Goal: Transaction & Acquisition: Purchase product/service

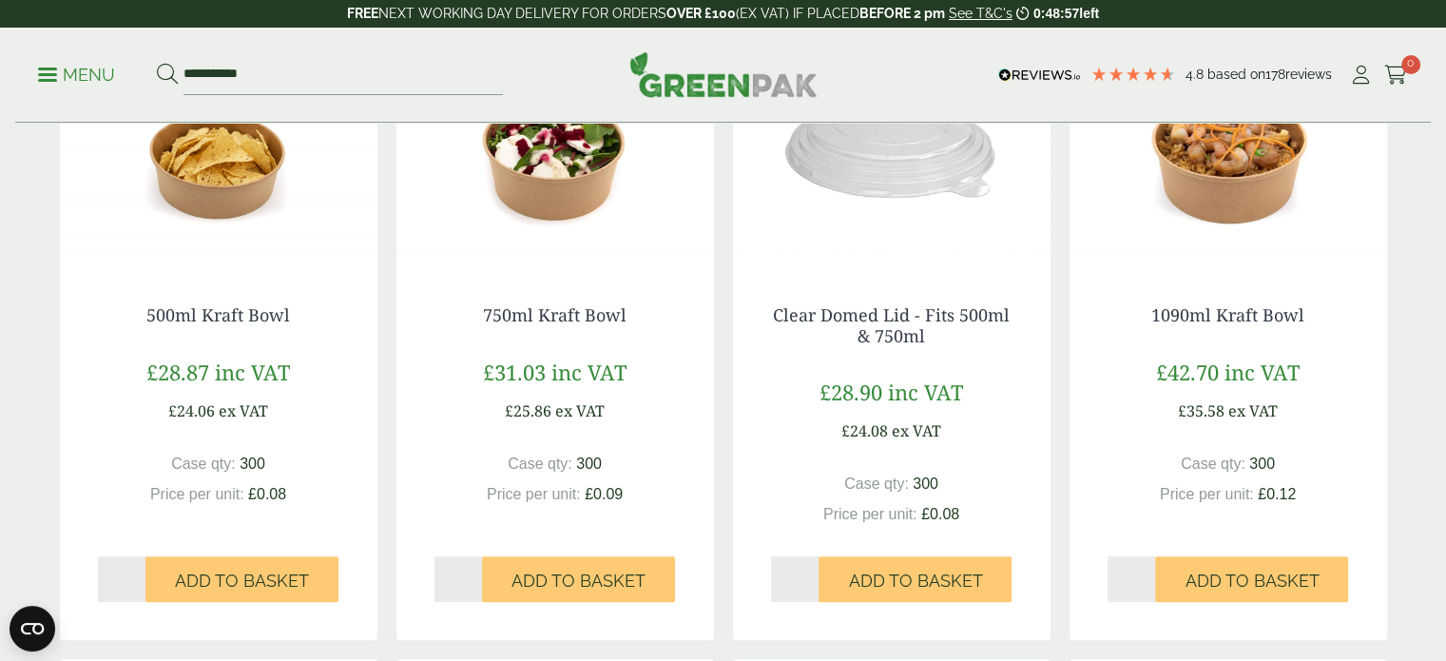
scroll to position [380, 0]
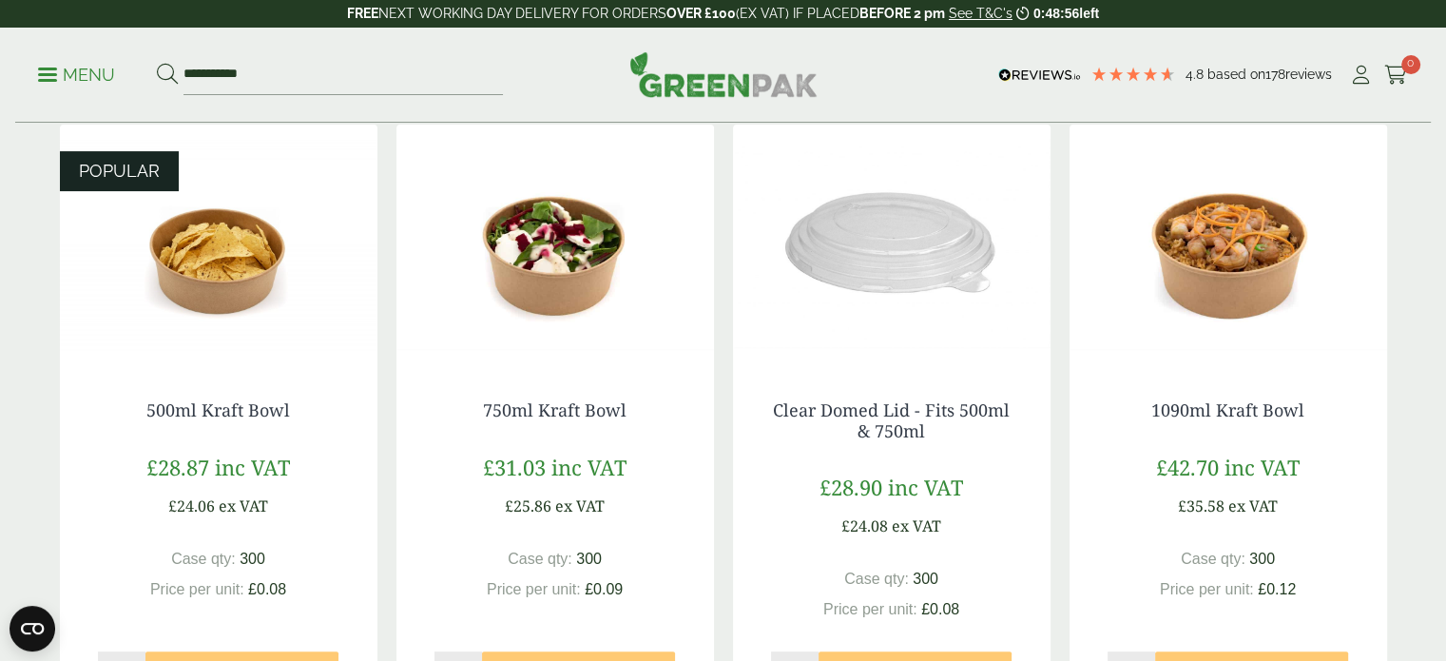
click at [198, 286] on img at bounding box center [219, 244] width 318 height 238
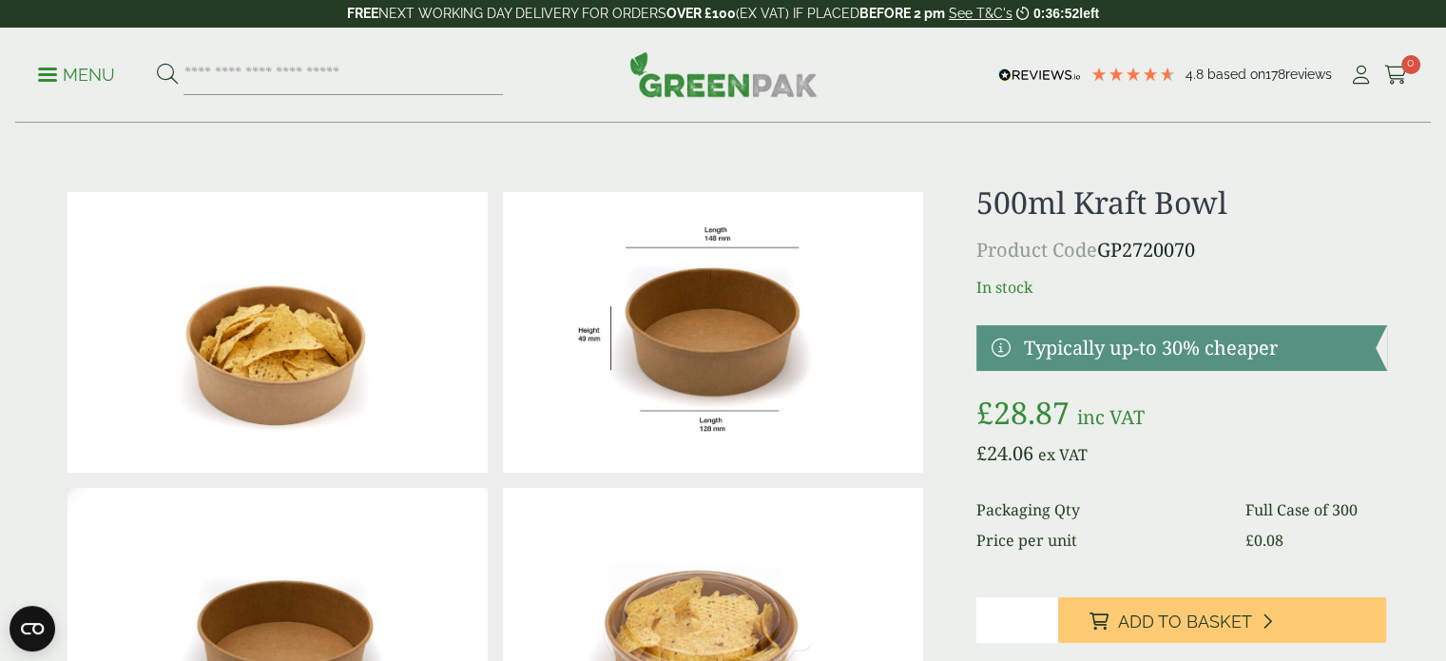
click at [743, 94] on img at bounding box center [723, 74] width 188 height 46
click at [81, 74] on p "Menu" at bounding box center [76, 75] width 77 height 23
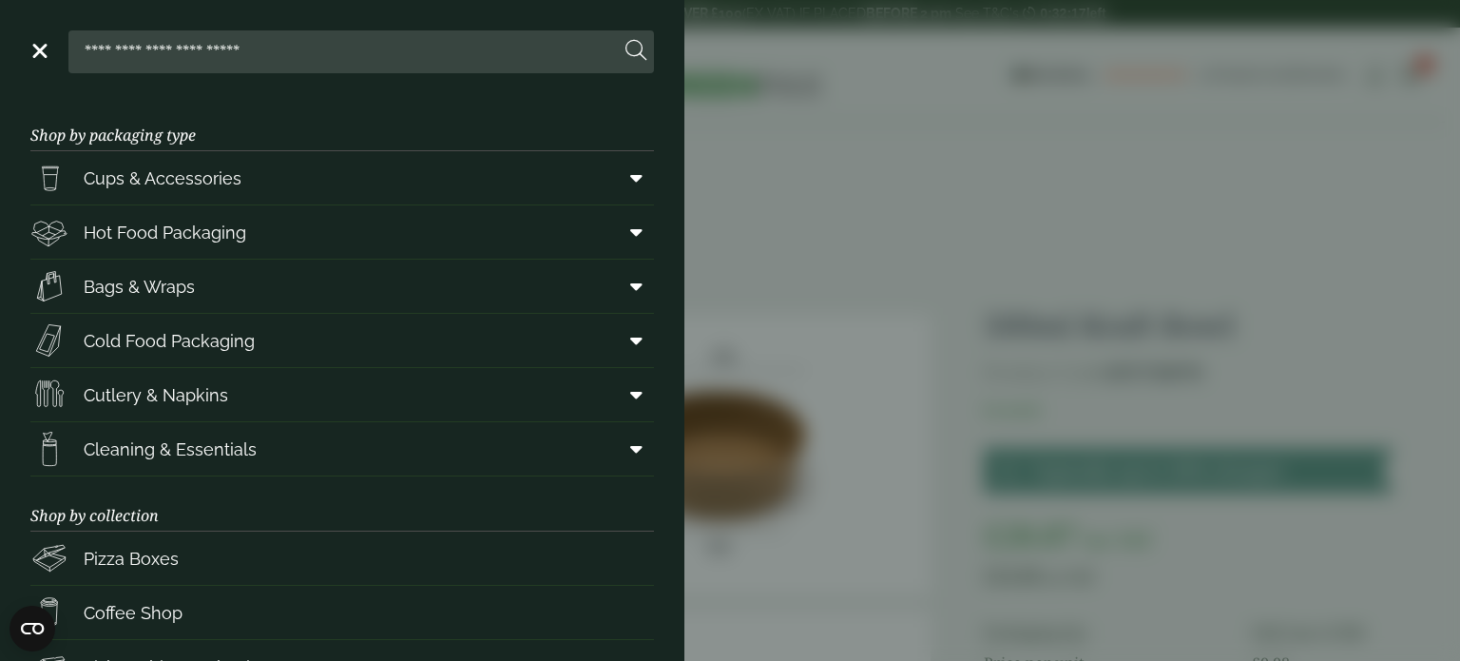
click at [198, 52] on input "search" at bounding box center [348, 51] width 544 height 40
paste input "**********"
type input "**********"
click at [626, 39] on button at bounding box center [636, 51] width 21 height 25
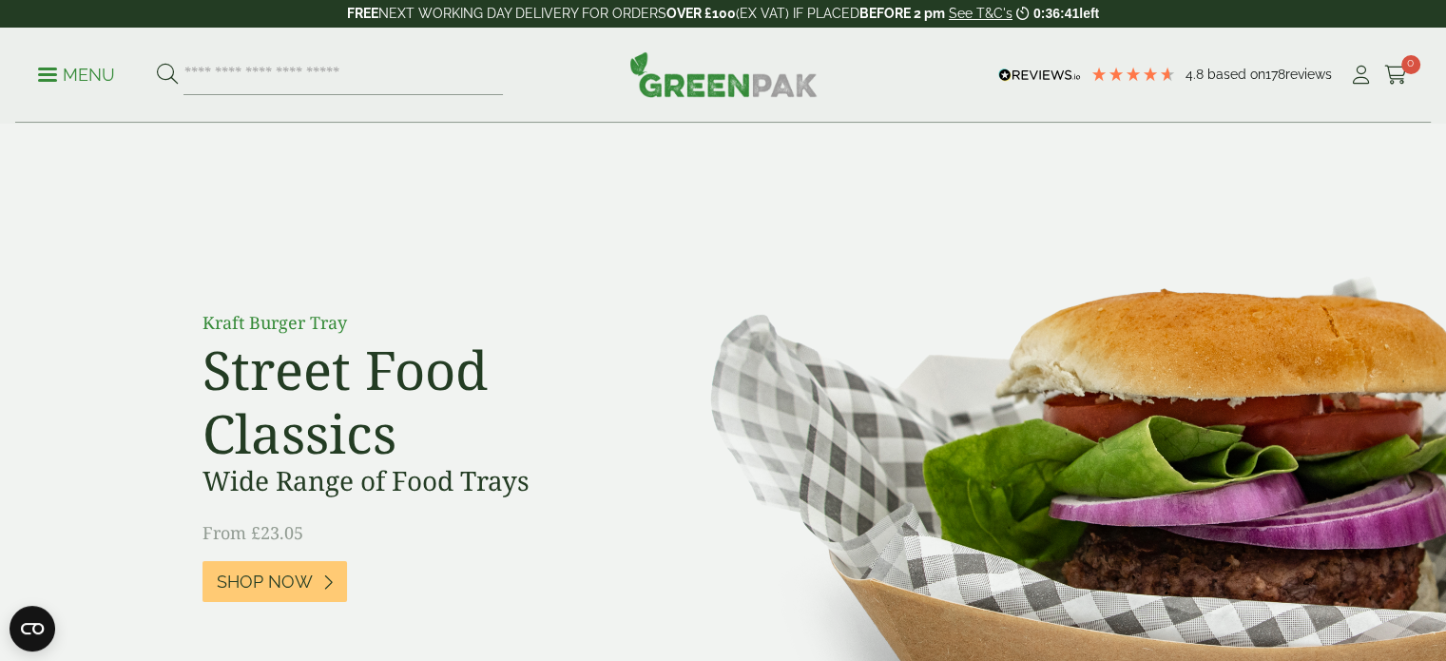
click at [45, 76] on p "Menu" at bounding box center [76, 75] width 77 height 23
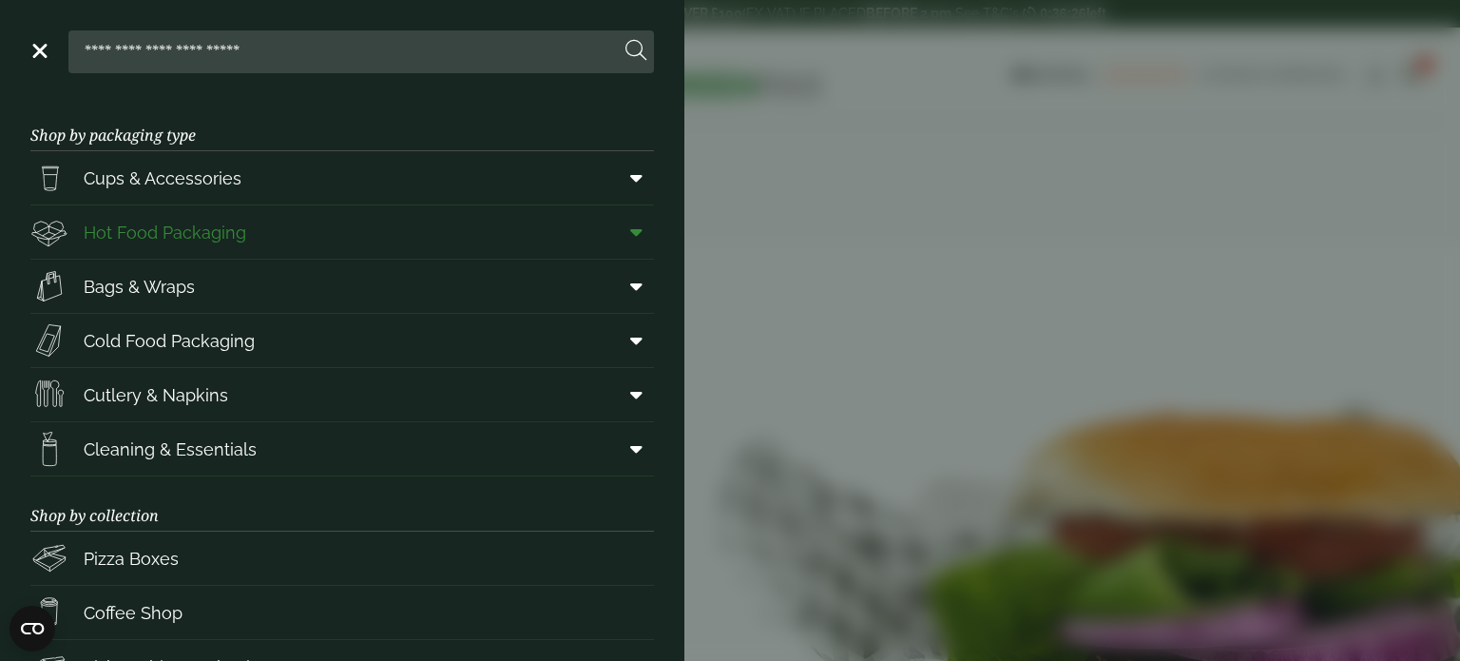
click at [148, 234] on span "Hot Food Packaging" at bounding box center [165, 233] width 163 height 26
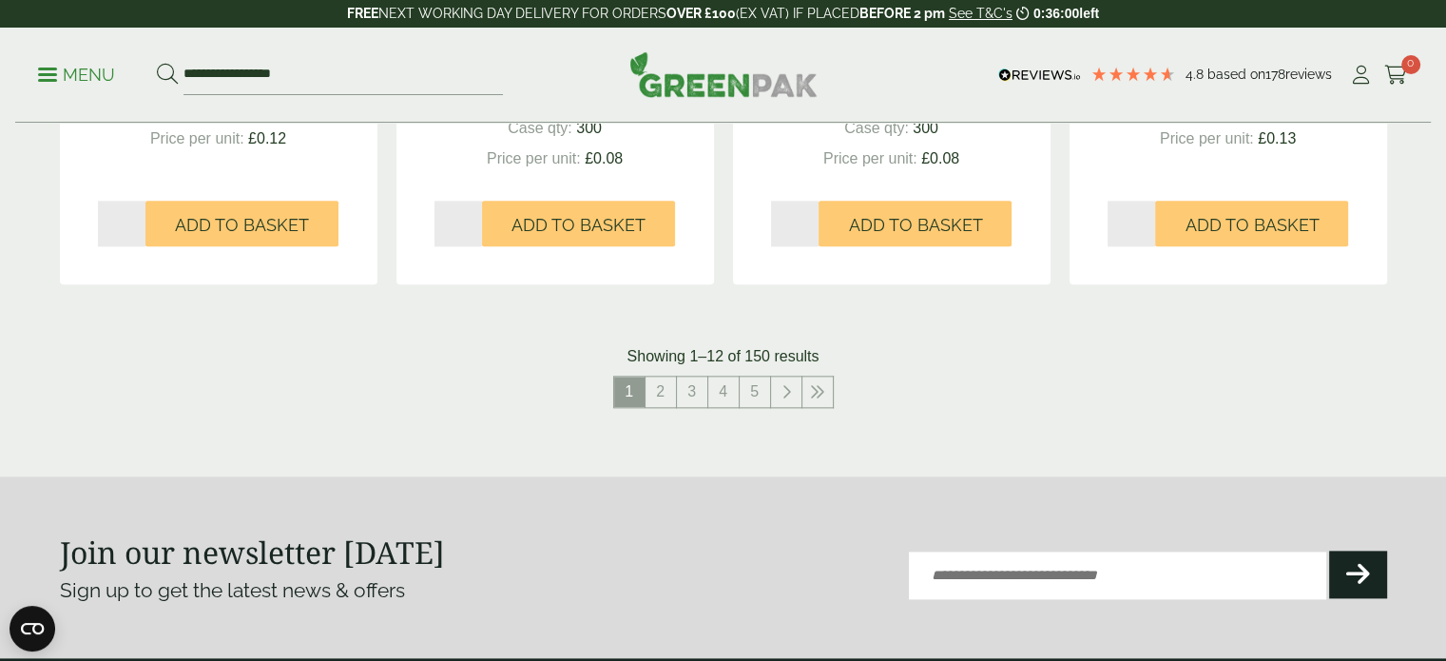
scroll to position [2282, 0]
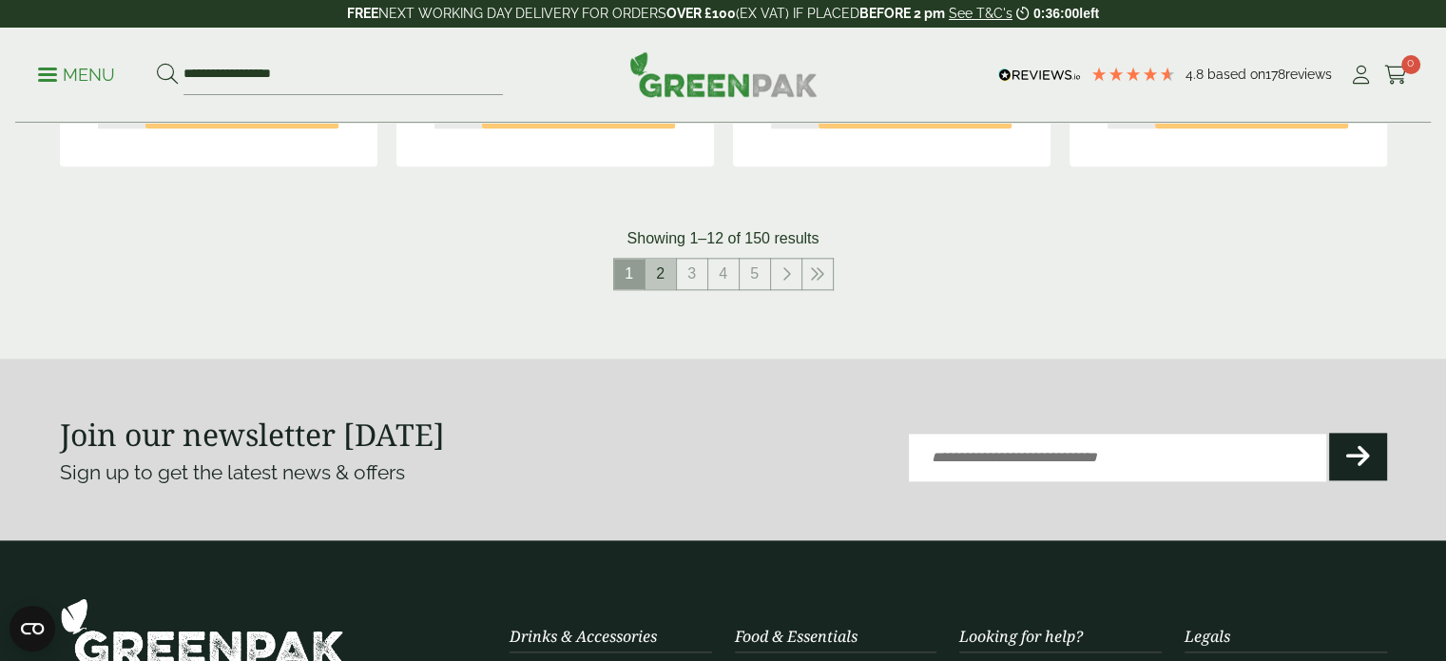
click at [662, 282] on link "2" at bounding box center [661, 274] width 30 height 30
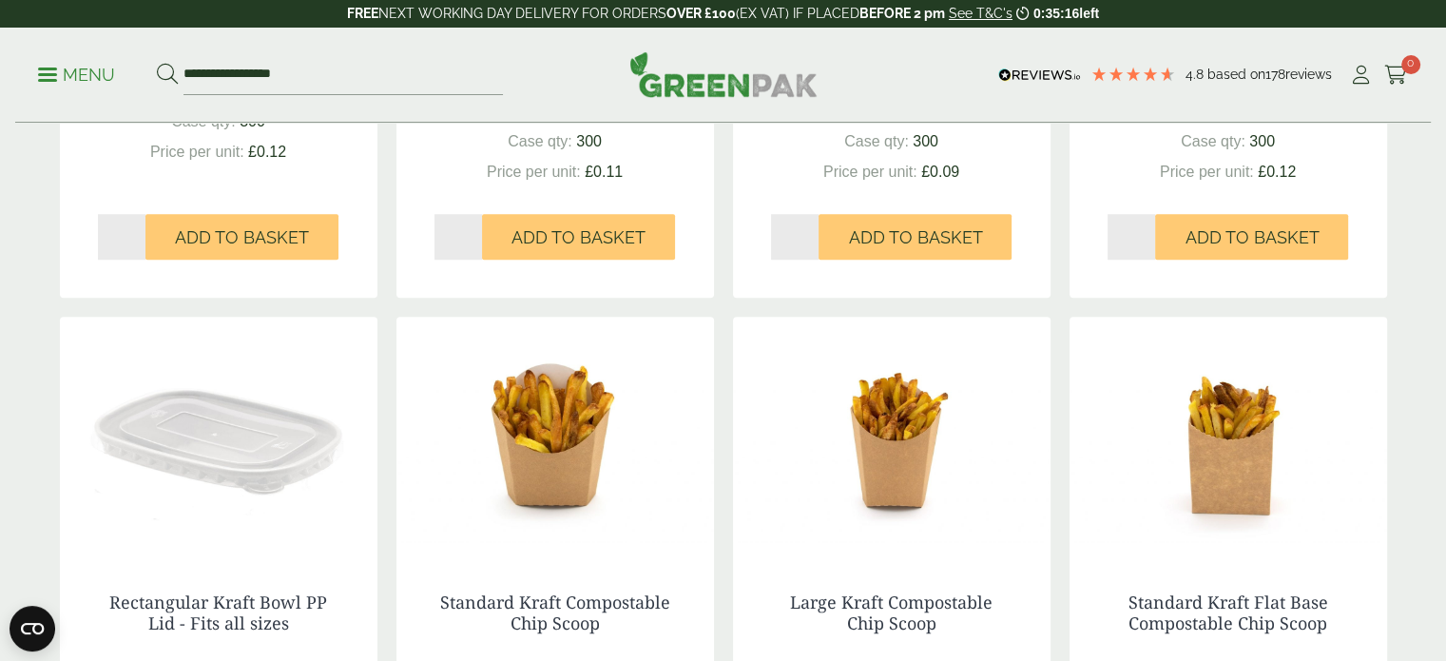
scroll to position [2187, 0]
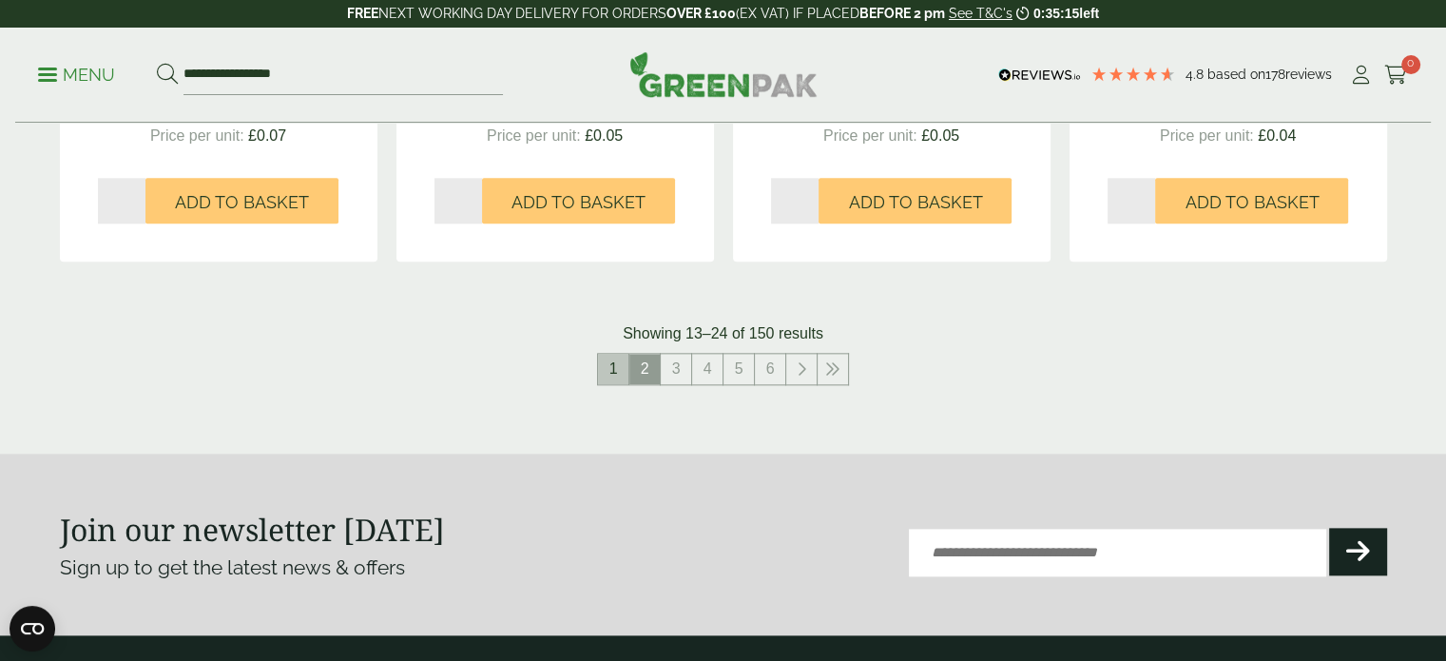
click at [611, 368] on link "1" at bounding box center [613, 369] width 30 height 30
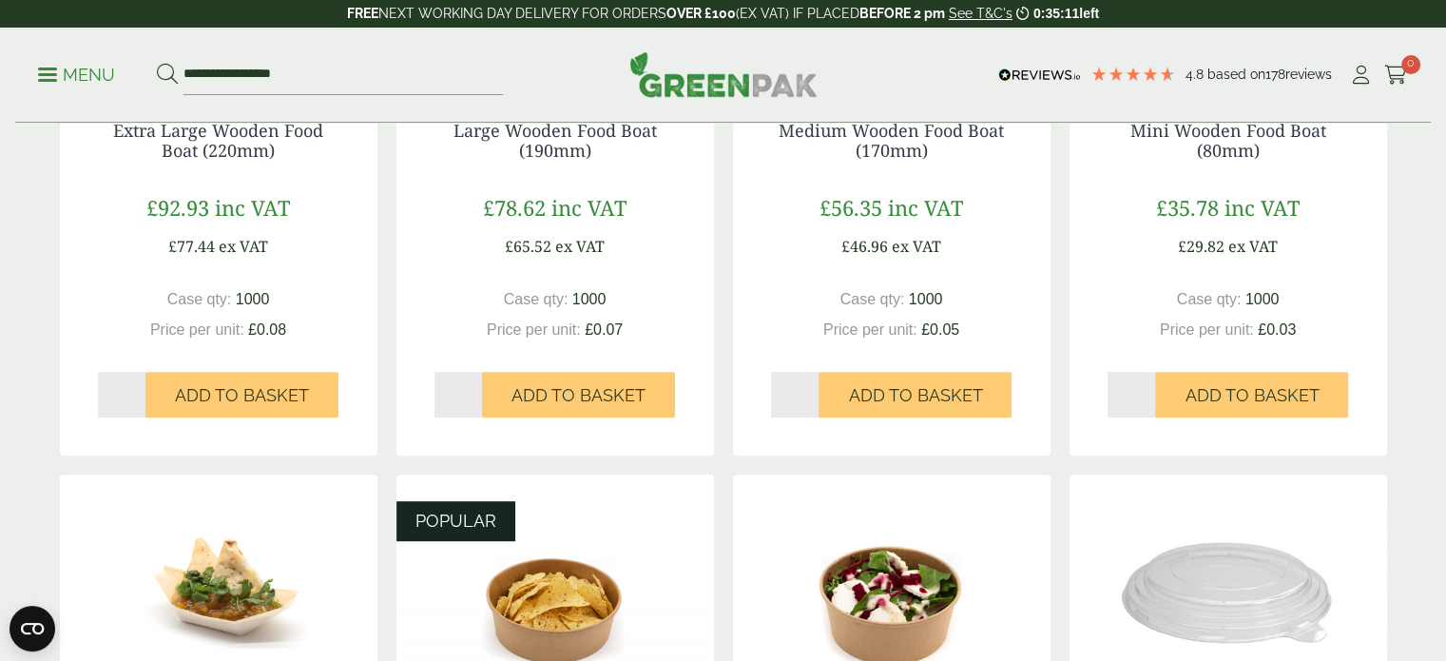
scroll to position [380, 0]
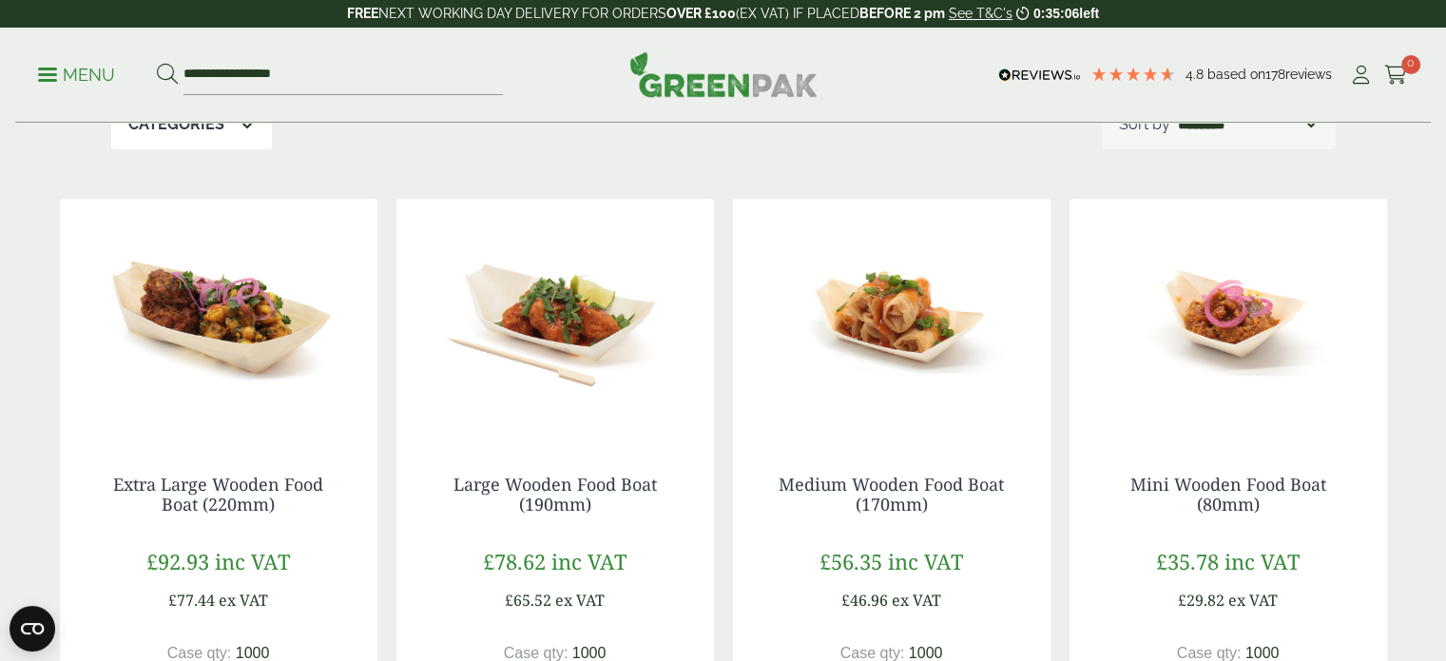
click at [234, 330] on img at bounding box center [219, 318] width 318 height 238
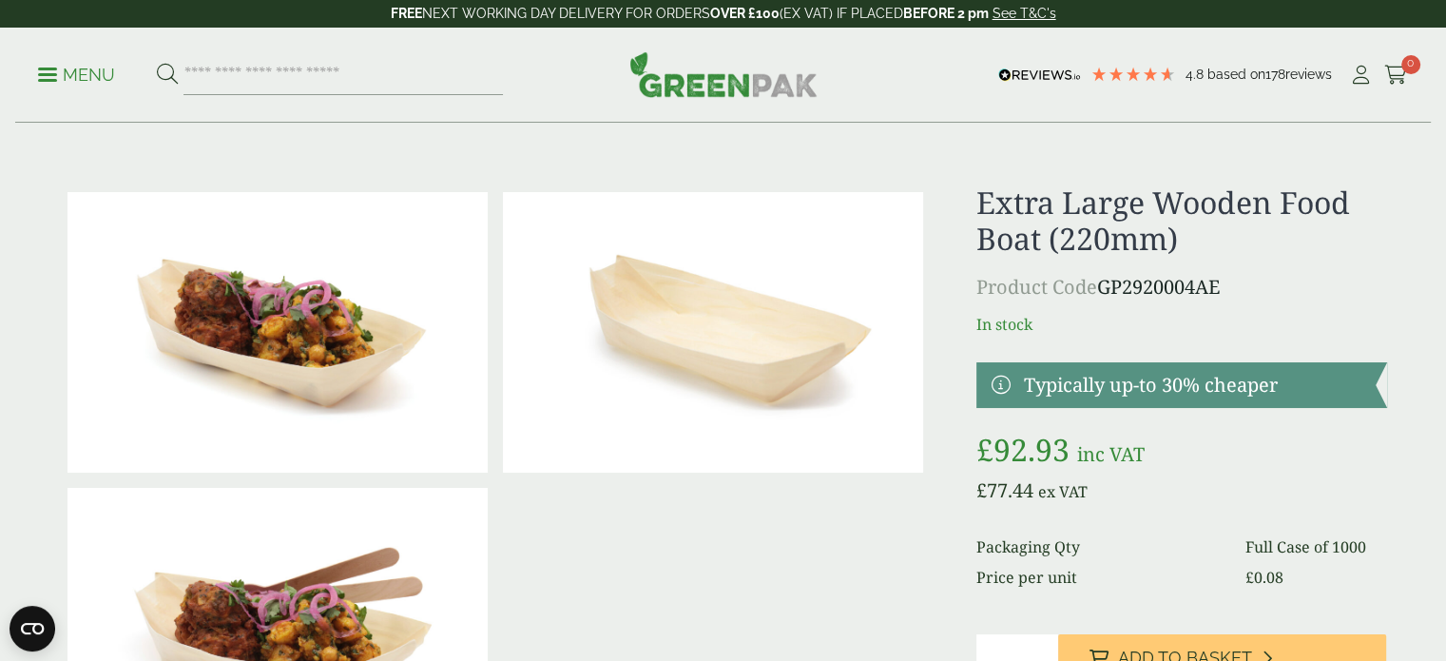
click at [691, 83] on img at bounding box center [723, 74] width 188 height 46
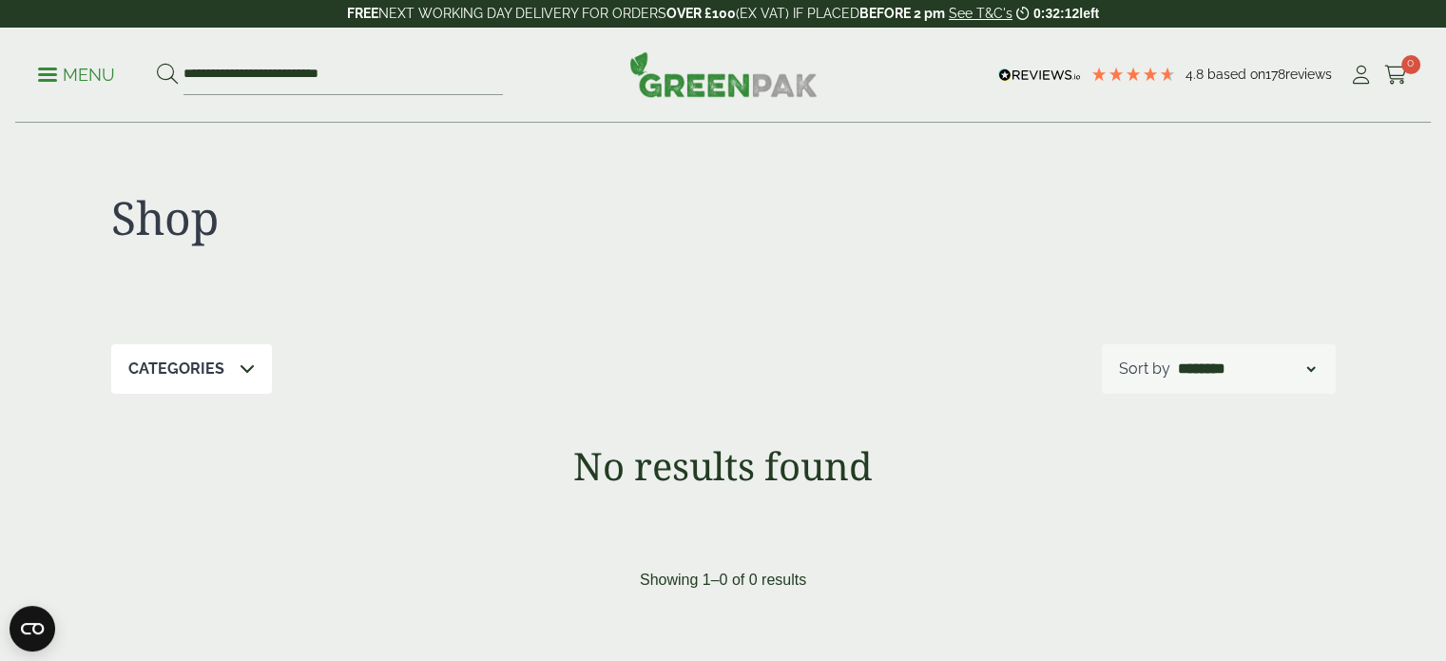
click at [70, 71] on p "Menu" at bounding box center [76, 75] width 77 height 23
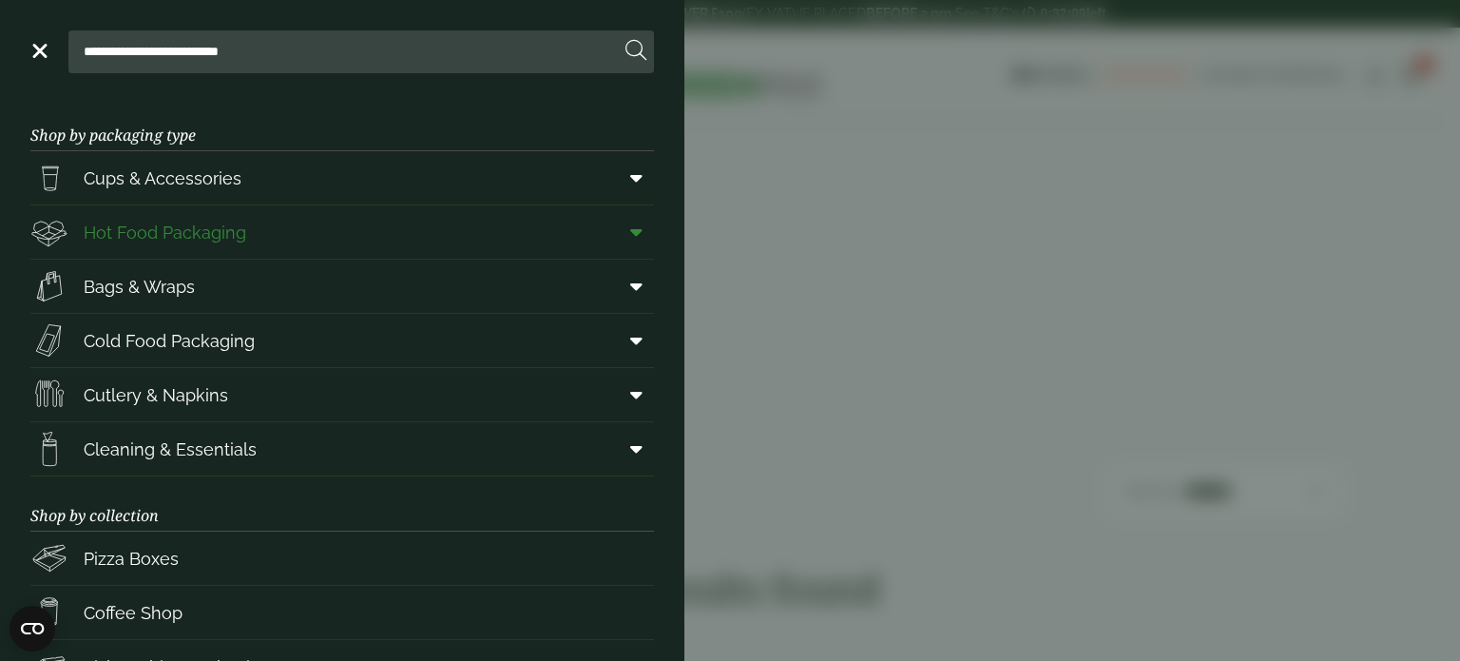
click at [183, 235] on span "Hot Food Packaging" at bounding box center [165, 233] width 163 height 26
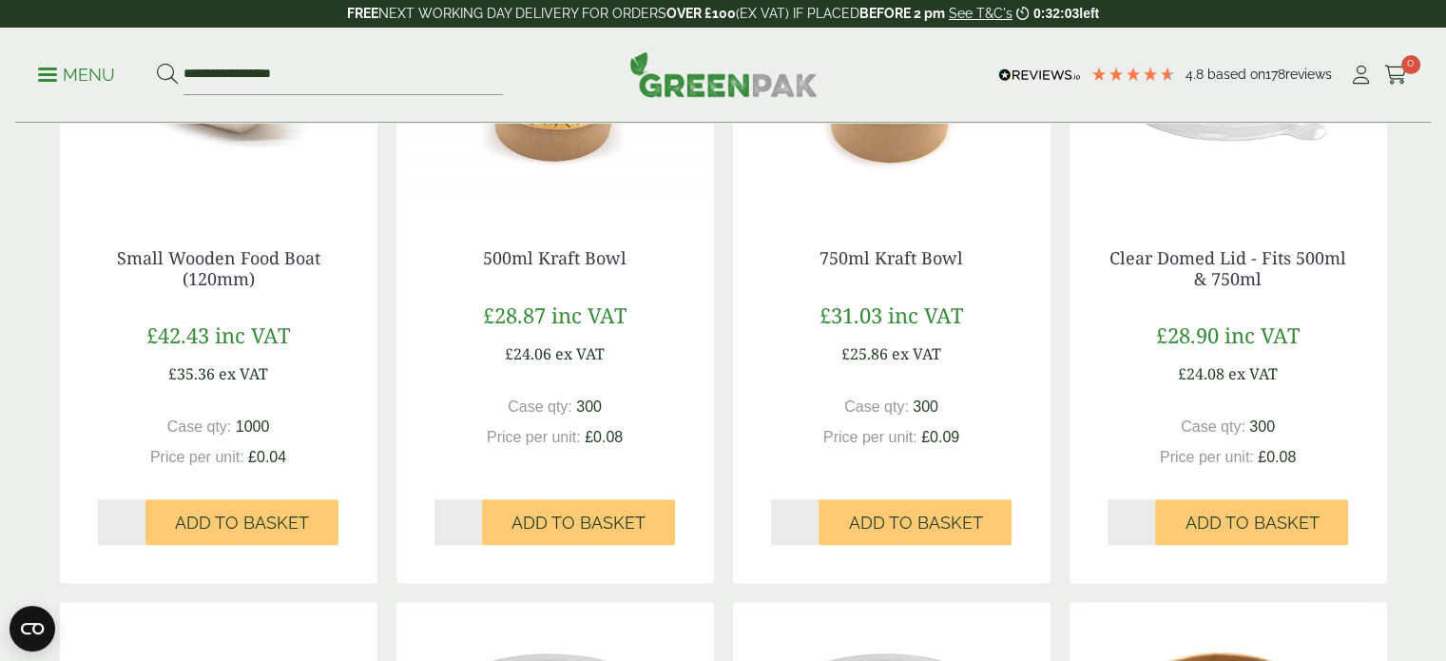
scroll to position [761, 0]
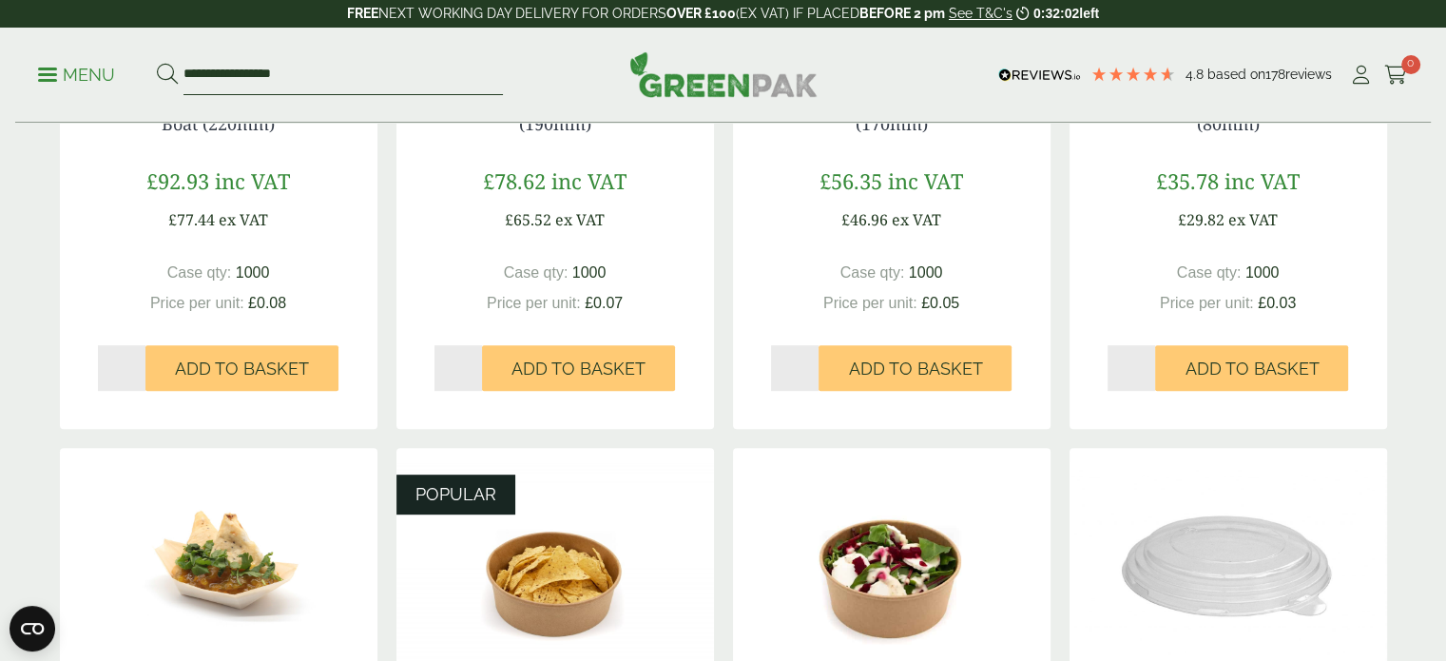
click at [334, 81] on input "**********" at bounding box center [342, 75] width 319 height 40
drag, startPoint x: 292, startPoint y: 75, endPoint x: 167, endPoint y: 60, distance: 125.5
click at [167, 60] on form "**********" at bounding box center [330, 75] width 346 height 40
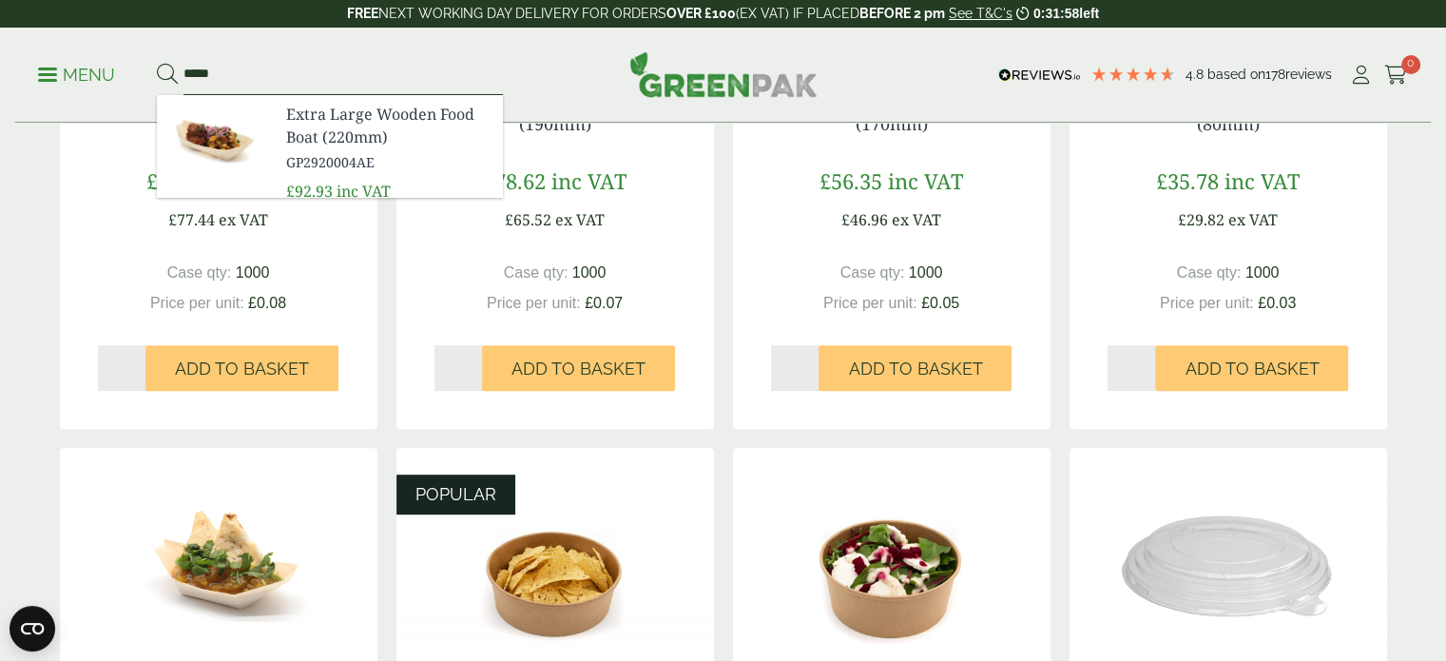
type input "*****"
click at [157, 63] on button at bounding box center [167, 75] width 21 height 25
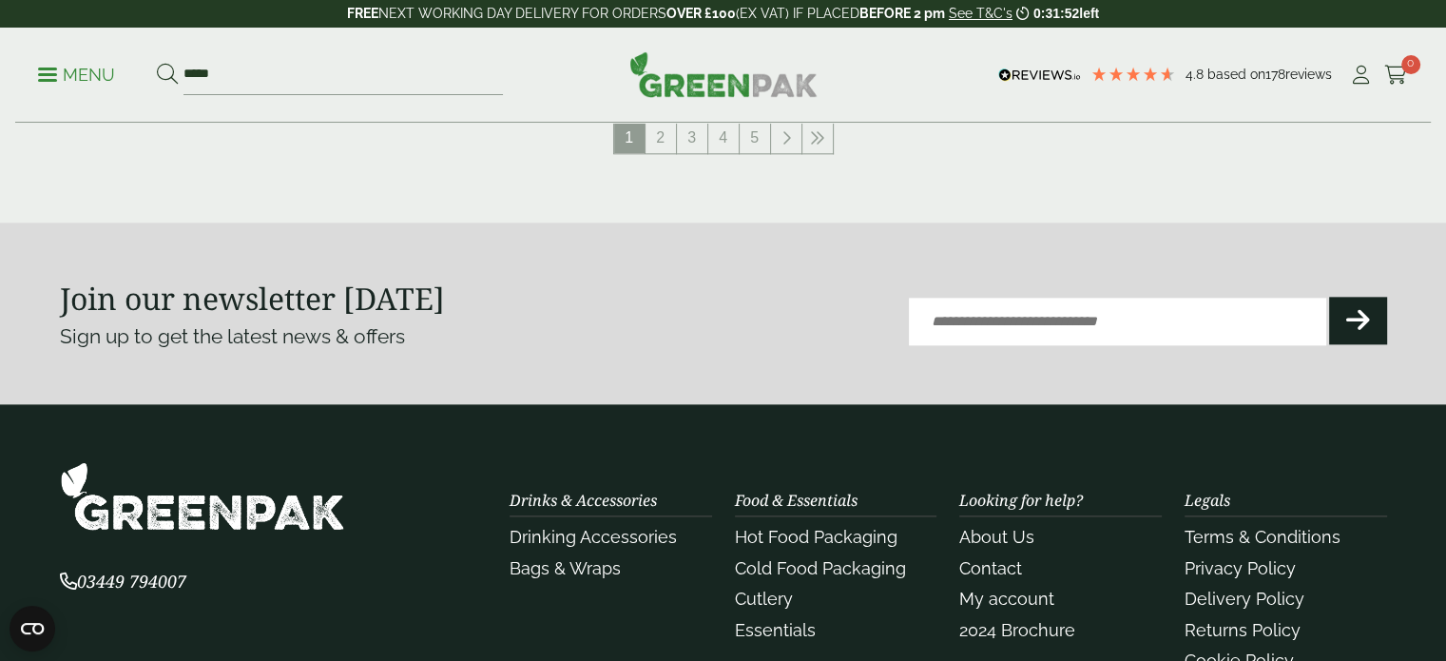
scroll to position [1806, 0]
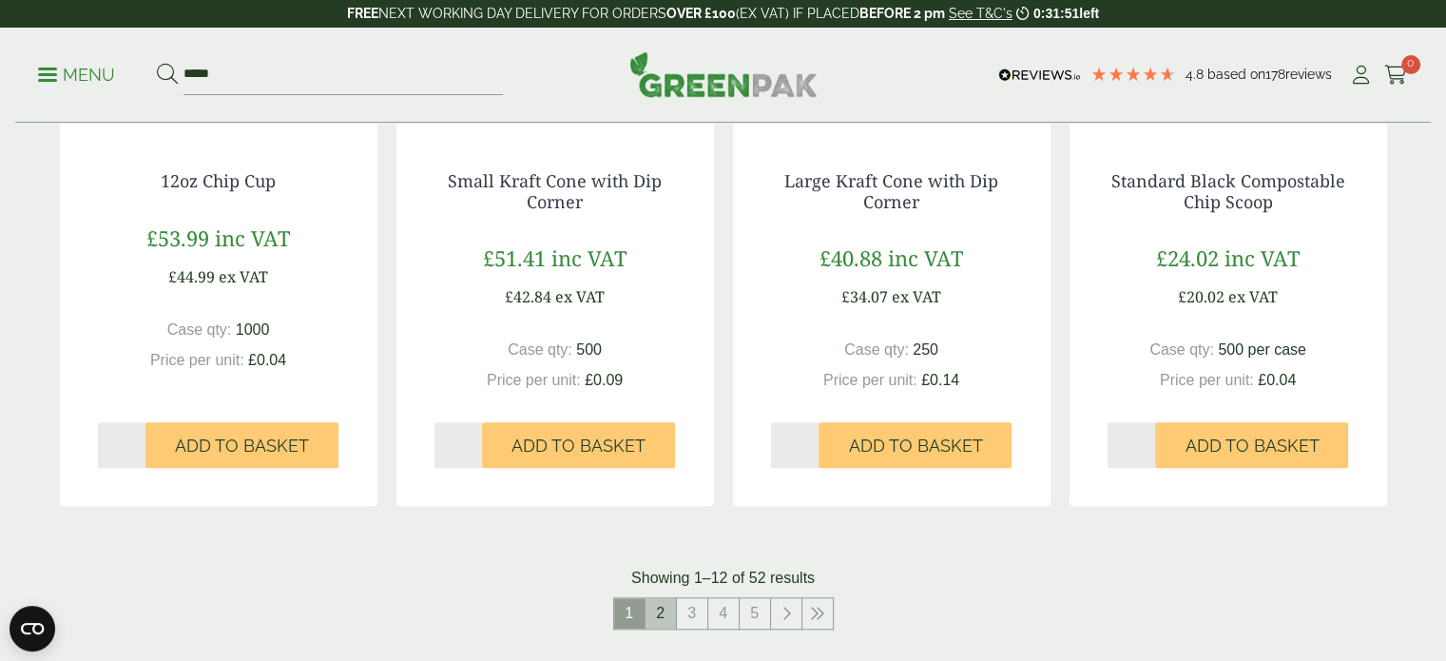
click at [658, 615] on link "2" at bounding box center [661, 613] width 30 height 30
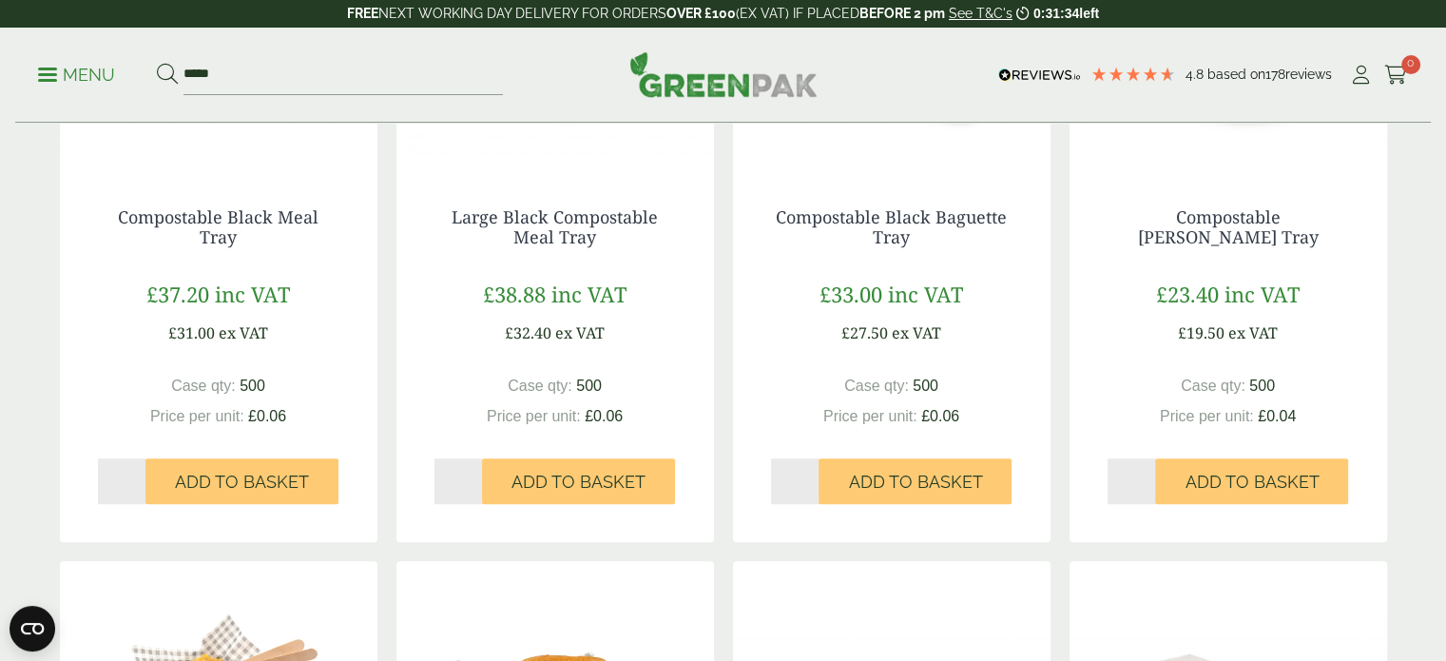
scroll to position [951, 0]
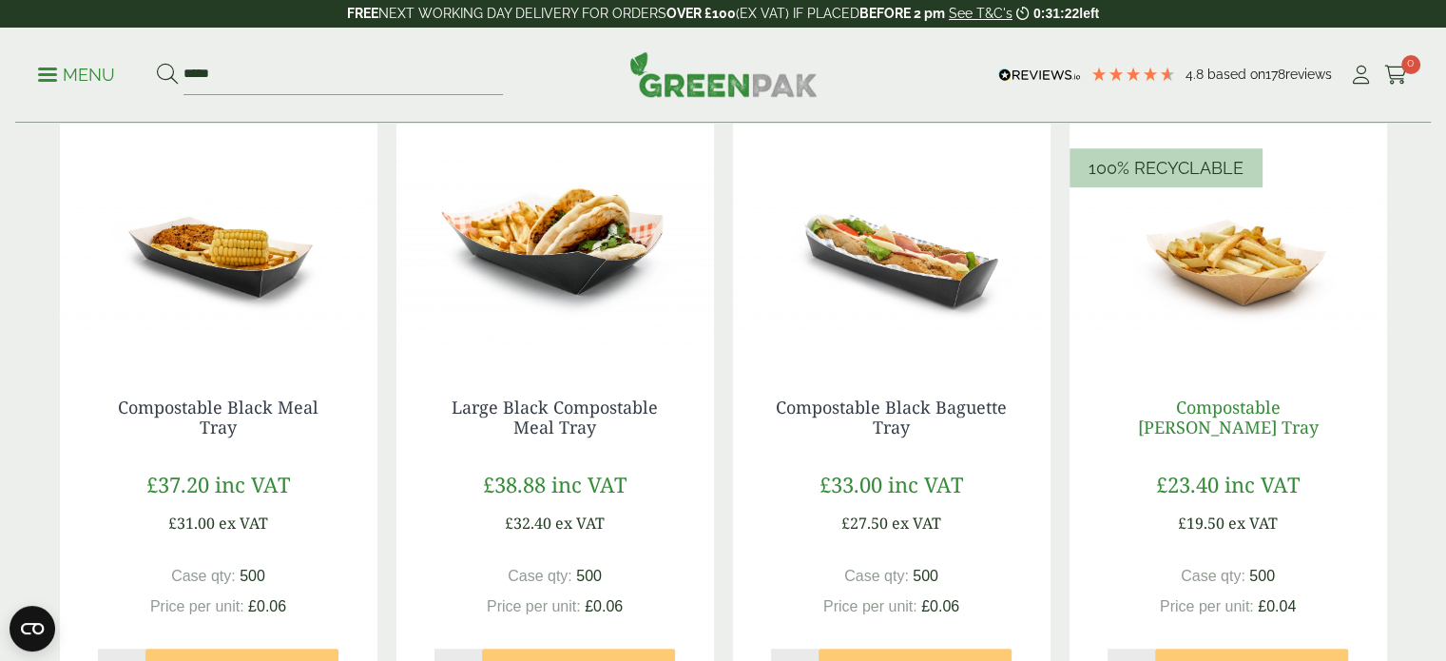
click at [1229, 406] on link "Compostable [PERSON_NAME] Tray" at bounding box center [1228, 418] width 181 height 44
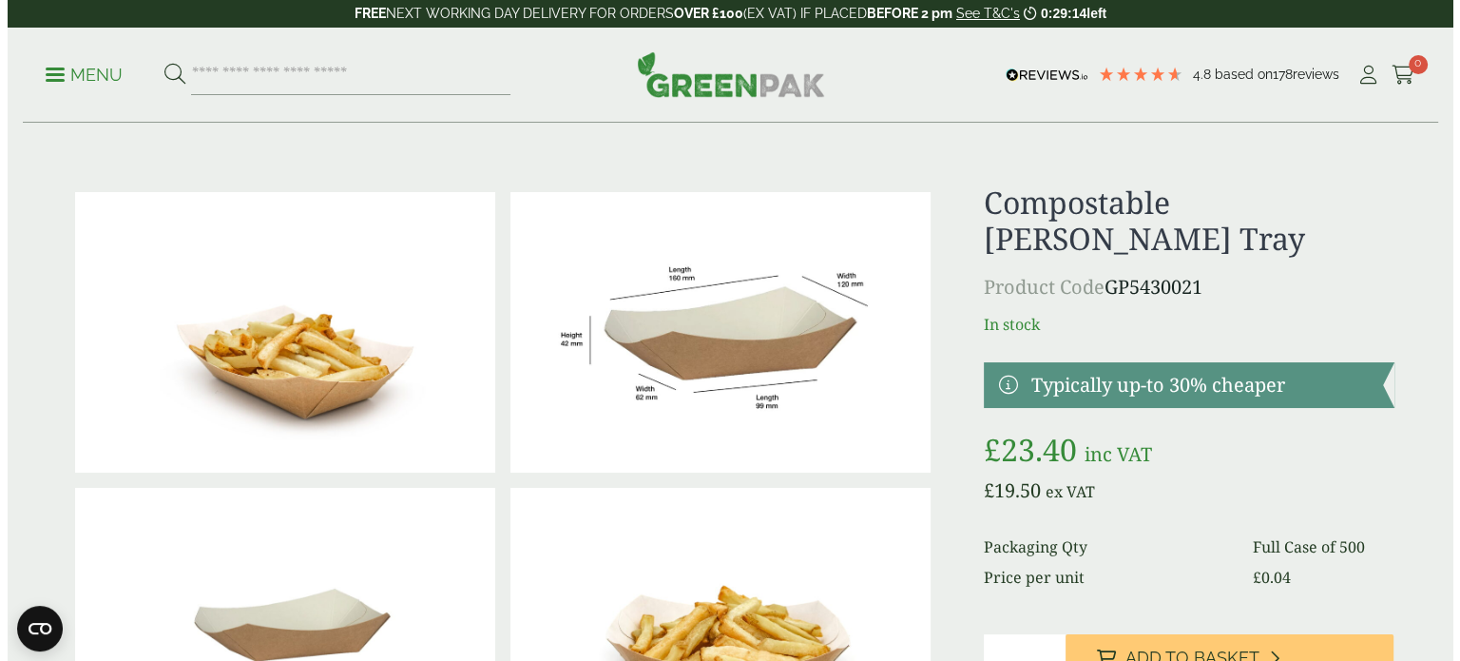
scroll to position [190, 0]
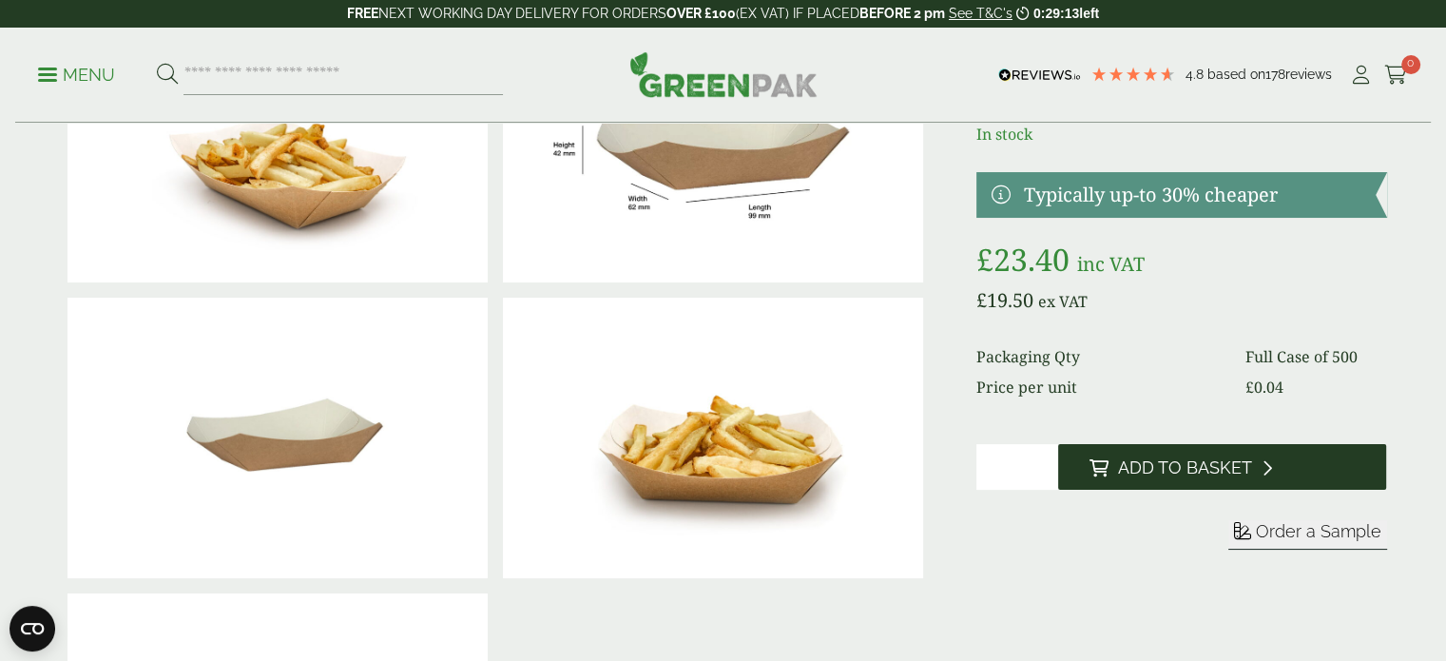
click at [1196, 467] on span "Add to Basket" at bounding box center [1184, 467] width 134 height 21
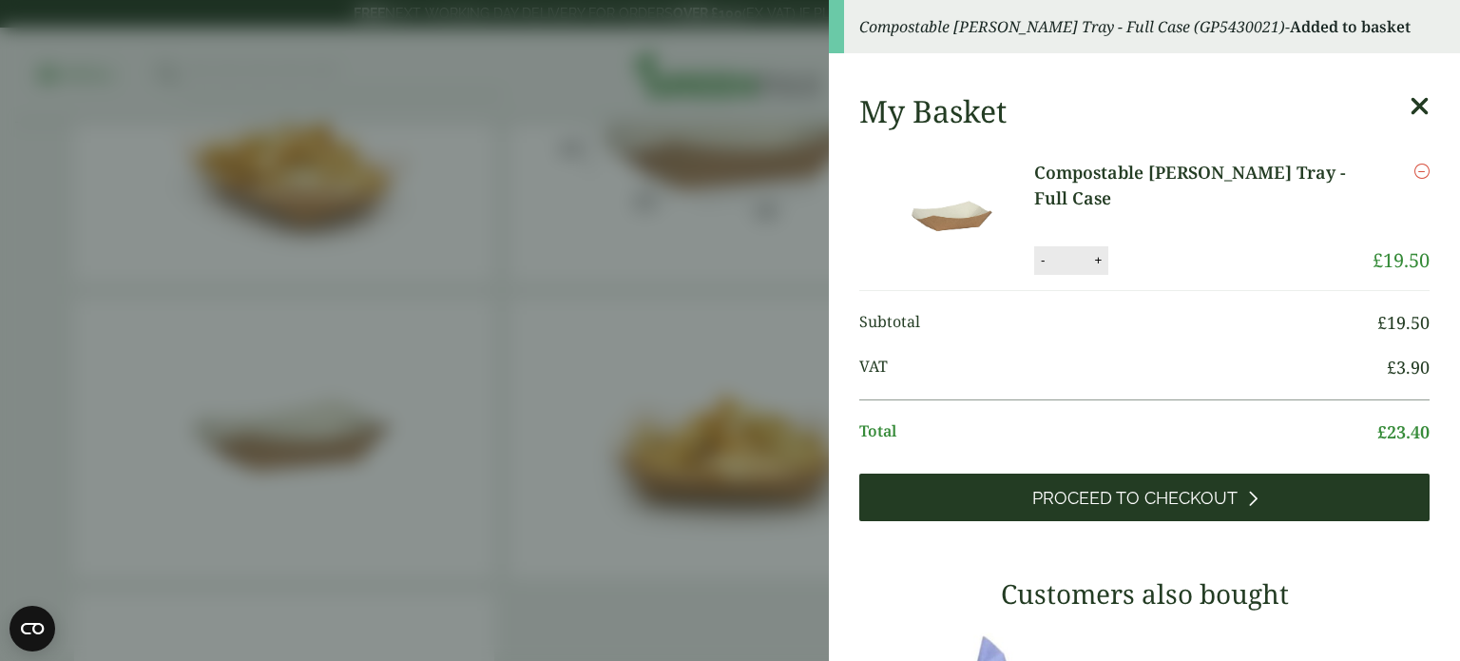
click at [1178, 500] on span "Proceed to Checkout" at bounding box center [1135, 498] width 205 height 21
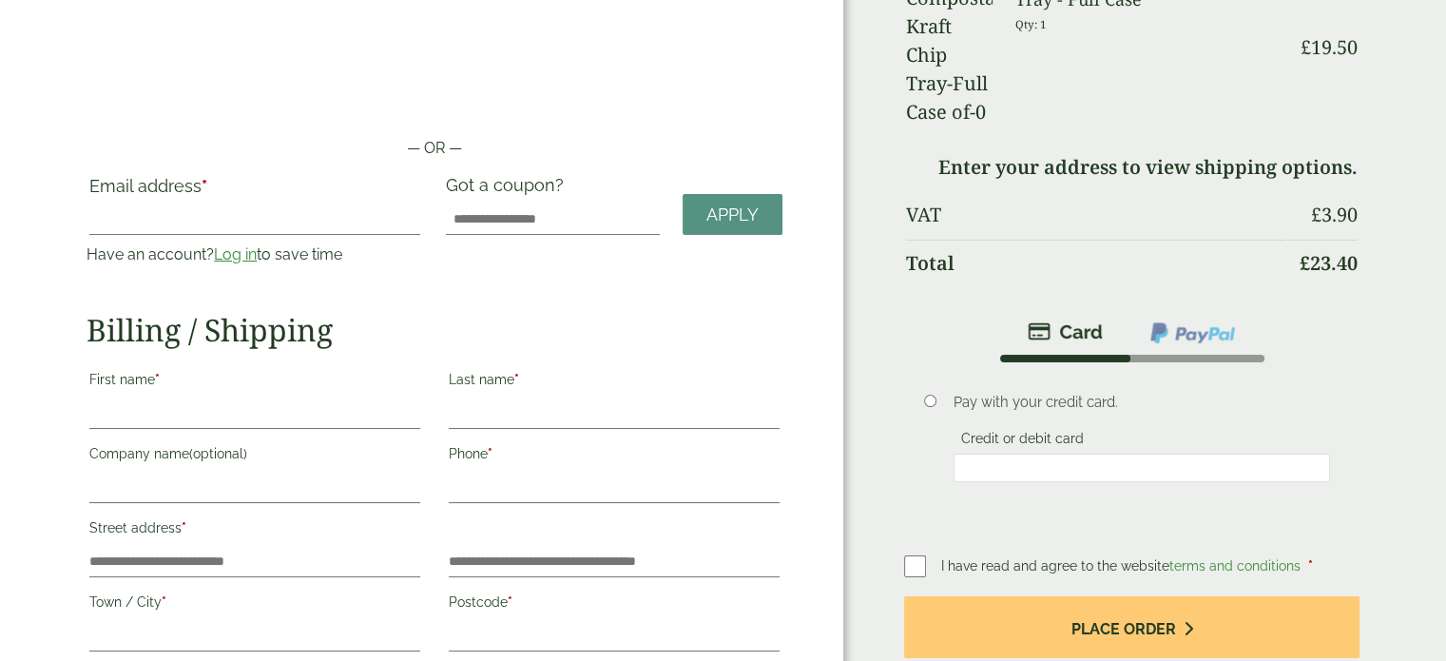
scroll to position [190, 0]
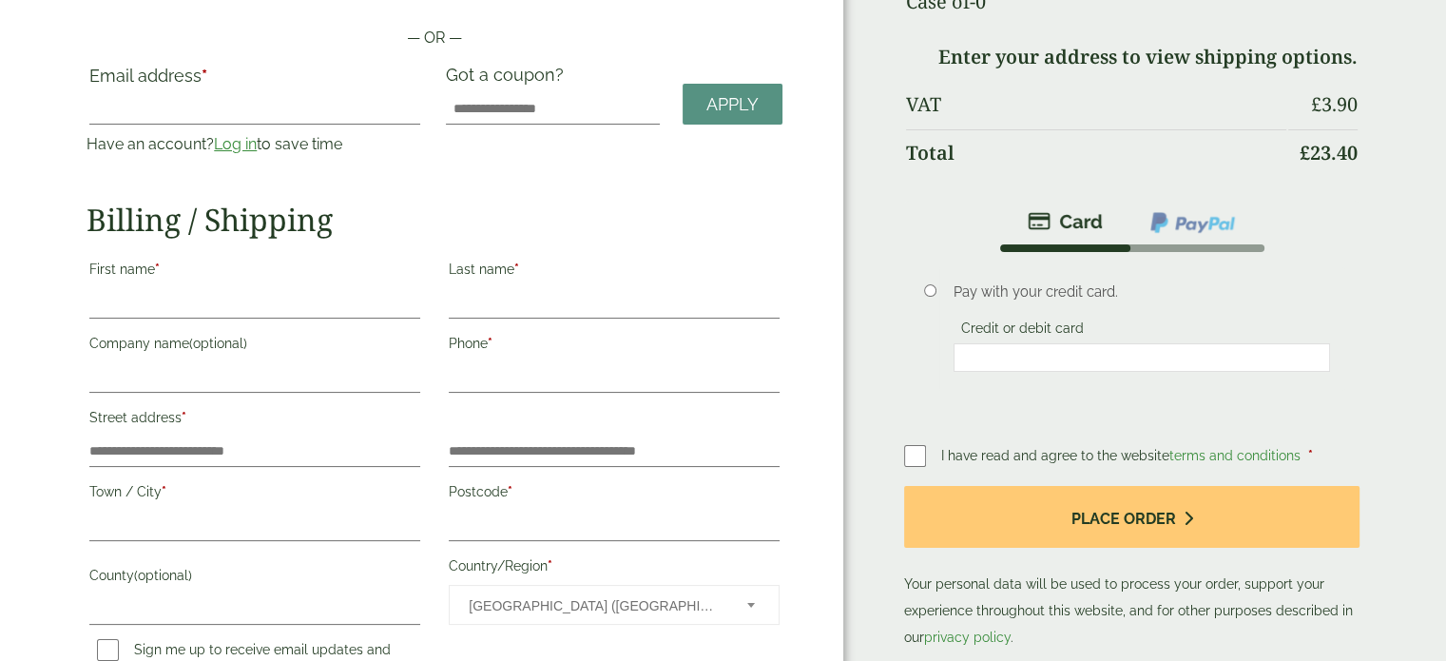
click at [148, 282] on label "First name *" at bounding box center [254, 272] width 331 height 32
click at [148, 288] on input "First name *" at bounding box center [254, 303] width 331 height 30
type input "***"
type input "**********"
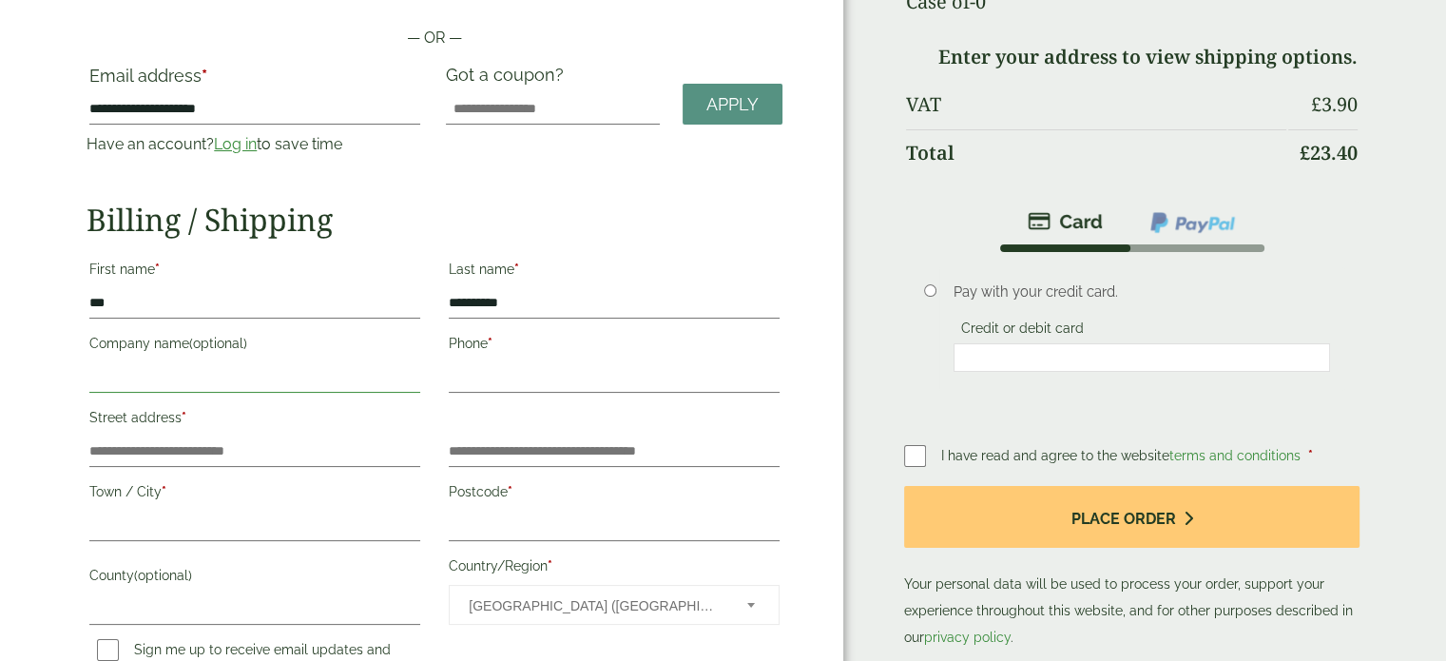
type input "**********"
type input "****"
type input "*****"
type input "***"
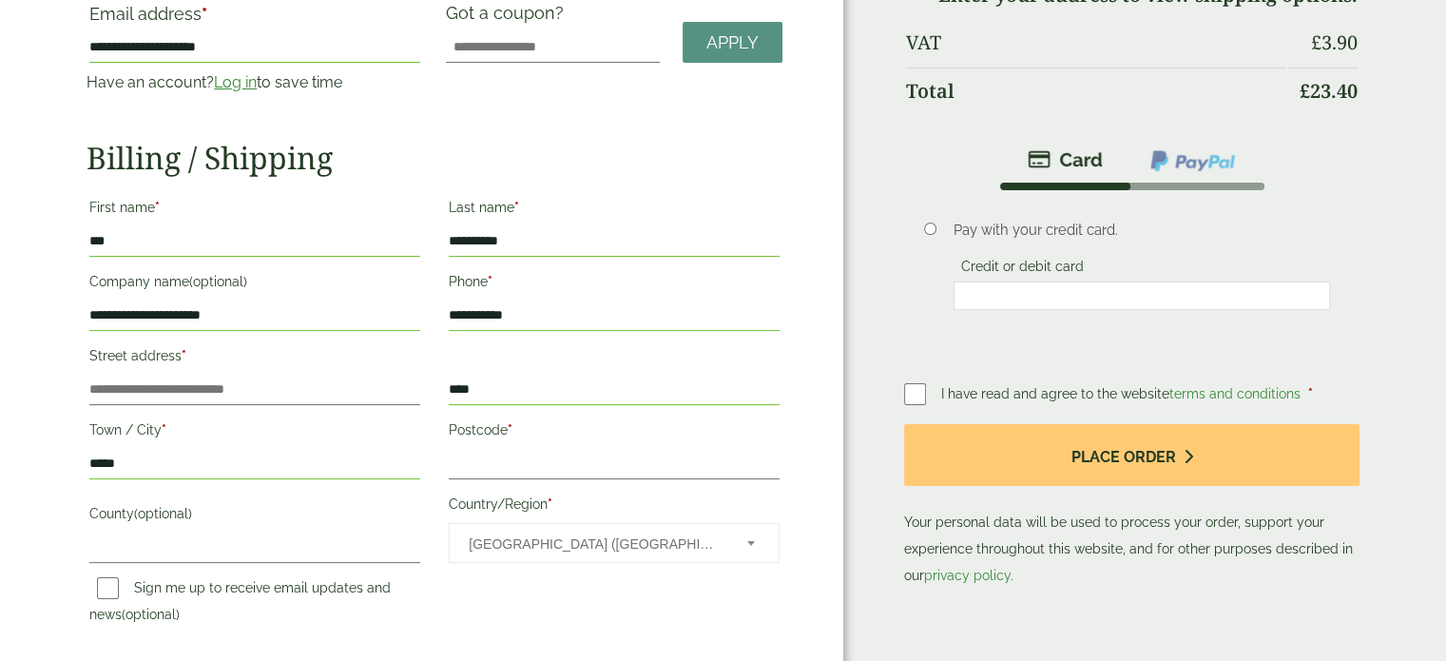
scroll to position [285, 0]
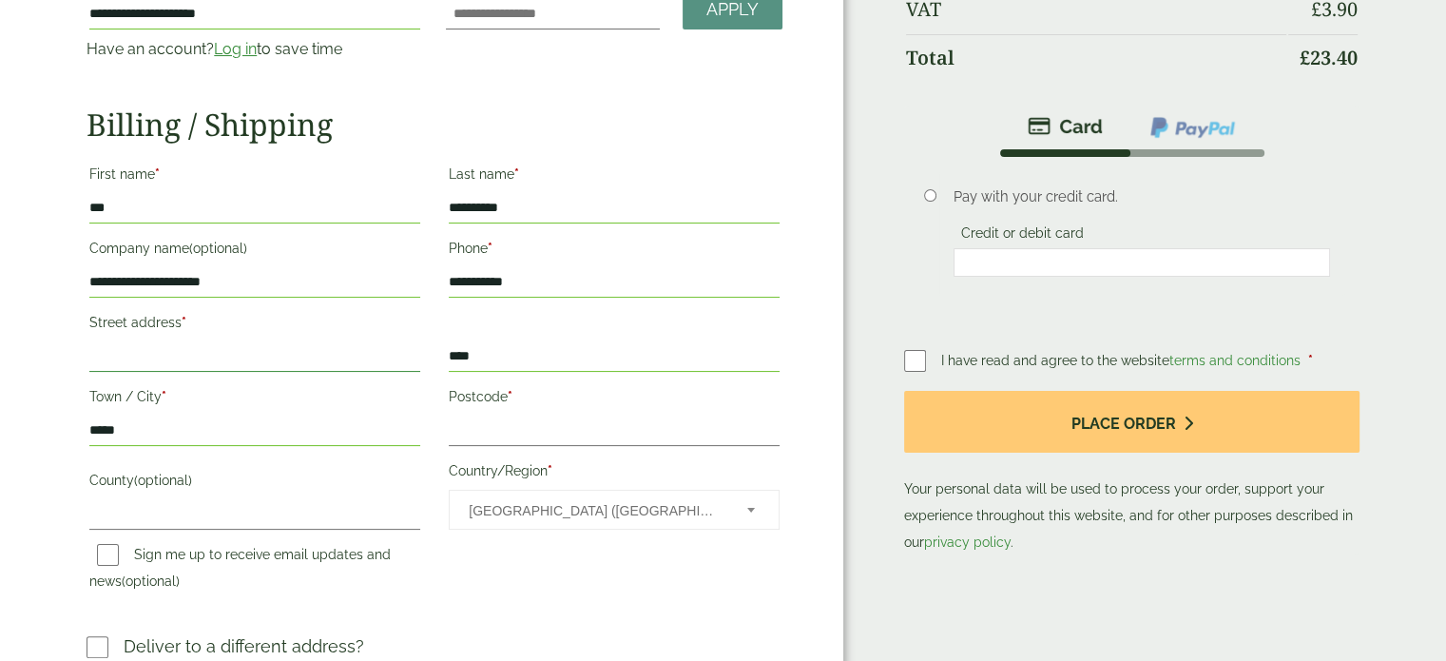
click at [173, 352] on input "Street address *" at bounding box center [254, 356] width 331 height 30
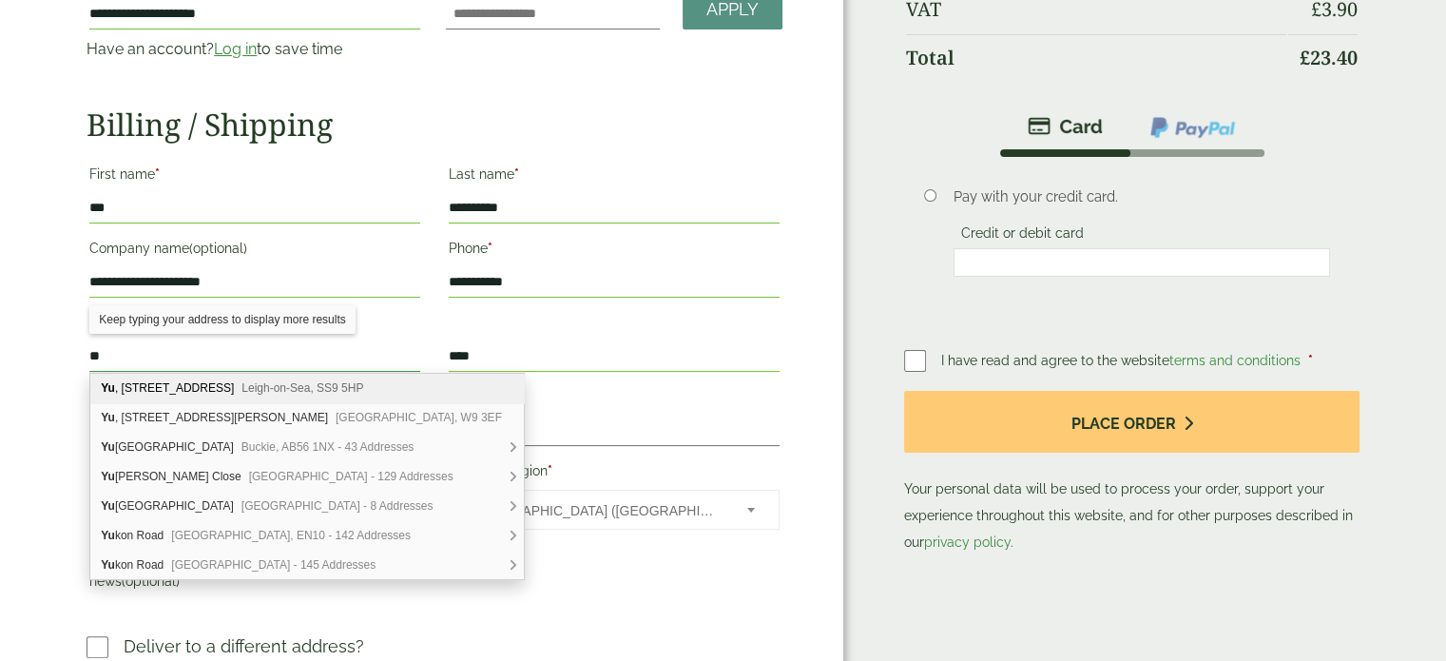
type input "*"
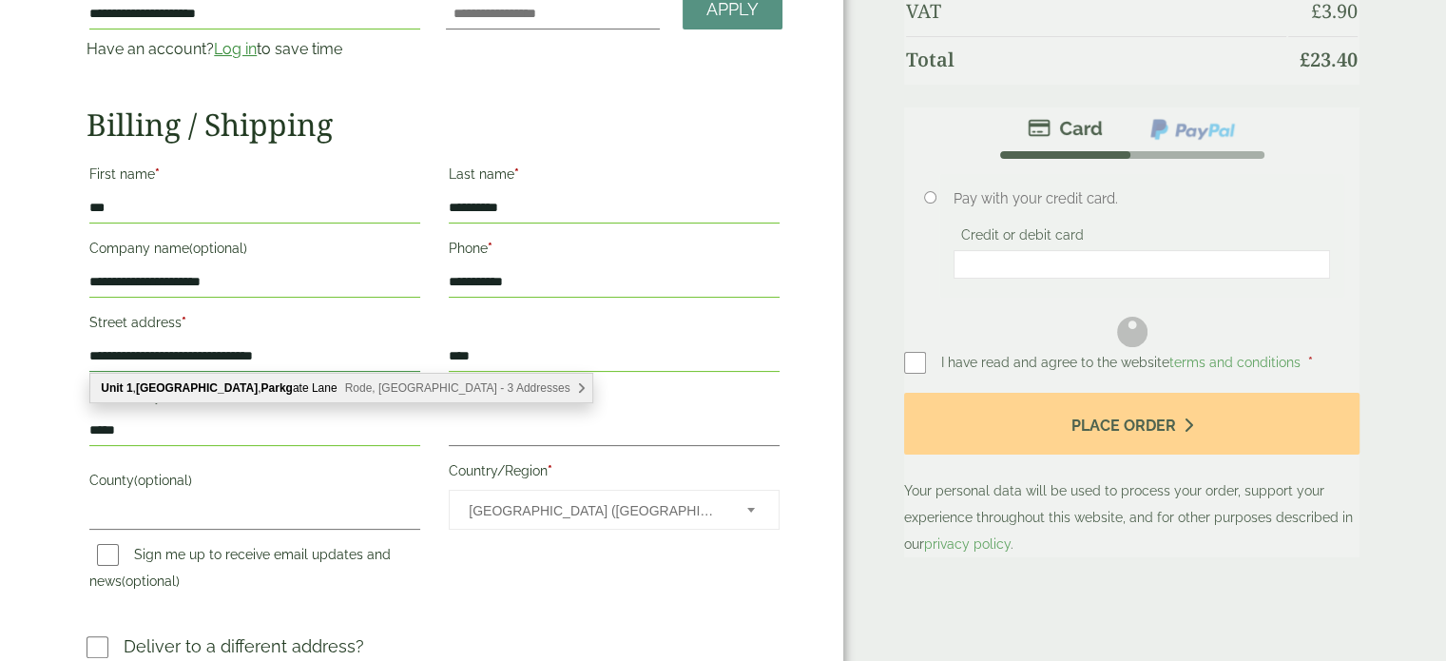
type input "**********"
click at [435, 320] on div "**********" at bounding box center [434, 380] width 719 height 445
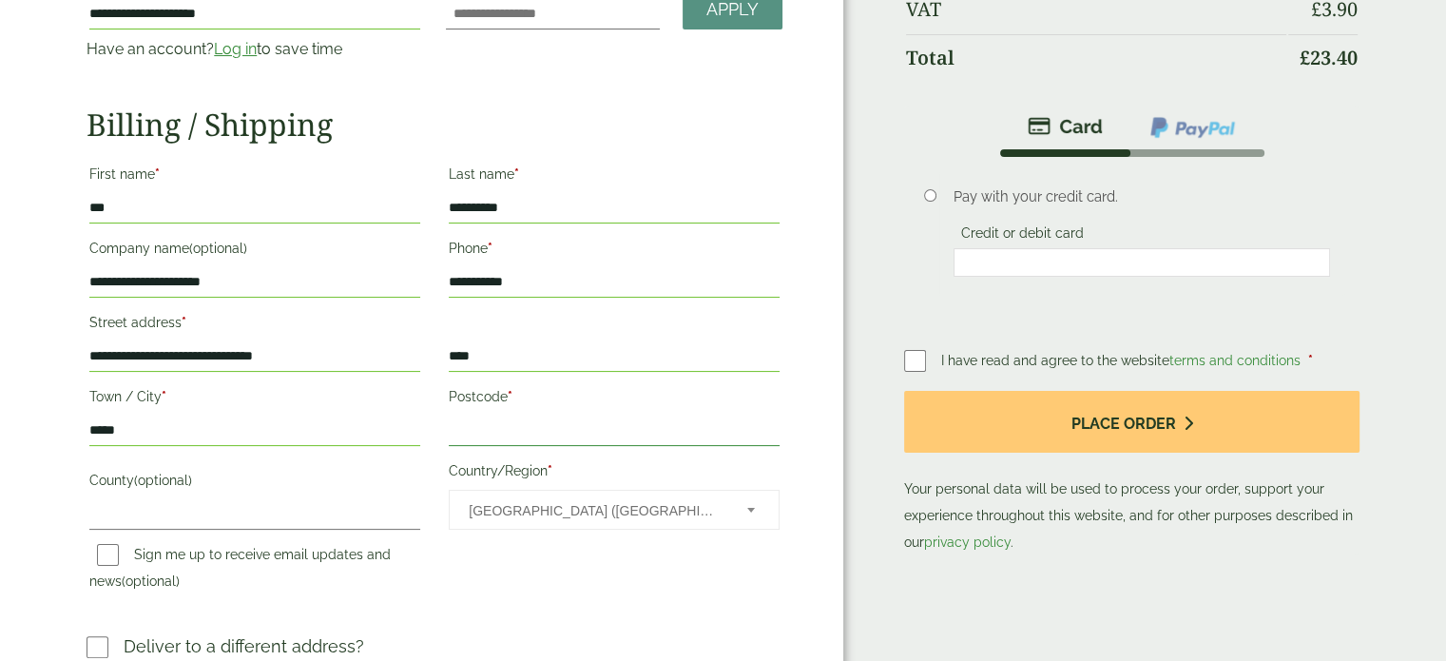
click at [473, 422] on input "Postcode *" at bounding box center [614, 430] width 331 height 30
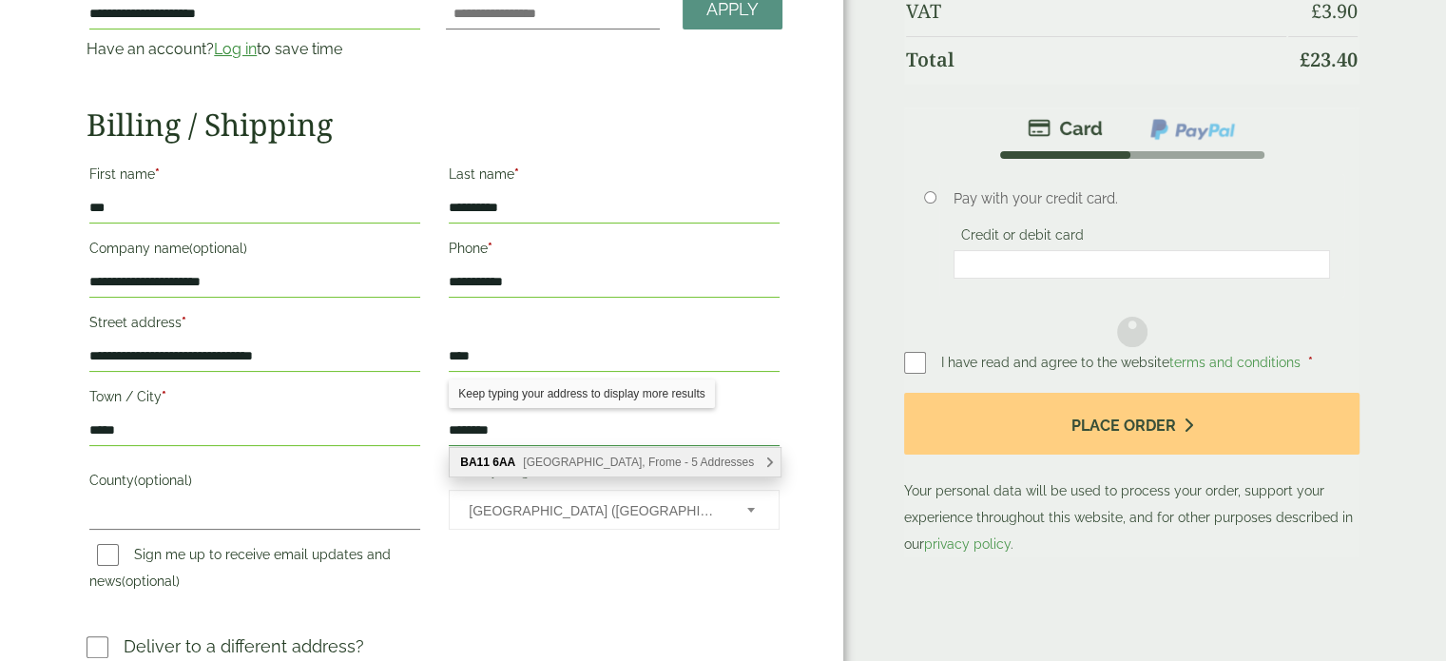
type input "********"
click at [627, 137] on h2 "Billing / Shipping" at bounding box center [435, 124] width 696 height 36
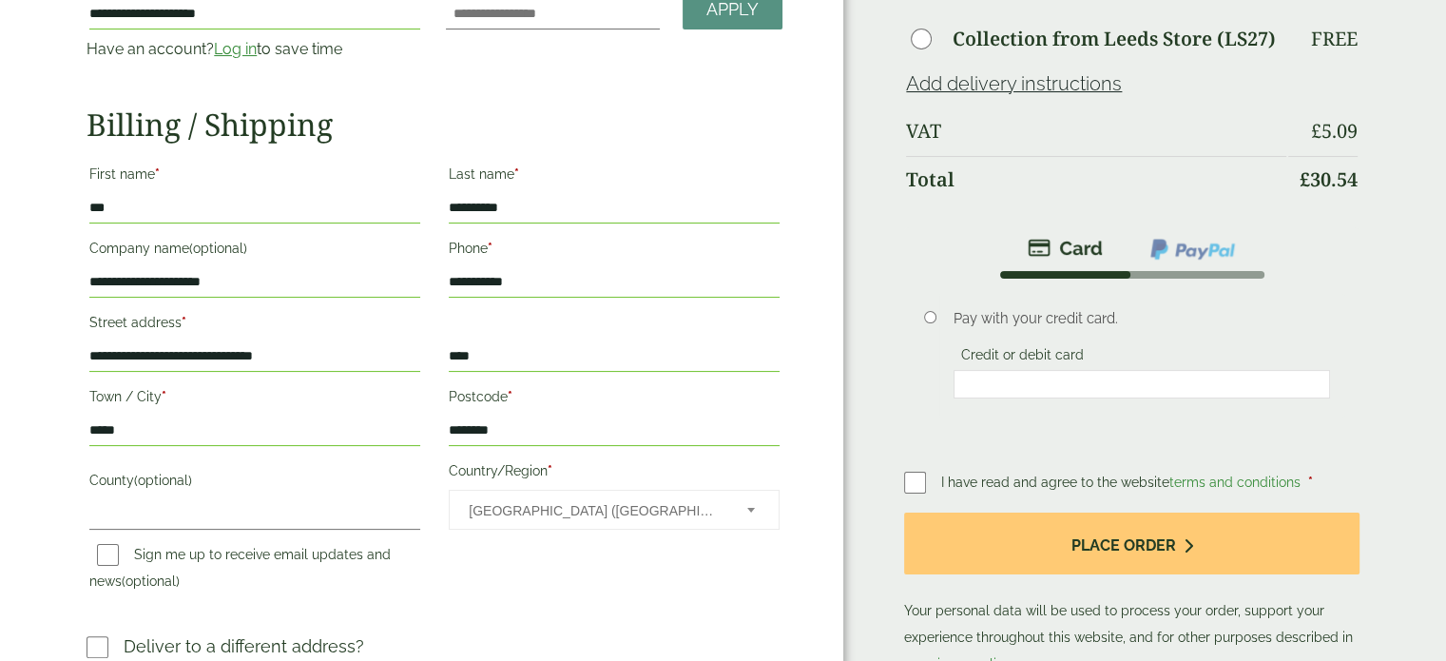
scroll to position [0, 0]
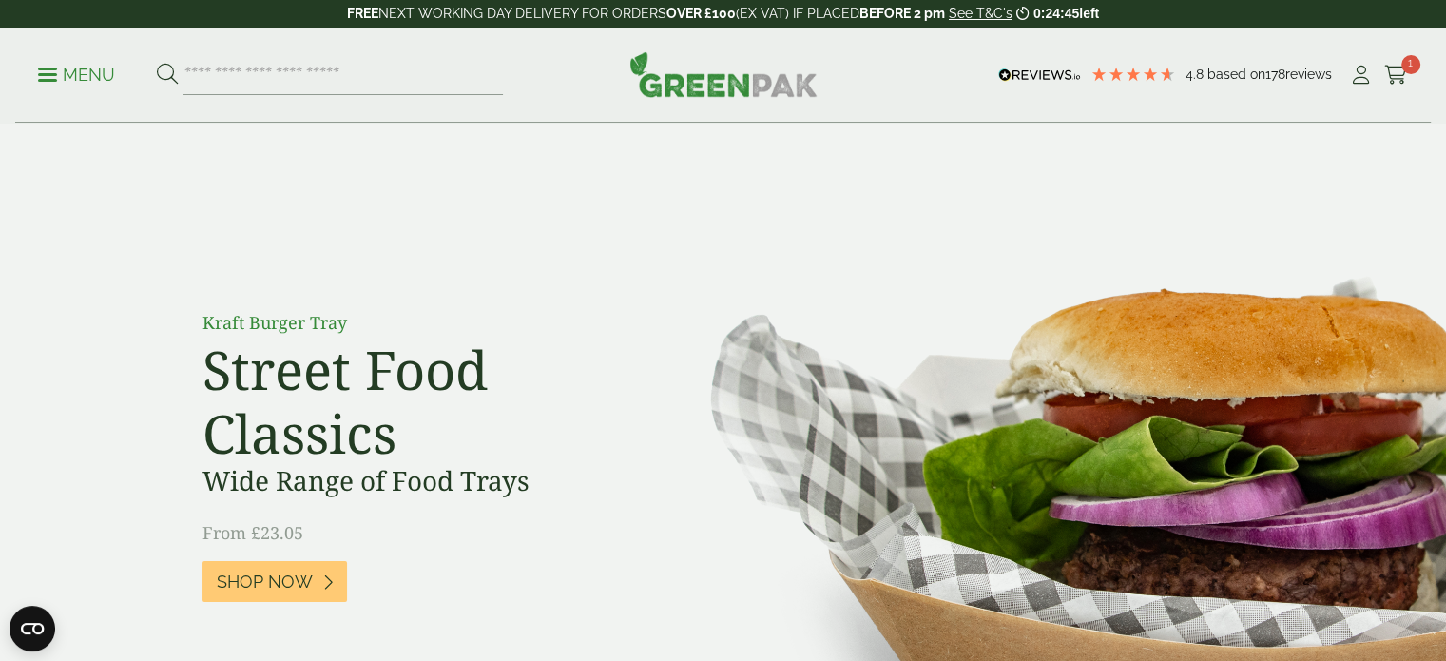
click at [77, 79] on p "Menu" at bounding box center [76, 75] width 77 height 23
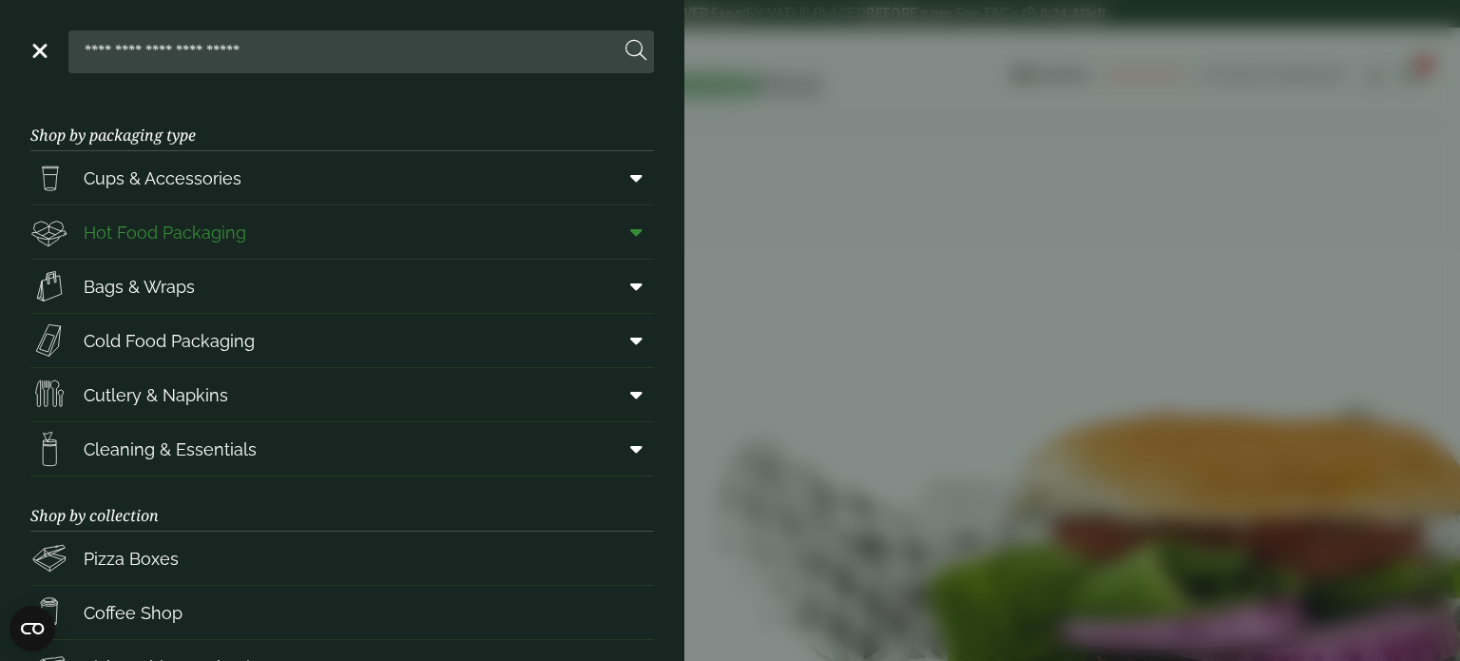
click at [127, 227] on span "Hot Food Packaging" at bounding box center [165, 233] width 163 height 26
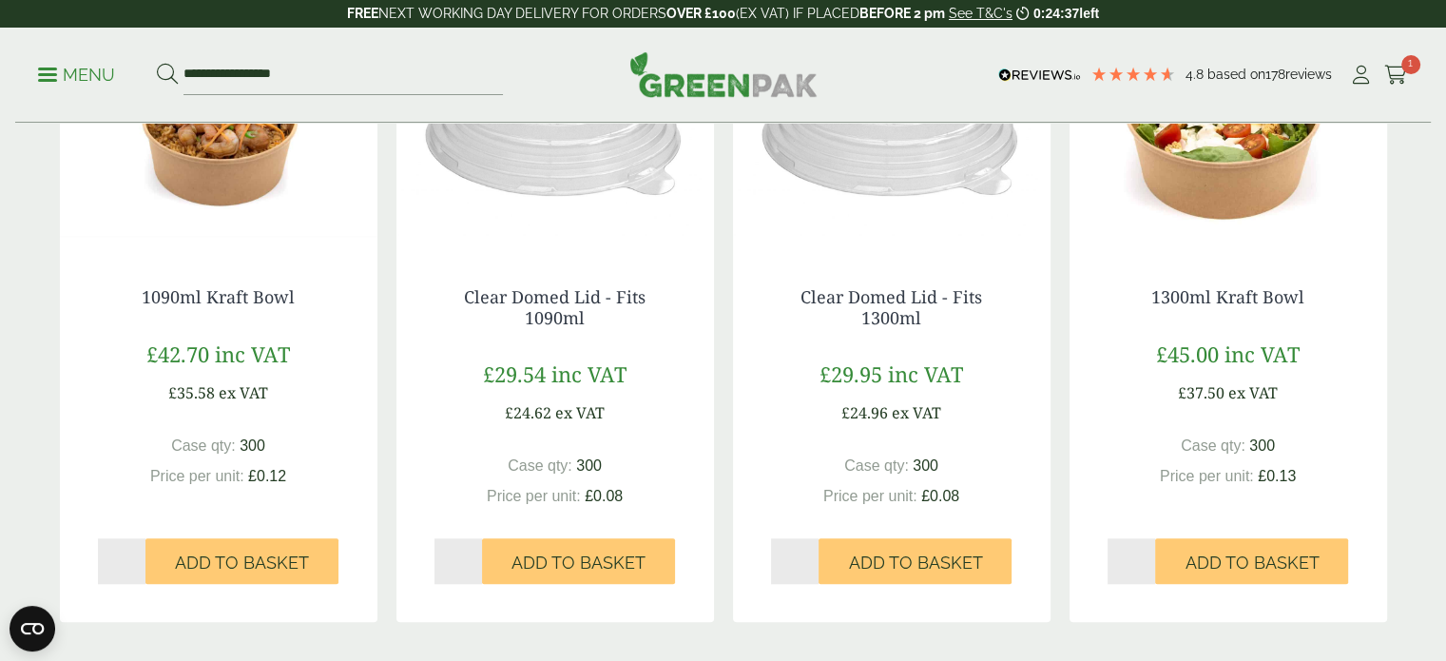
scroll to position [2187, 0]
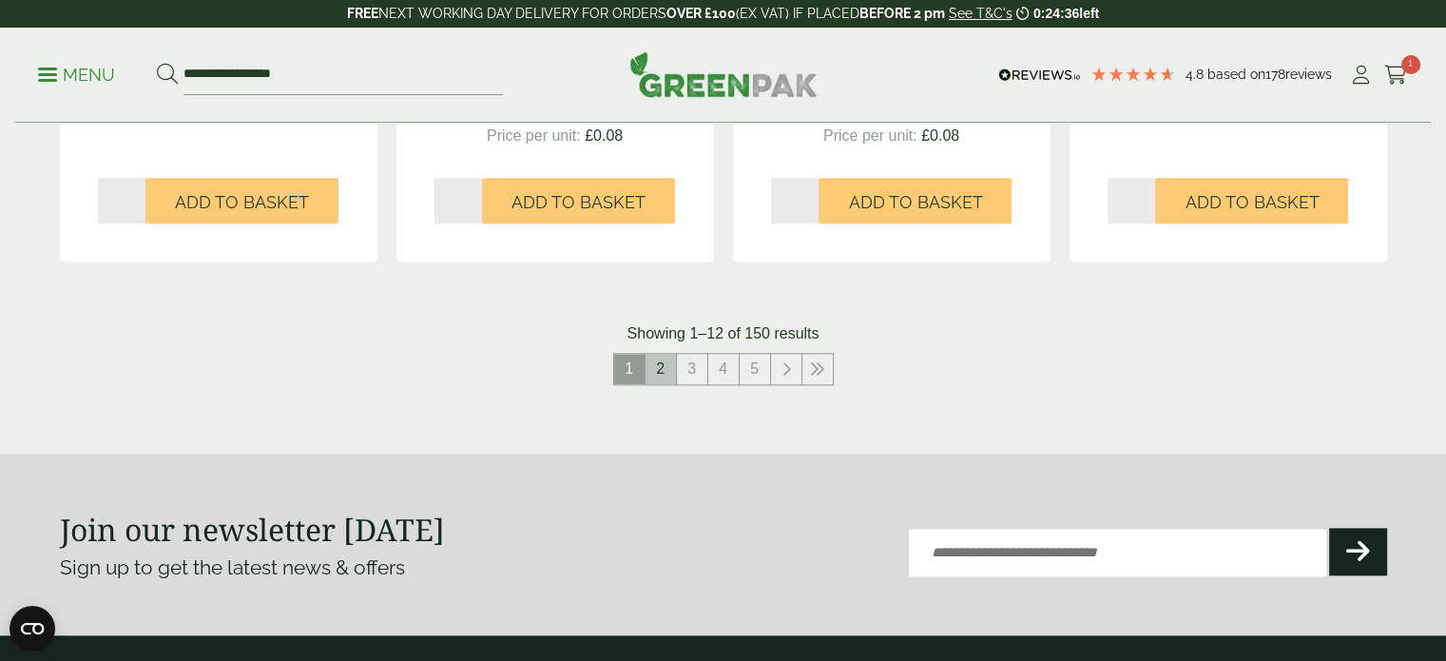
click at [656, 370] on link "2" at bounding box center [661, 369] width 30 height 30
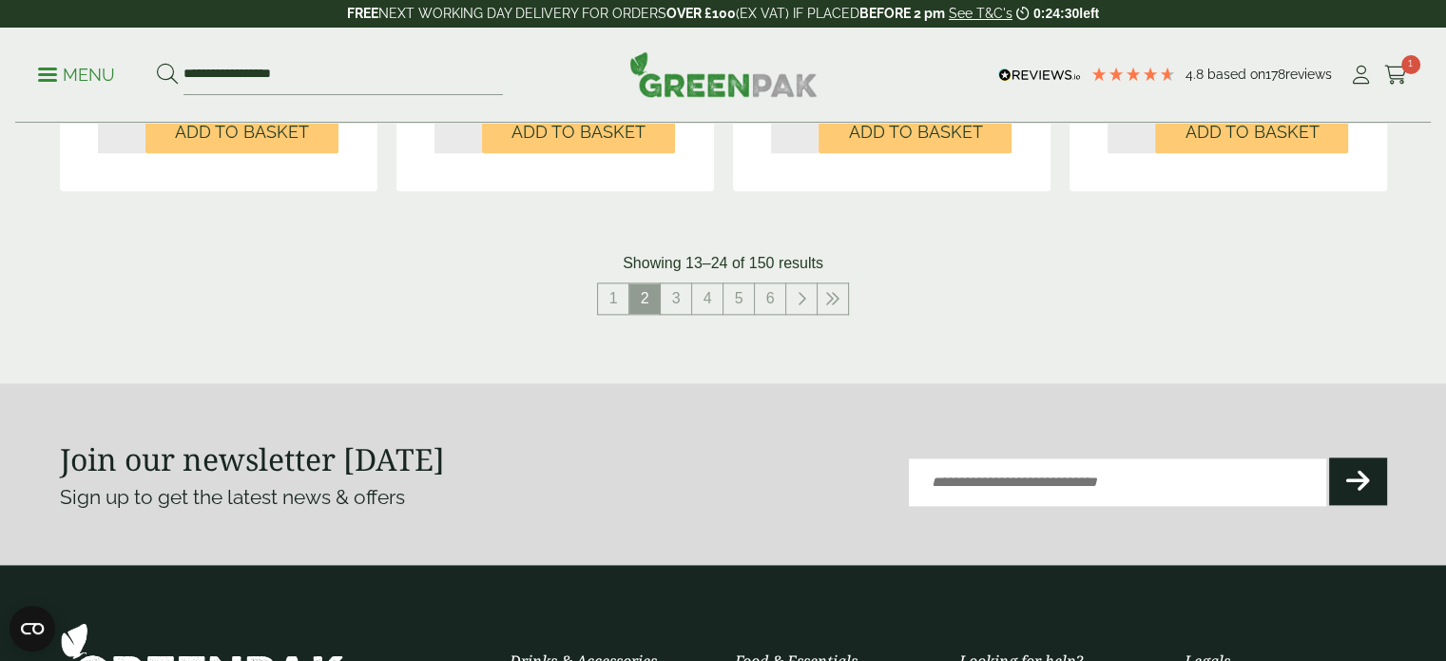
scroll to position [2187, 0]
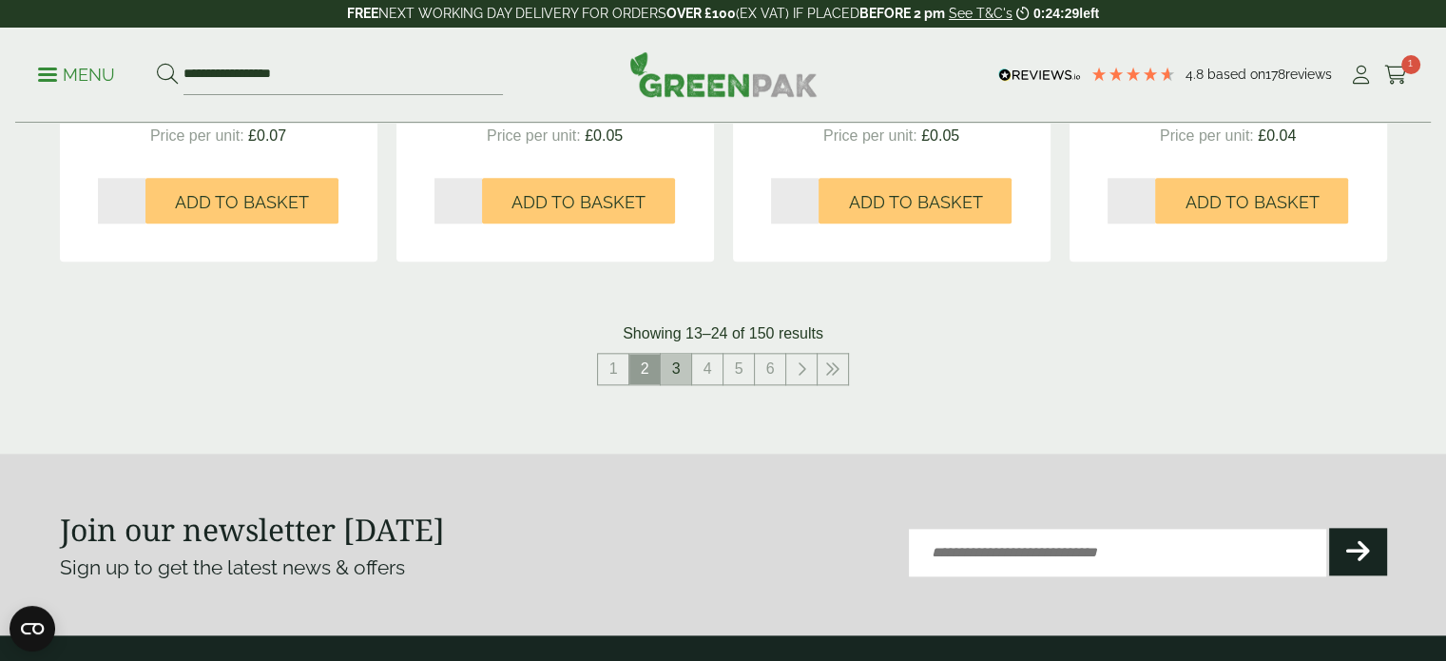
click at [674, 364] on link "3" at bounding box center [676, 369] width 30 height 30
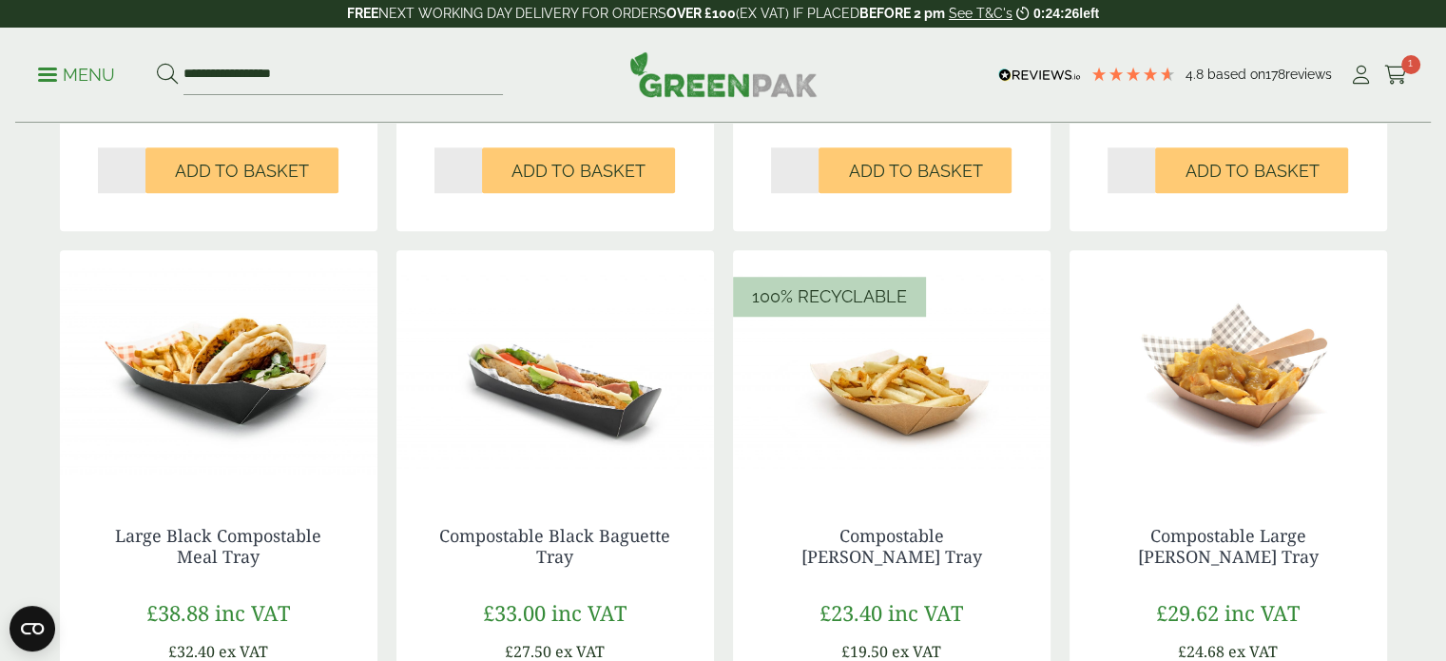
scroll to position [1711, 0]
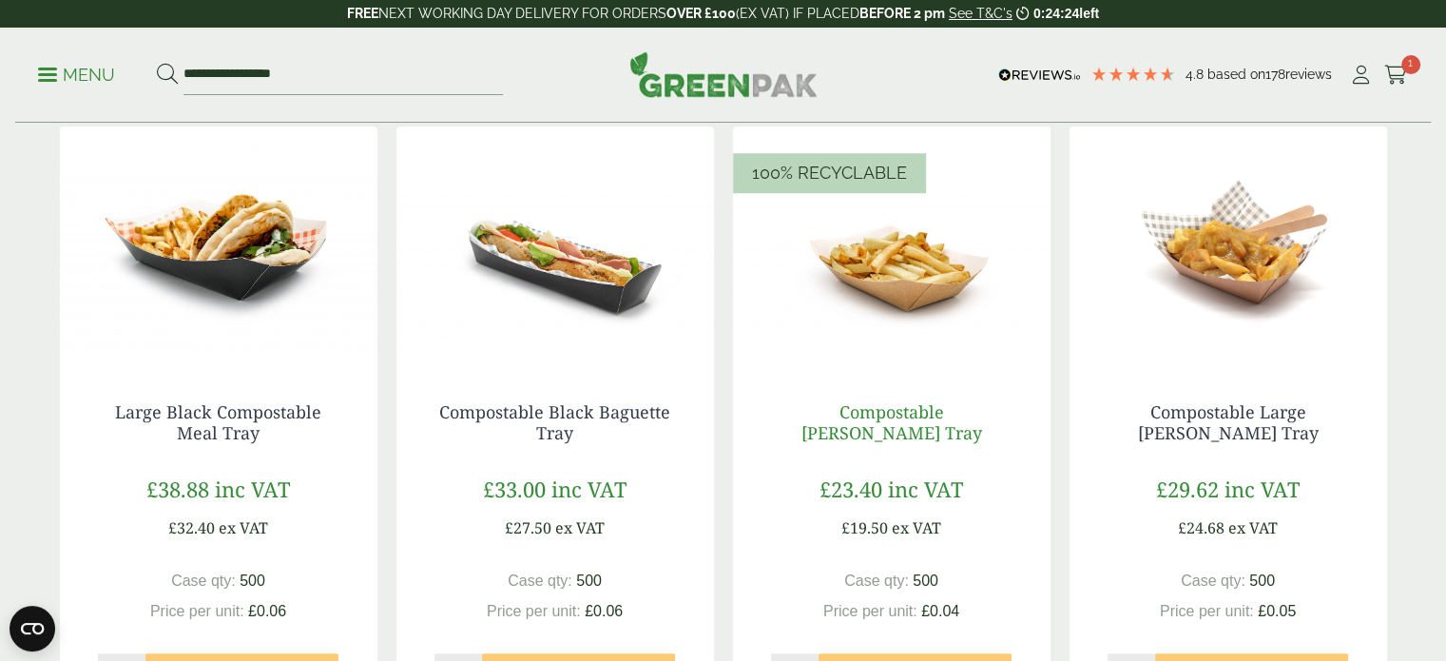
click at [895, 408] on link "Compostable Kraft Chip Tray" at bounding box center [891, 422] width 181 height 44
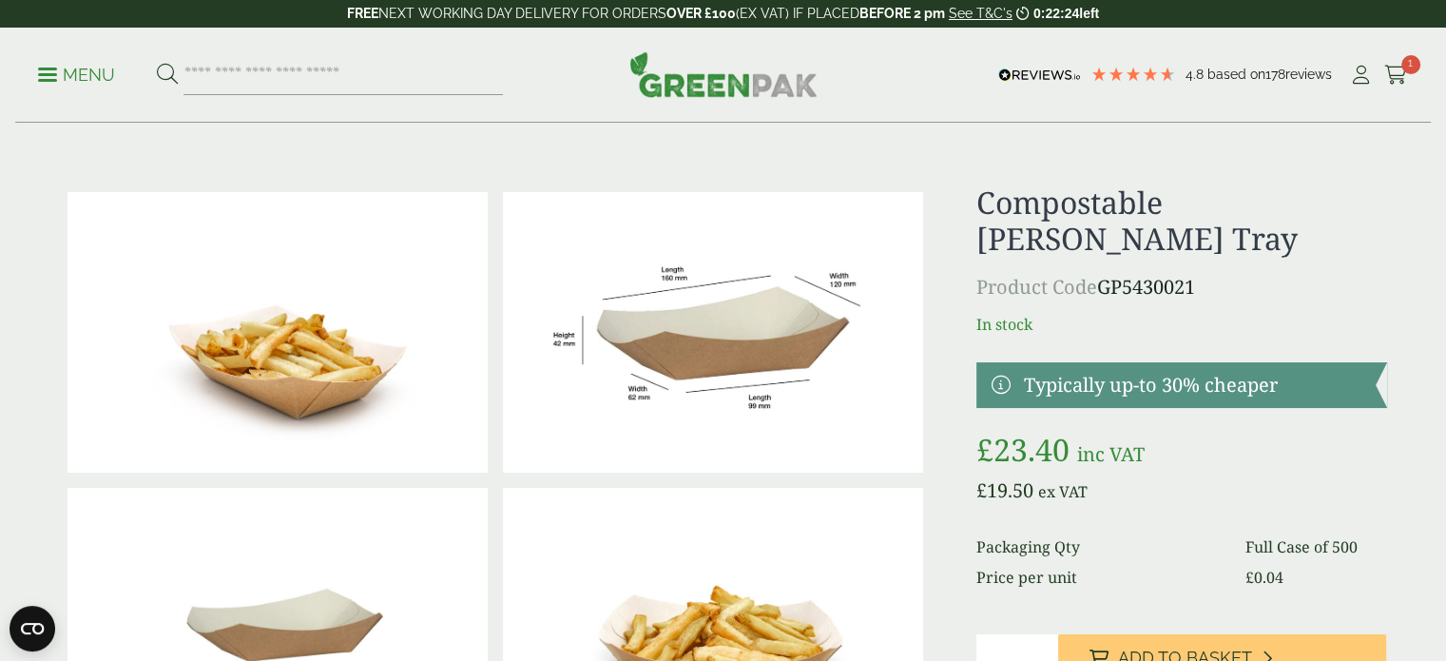
click at [83, 77] on p "Menu" at bounding box center [76, 75] width 77 height 23
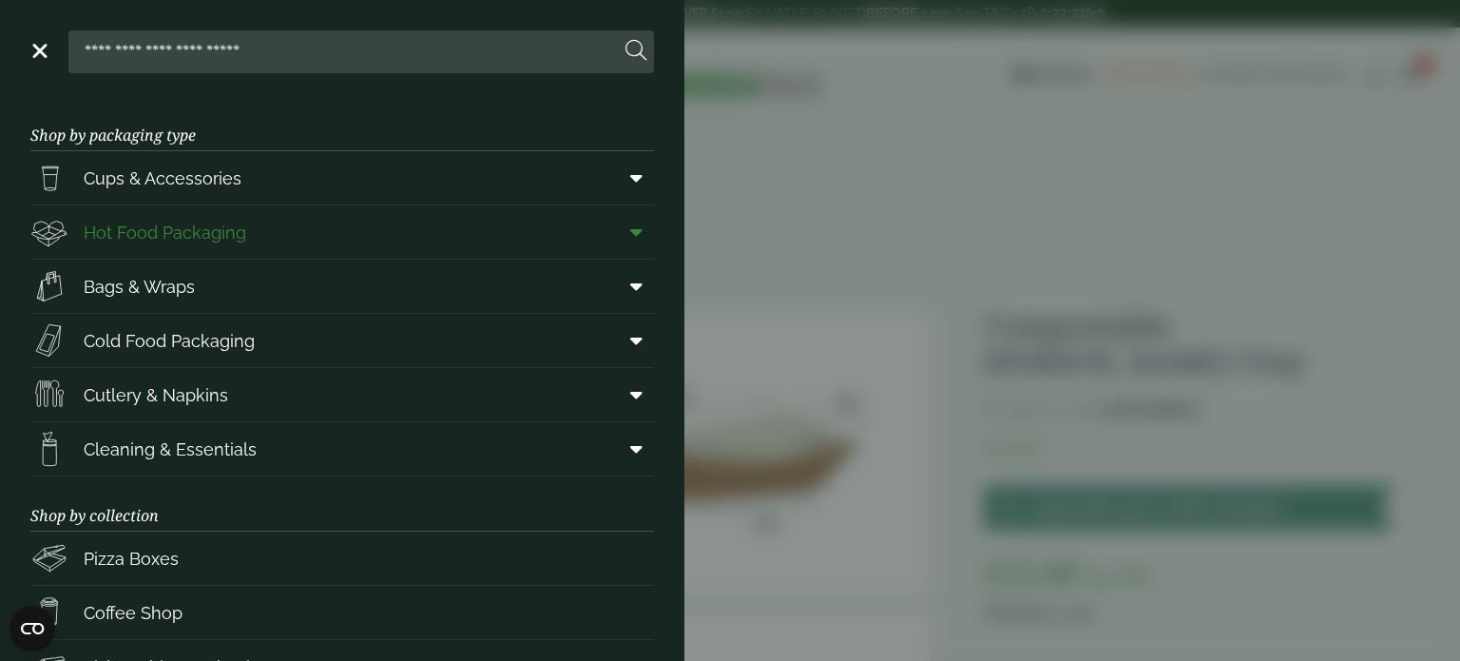
click at [149, 233] on span "Hot Food Packaging" at bounding box center [165, 233] width 163 height 26
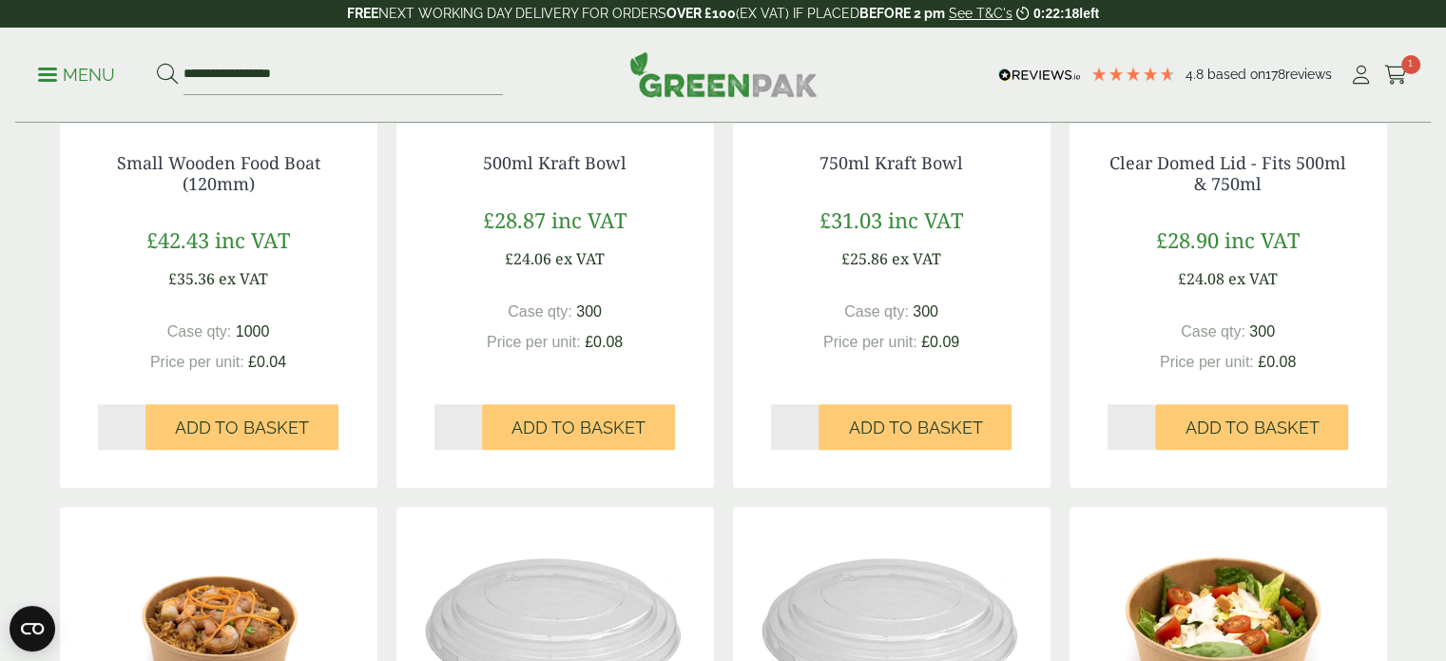
scroll to position [1997, 0]
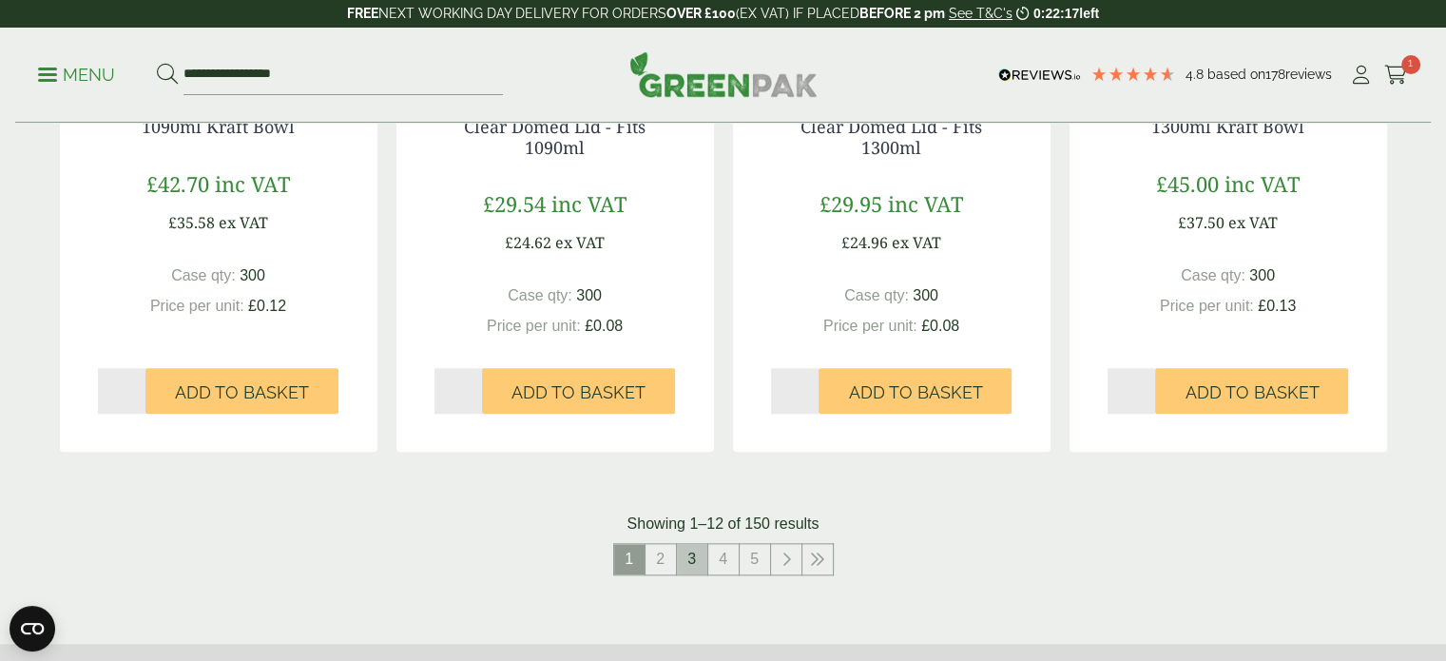
click at [688, 558] on link "3" at bounding box center [692, 559] width 30 height 30
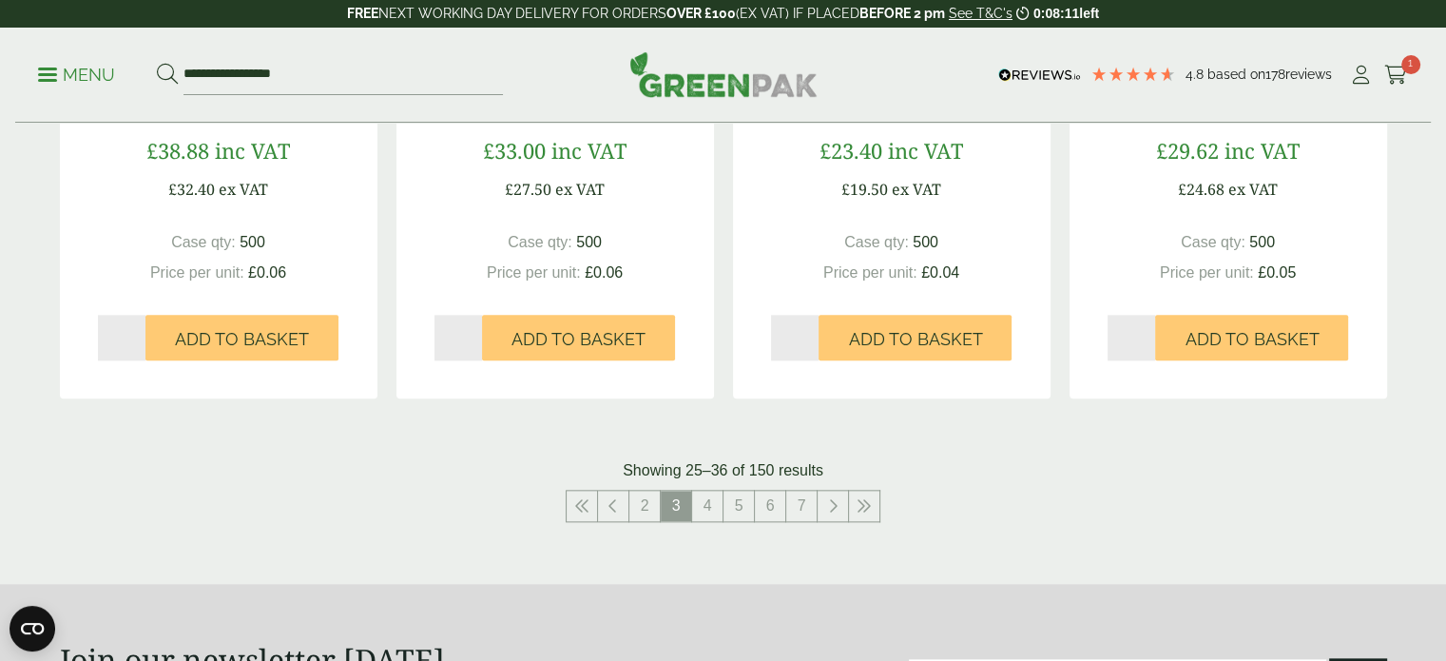
scroll to position [2092, 0]
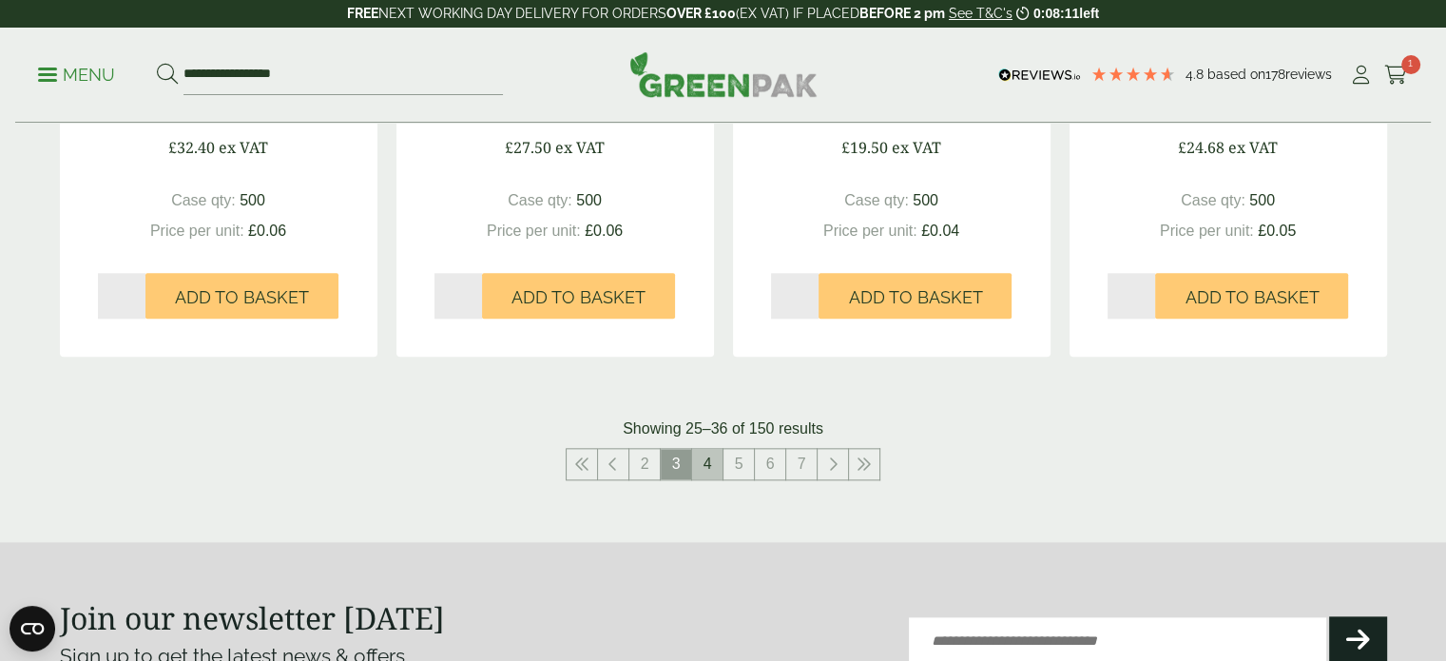
click at [709, 461] on link "4" at bounding box center [707, 464] width 30 height 30
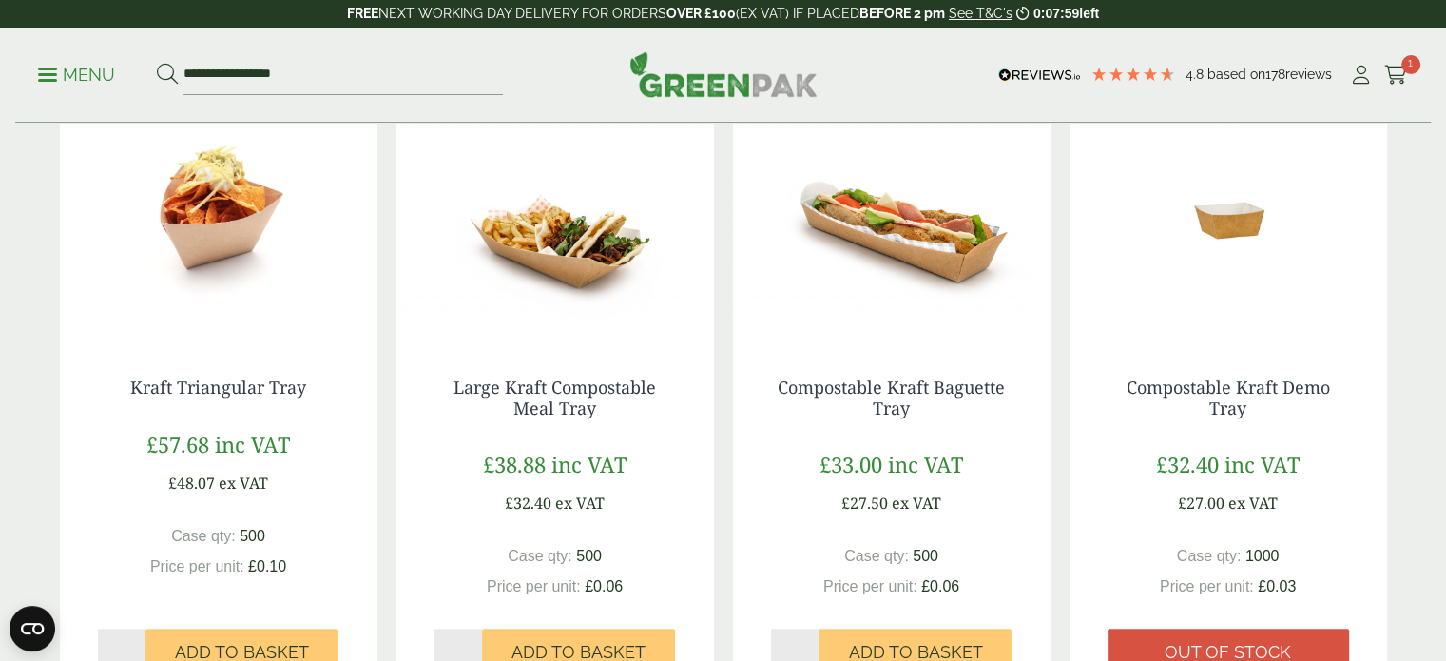
scroll to position [1141, 0]
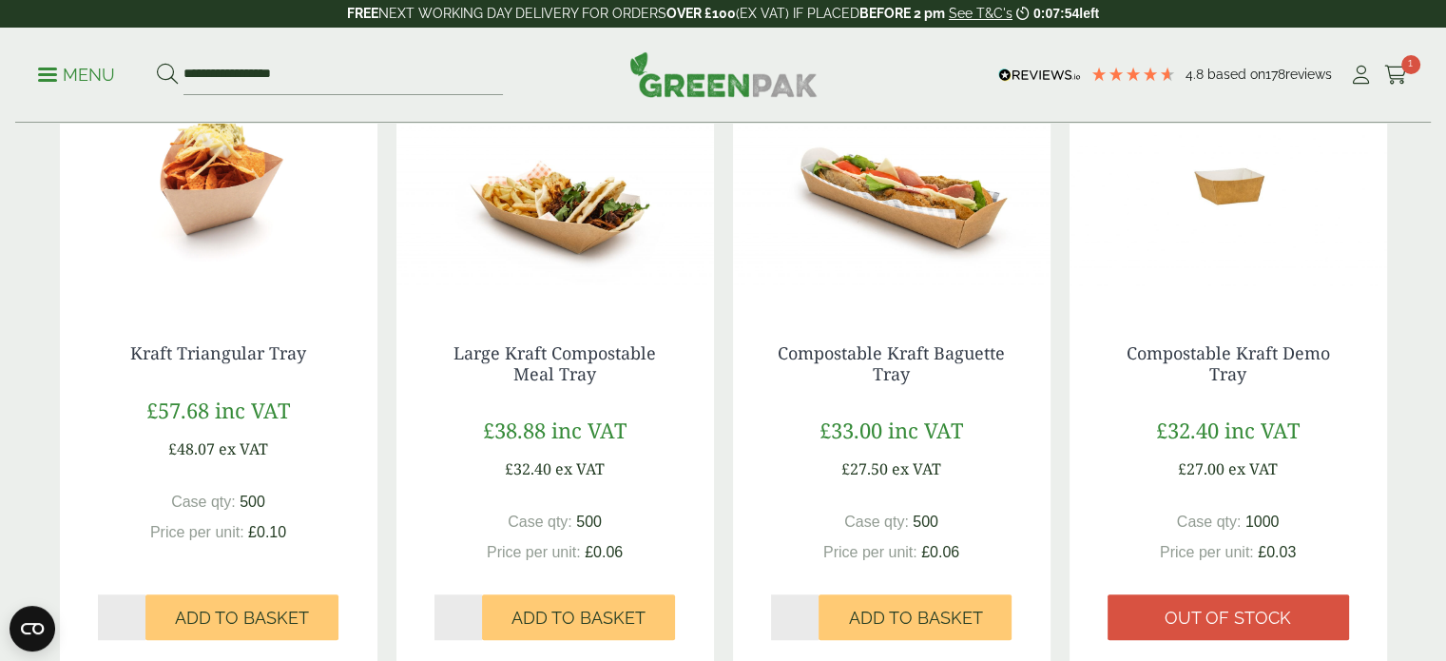
click at [549, 212] on img at bounding box center [555, 187] width 318 height 238
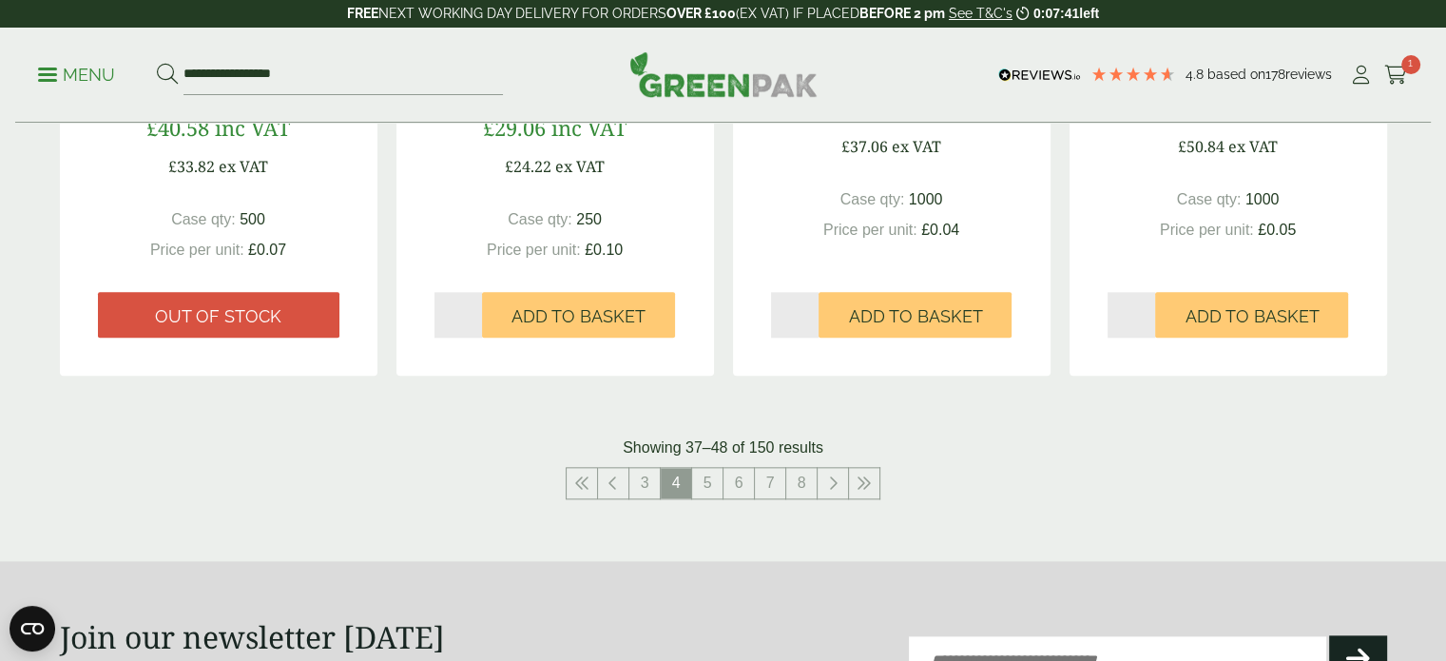
scroll to position [2092, 0]
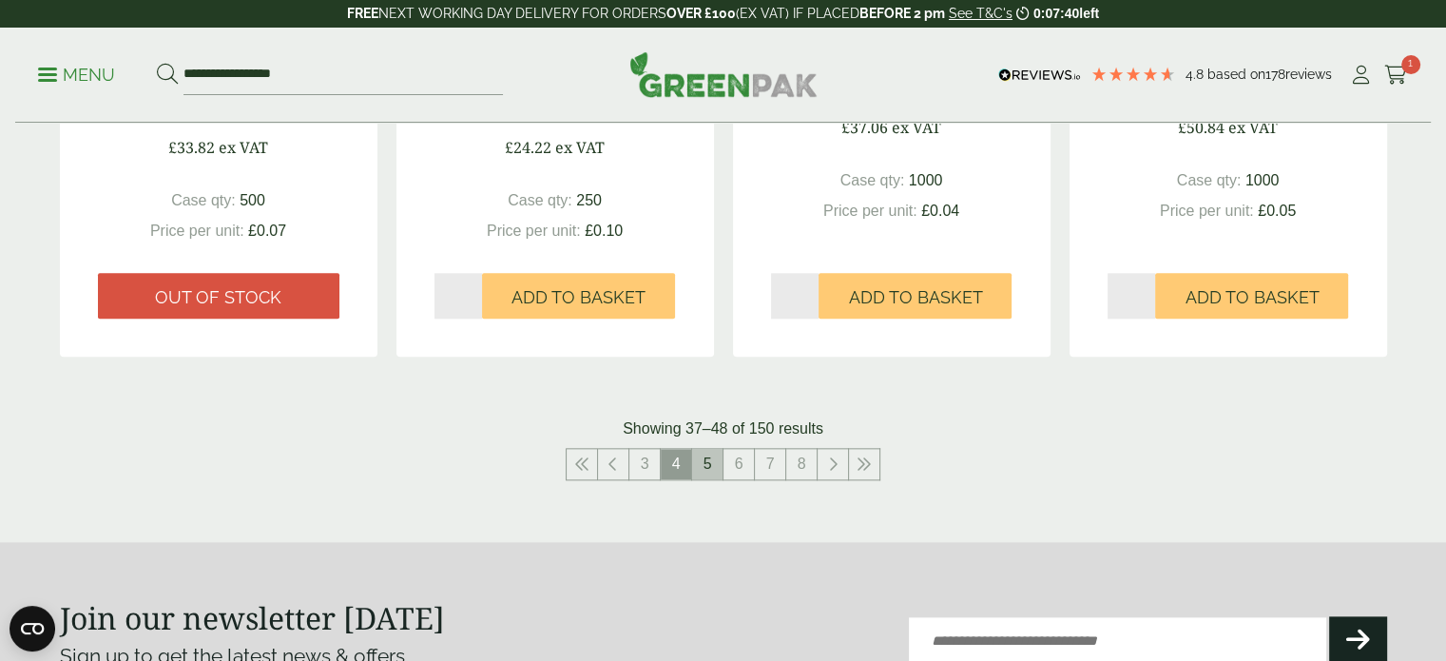
click at [713, 462] on link "5" at bounding box center [707, 464] width 30 height 30
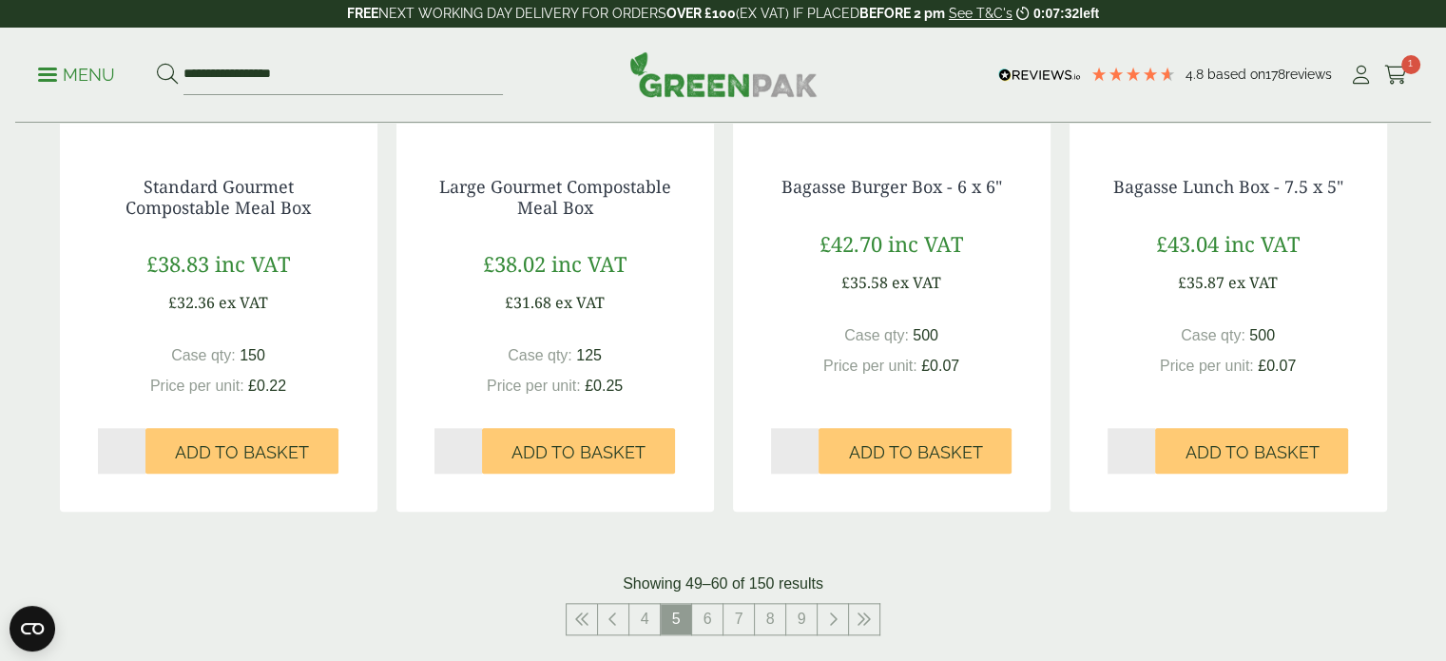
scroll to position [2187, 0]
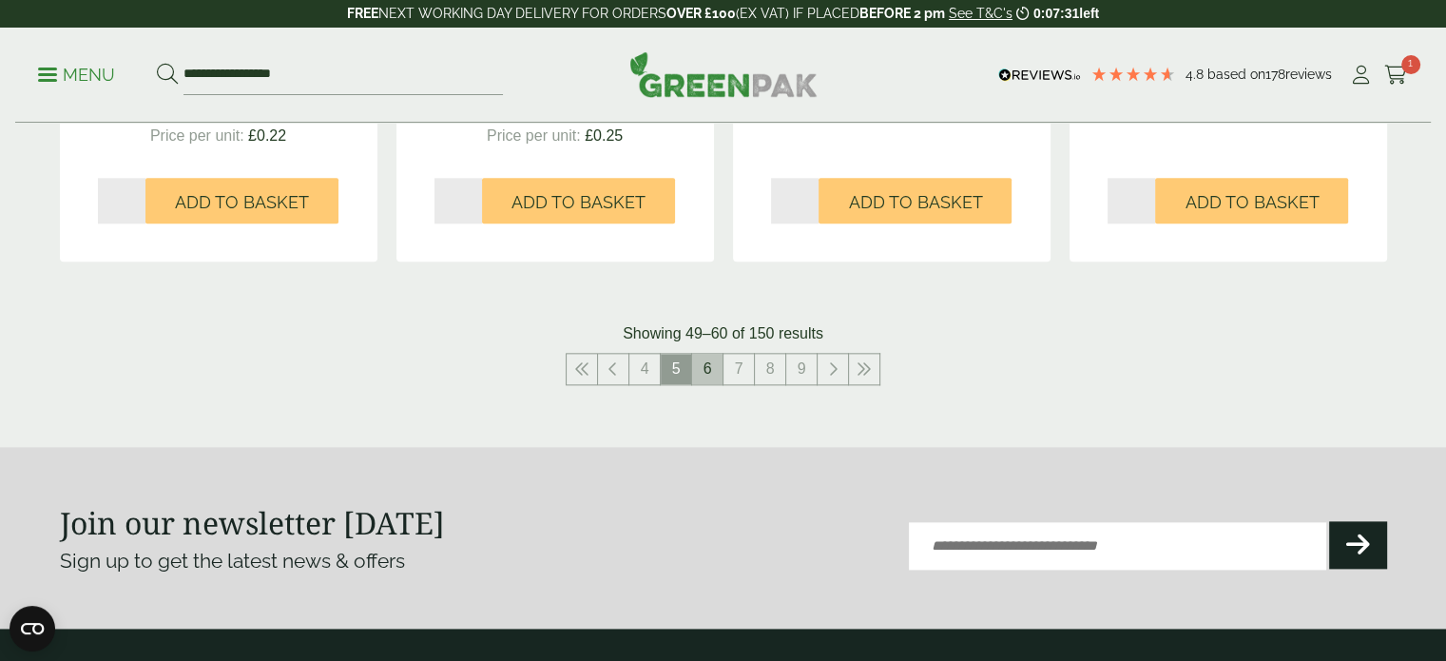
click at [714, 373] on link "6" at bounding box center [707, 369] width 30 height 30
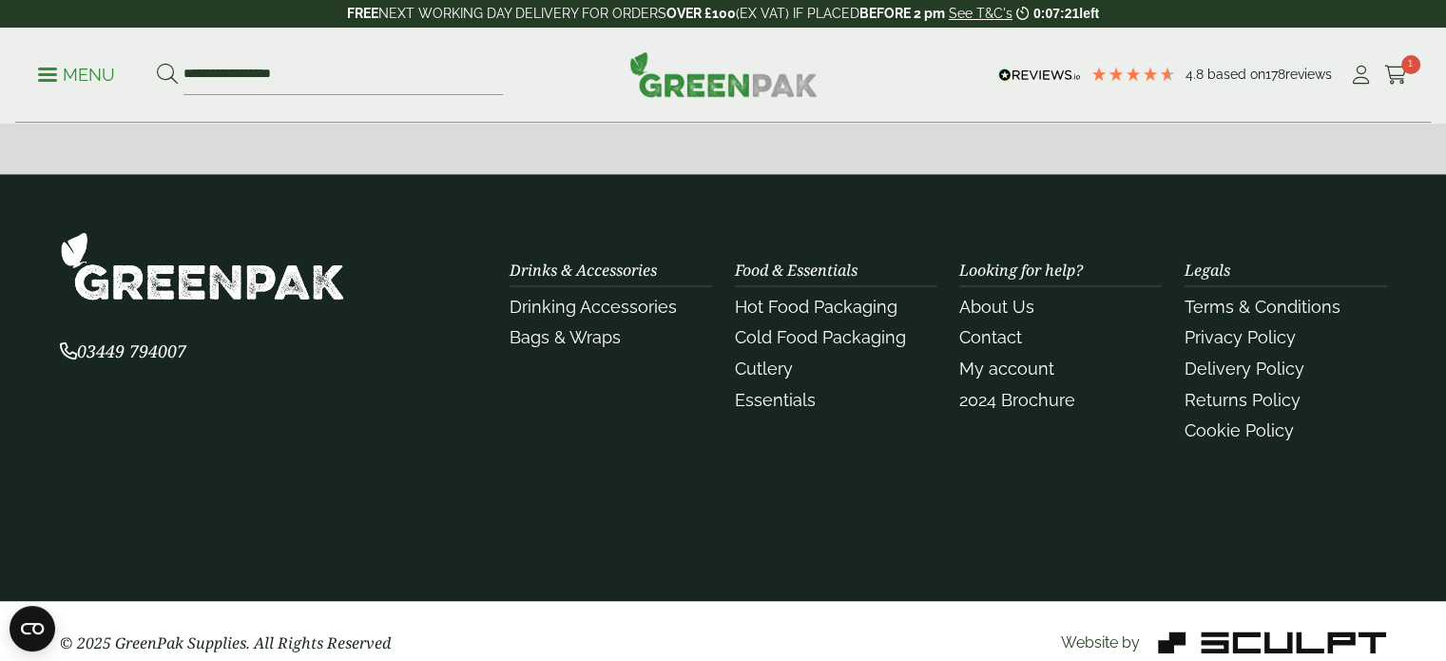
scroll to position [2282, 0]
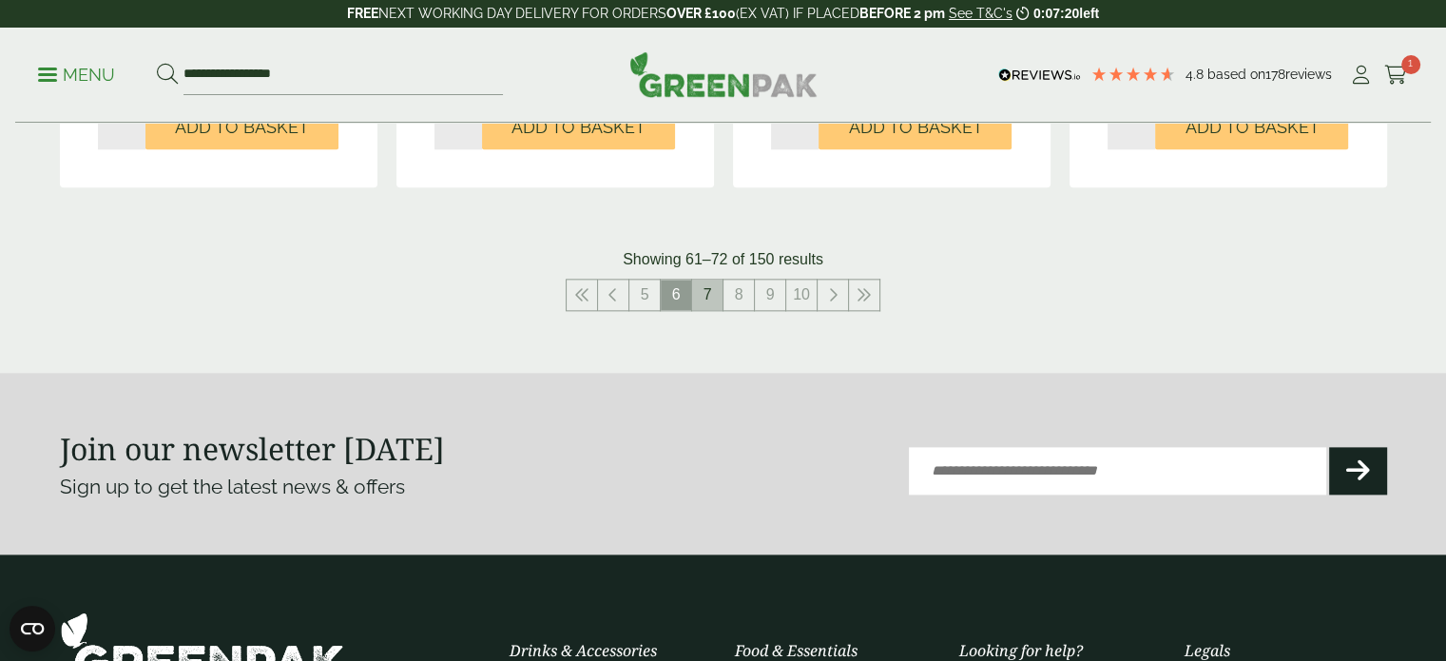
click at [706, 300] on link "7" at bounding box center [707, 295] width 30 height 30
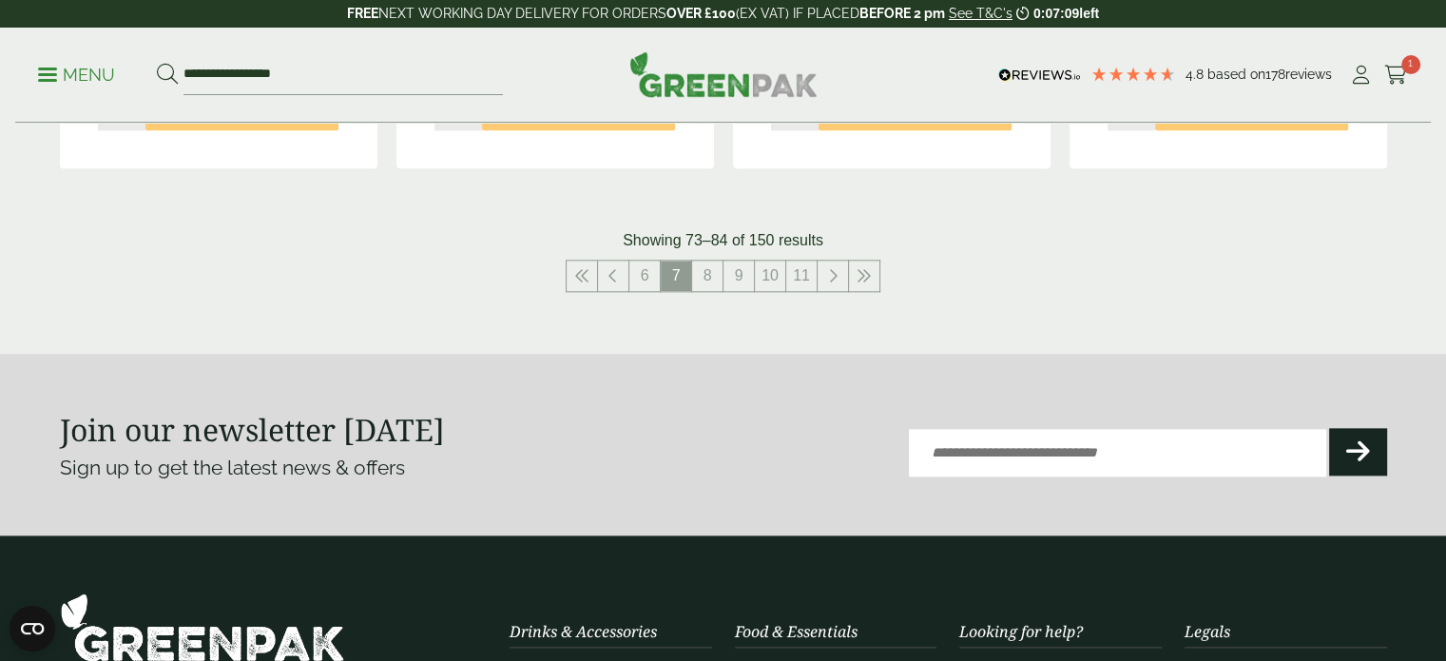
scroll to position [2187, 0]
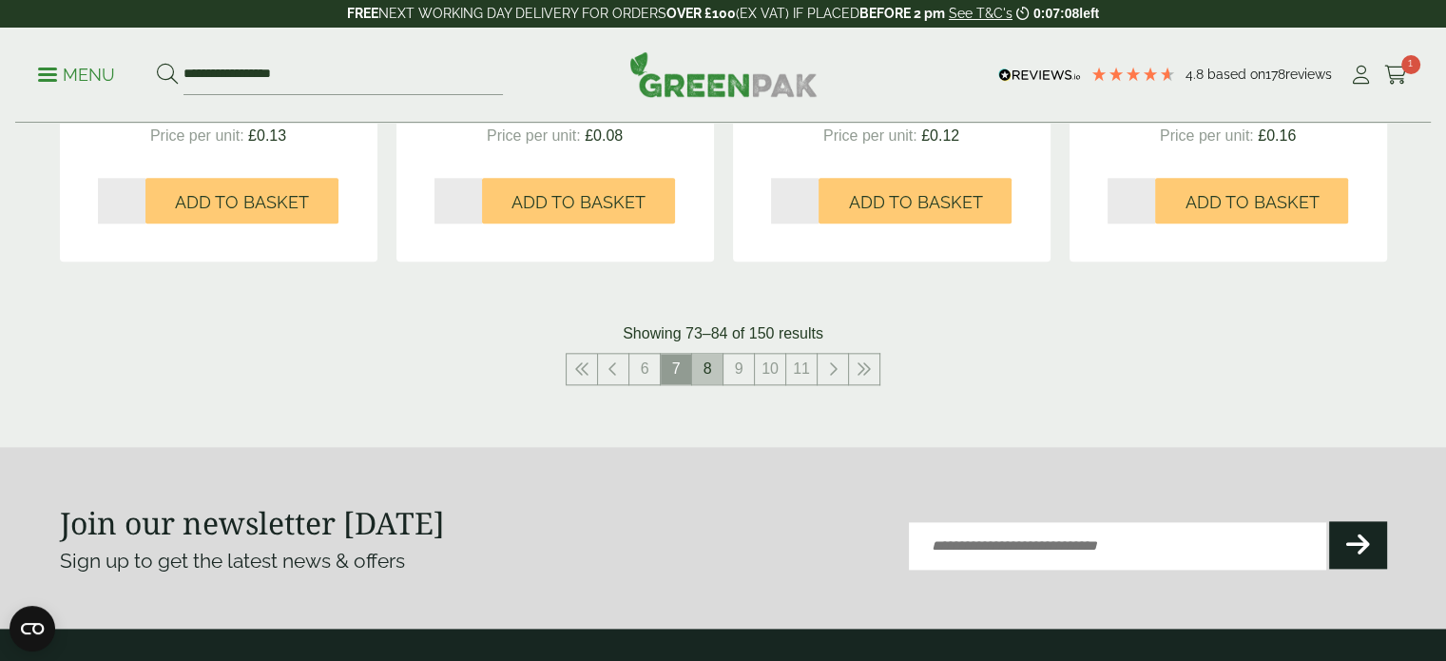
click at [707, 376] on link "8" at bounding box center [707, 369] width 30 height 30
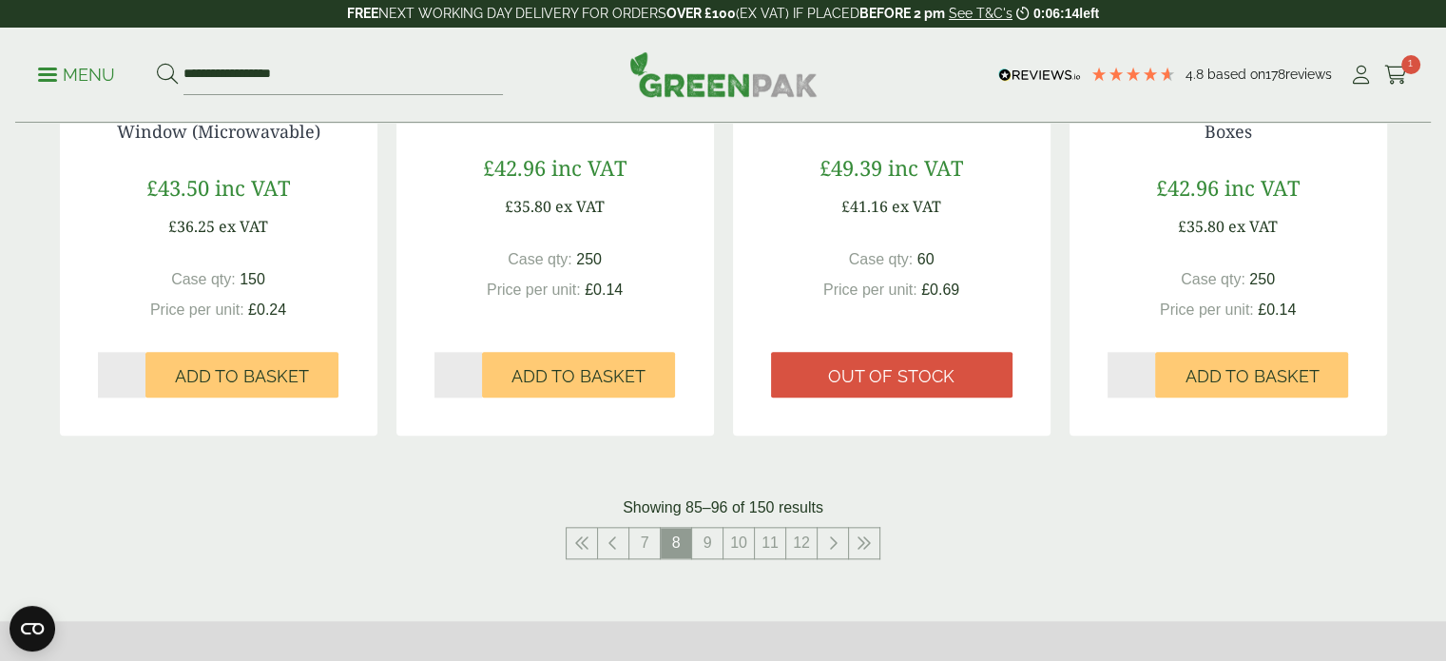
scroll to position [2187, 0]
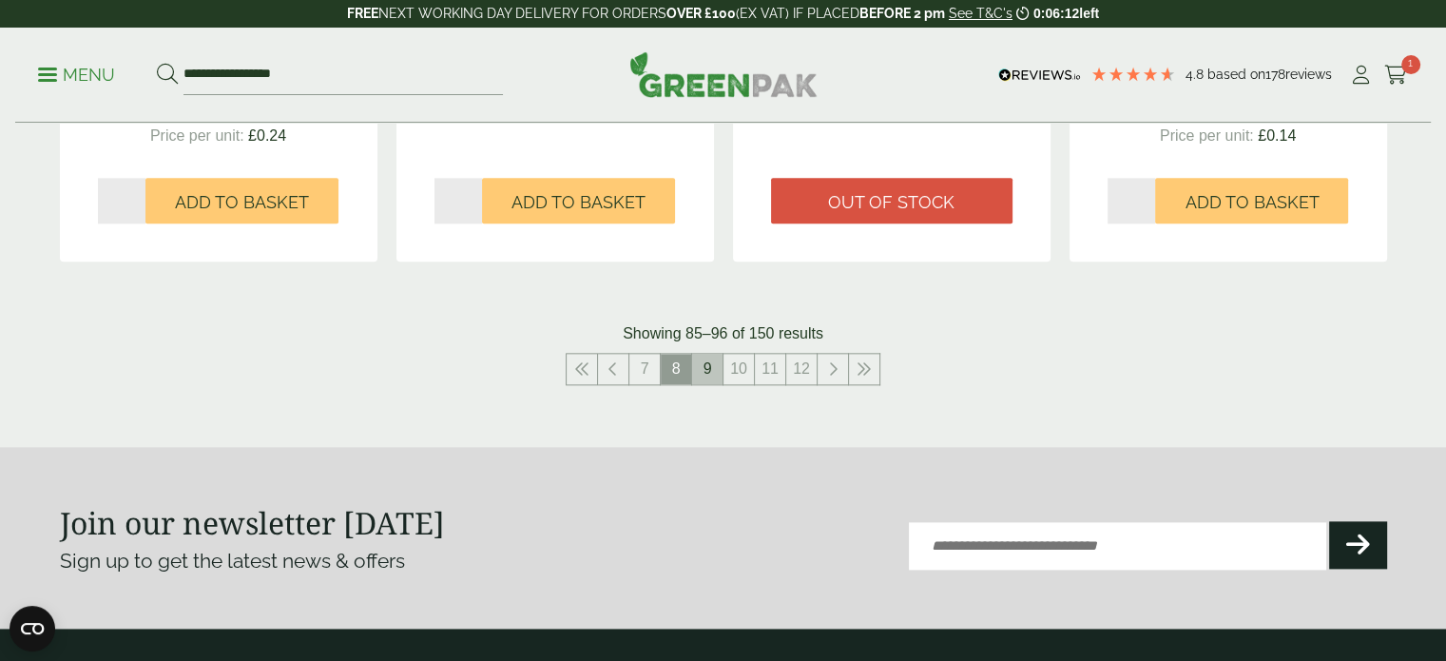
click at [713, 369] on link "9" at bounding box center [707, 369] width 30 height 30
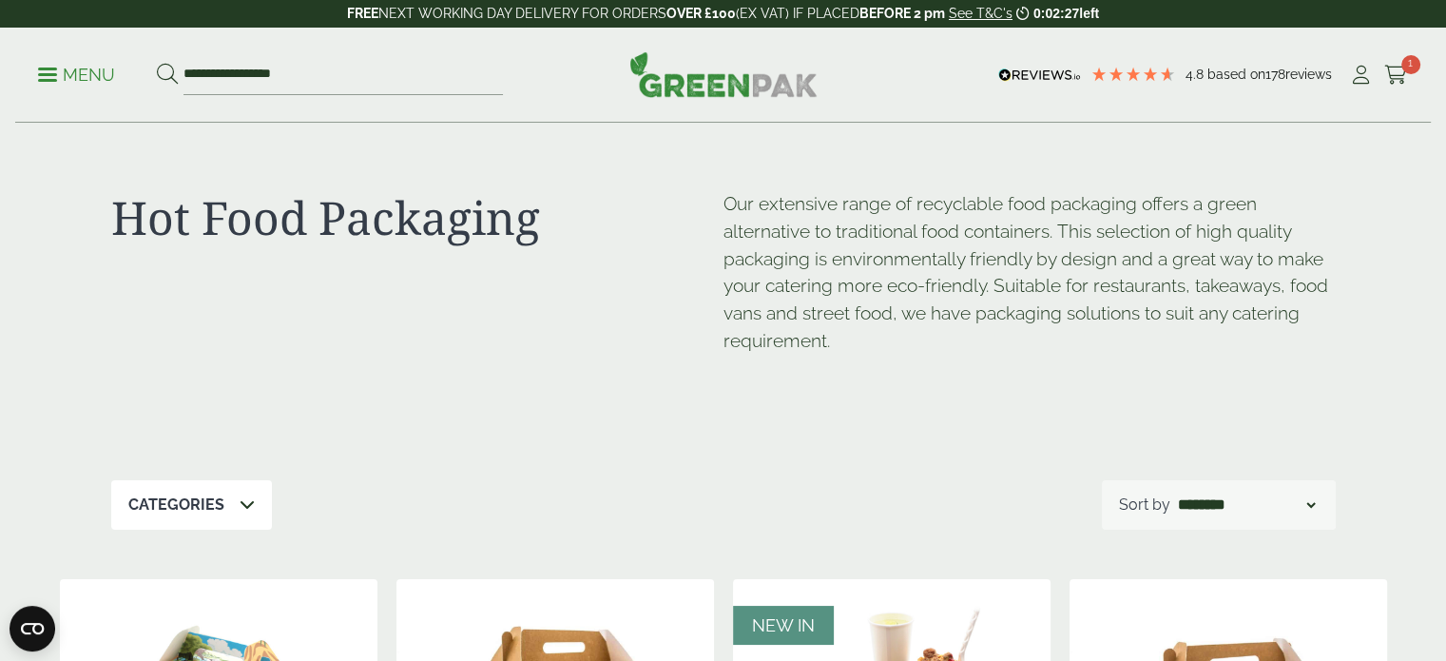
click at [724, 90] on img at bounding box center [723, 74] width 188 height 46
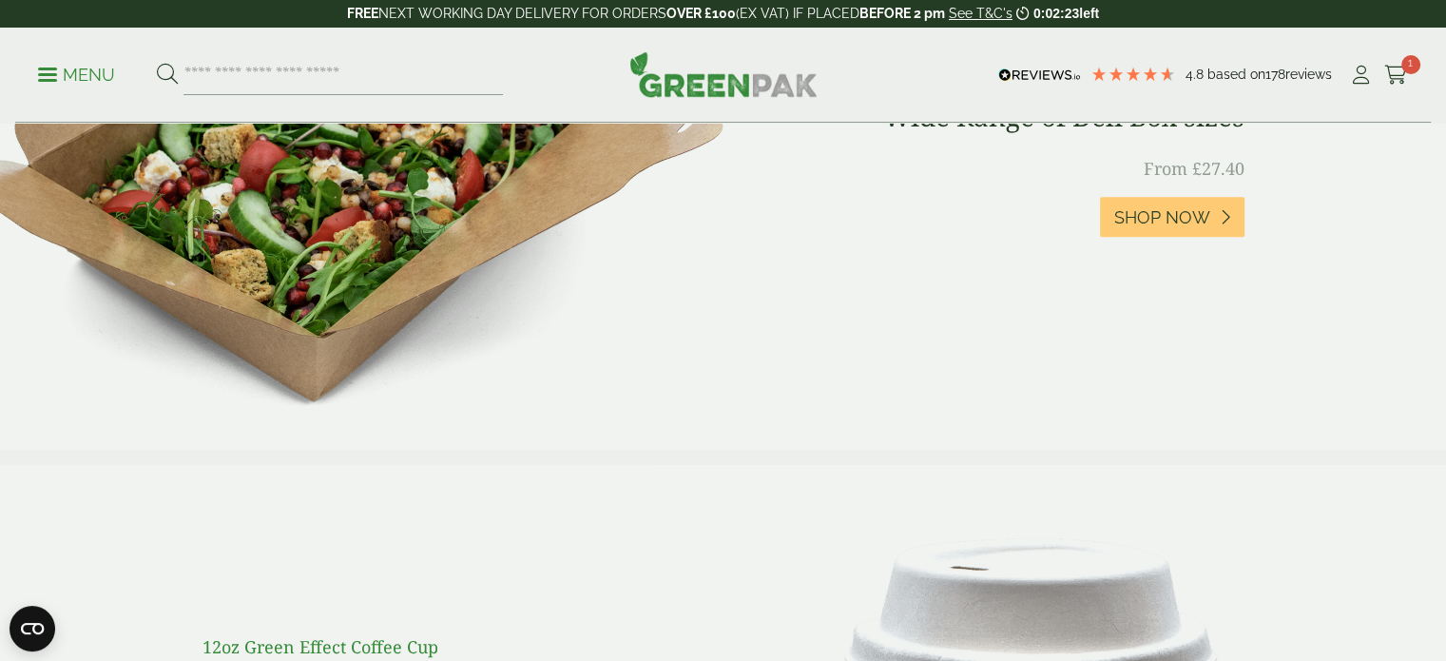
scroll to position [761, 0]
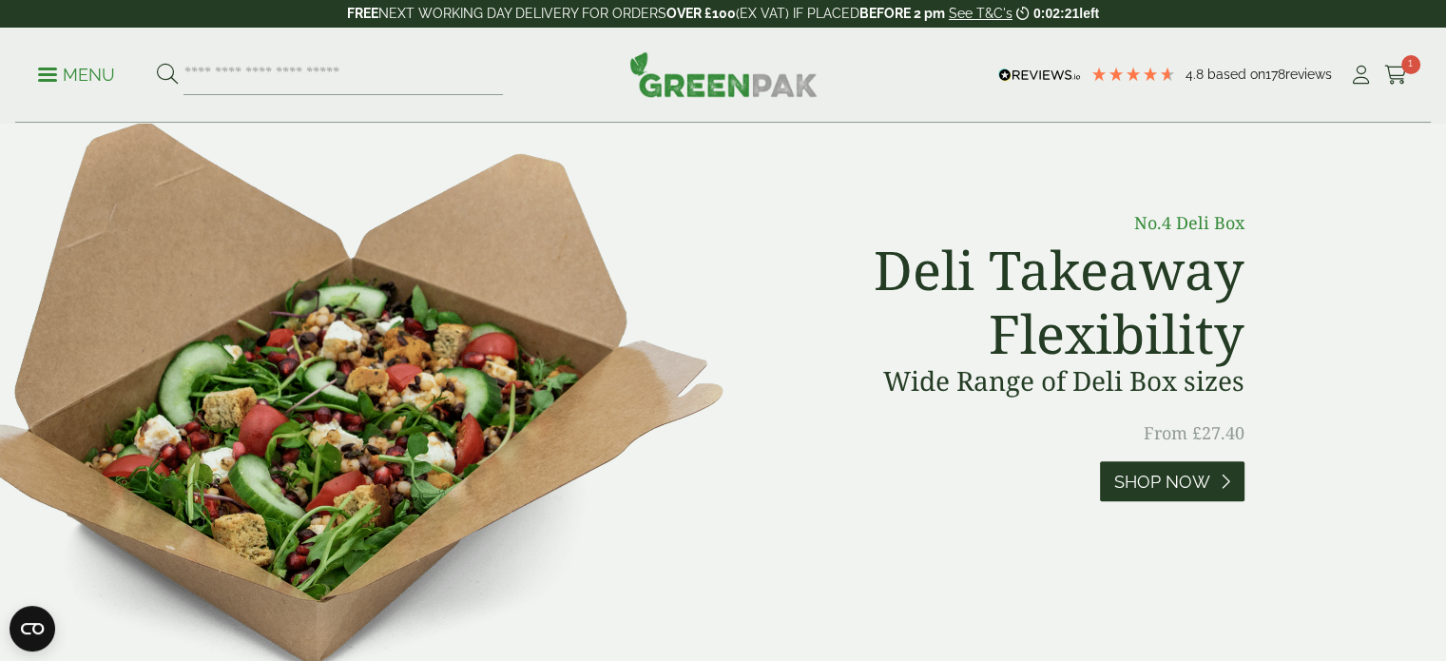
click at [1161, 480] on span "Shop Now" at bounding box center [1162, 482] width 96 height 21
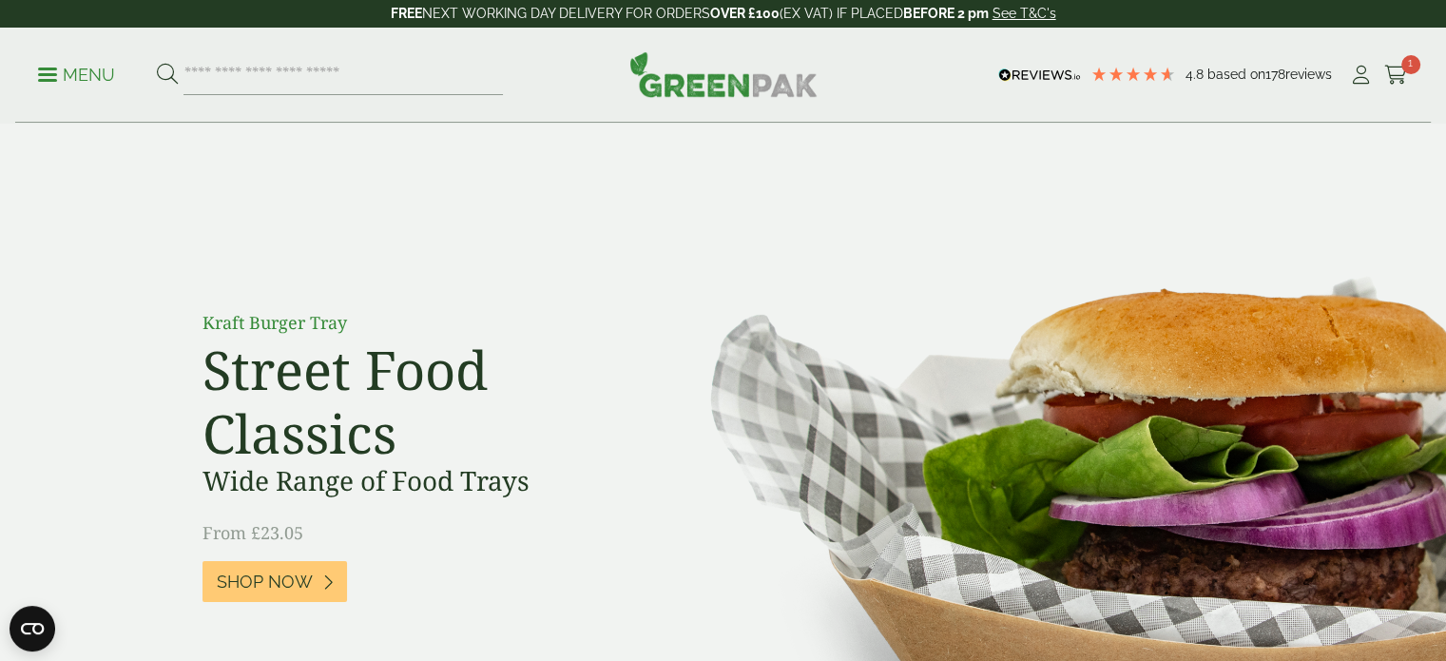
click at [76, 72] on p "Menu" at bounding box center [76, 75] width 77 height 23
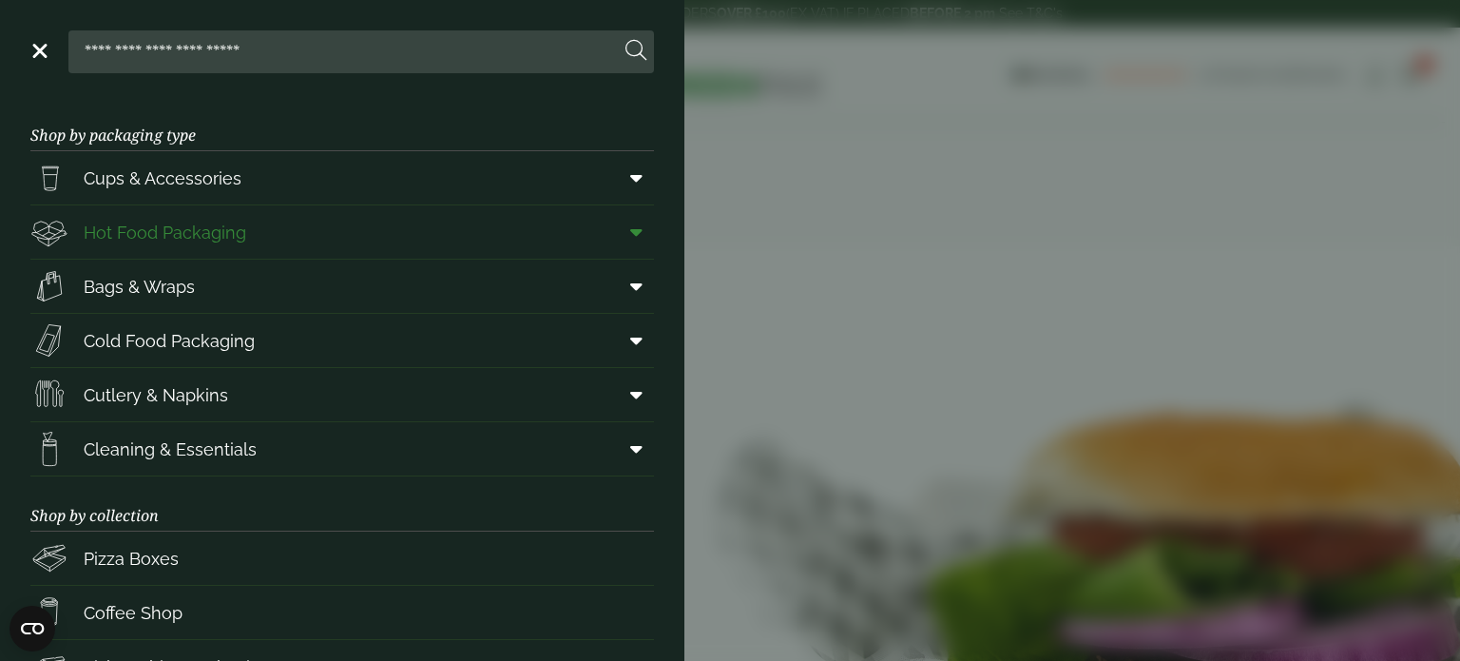
click at [147, 234] on span "Hot Food Packaging" at bounding box center [165, 233] width 163 height 26
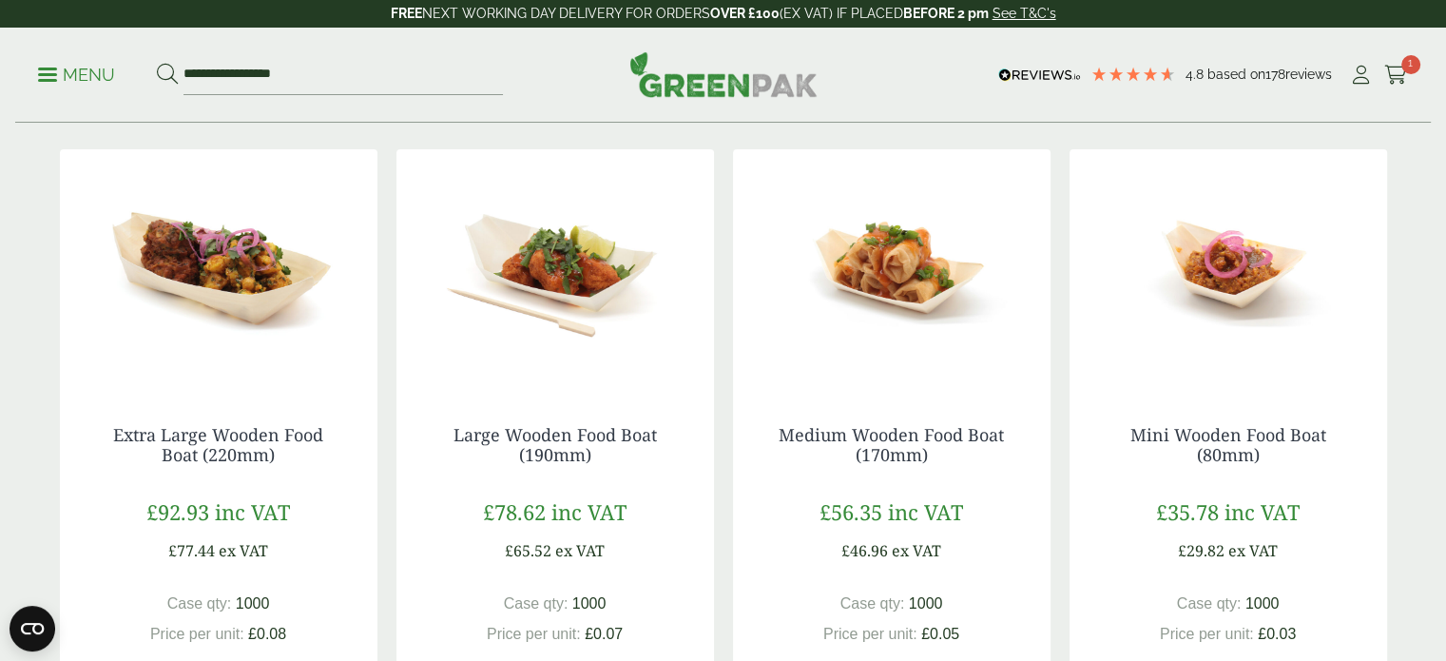
scroll to position [475, 0]
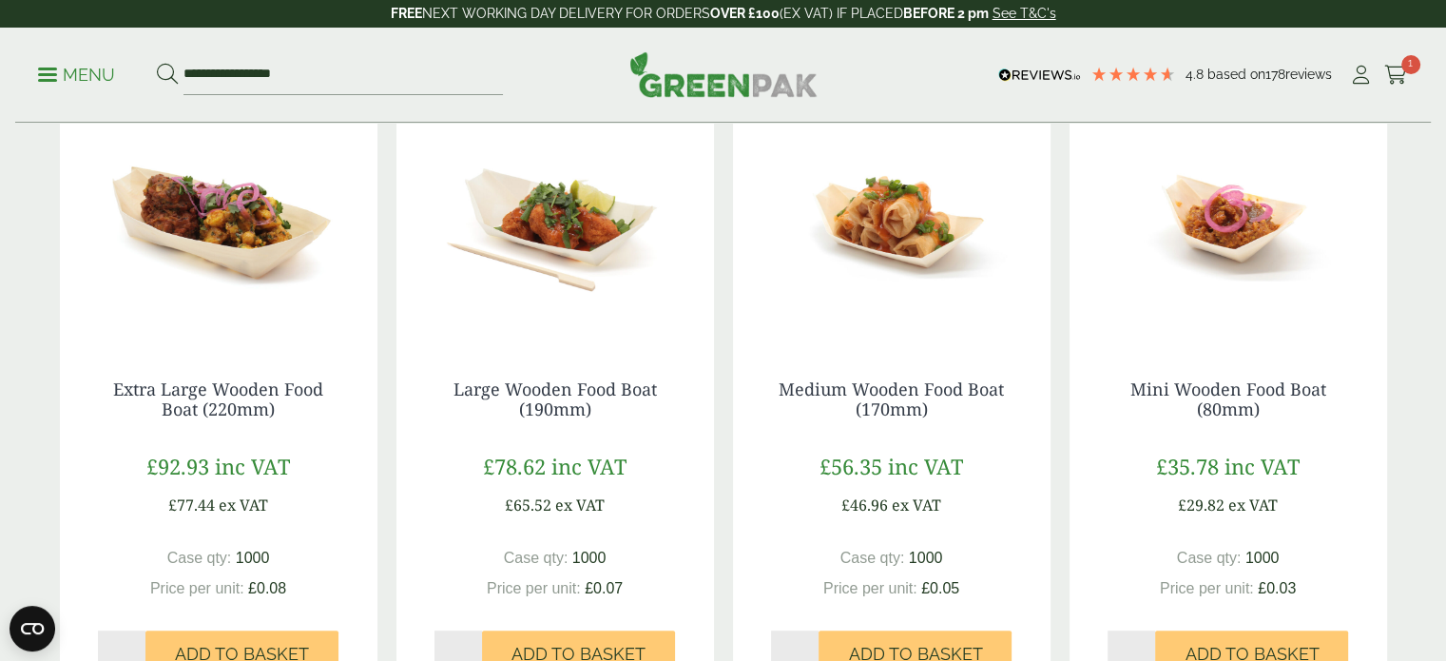
click at [890, 240] on img at bounding box center [892, 223] width 318 height 238
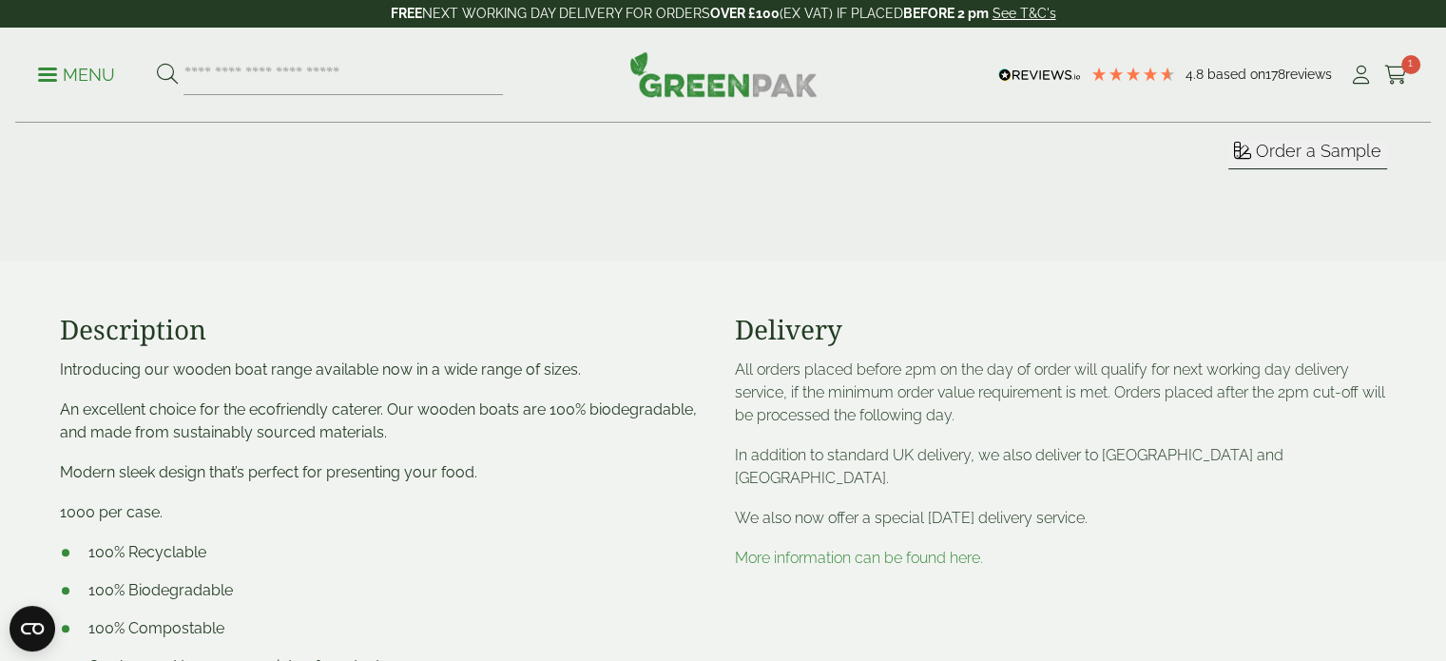
scroll to position [666, 0]
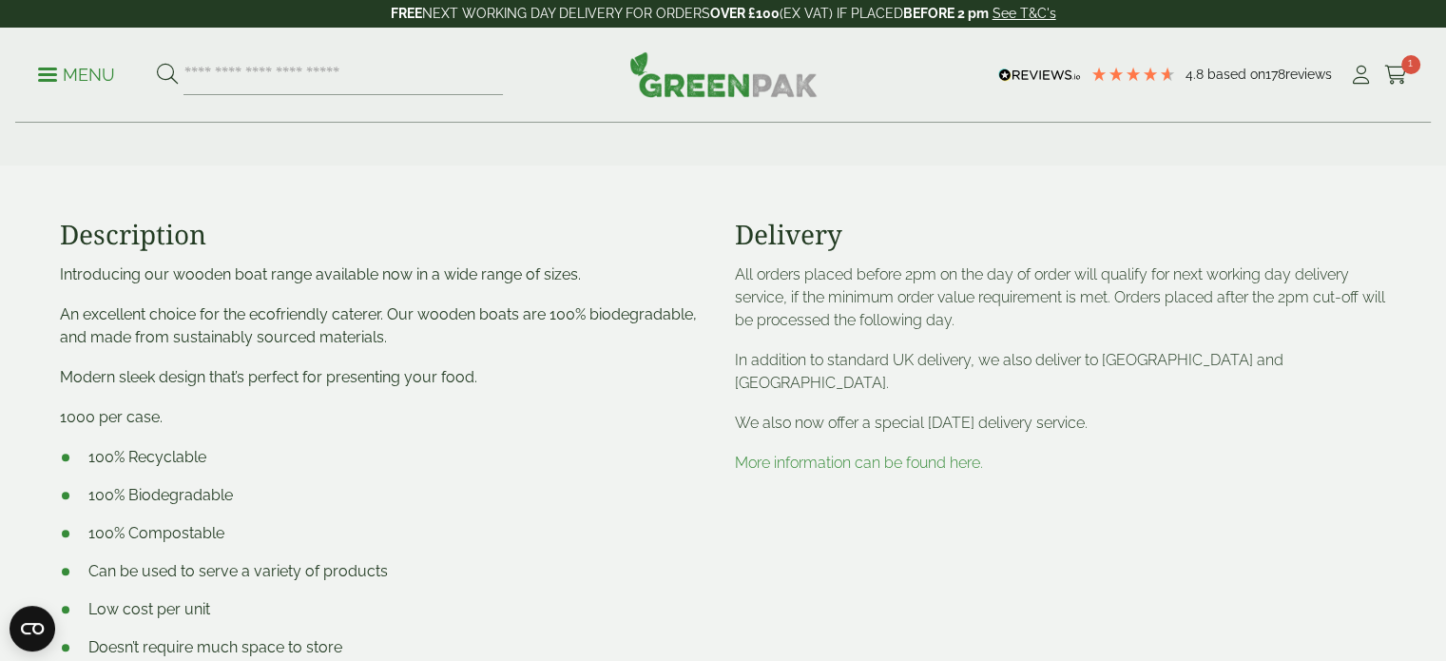
click at [782, 454] on link "More information can be found here." at bounding box center [859, 463] width 248 height 18
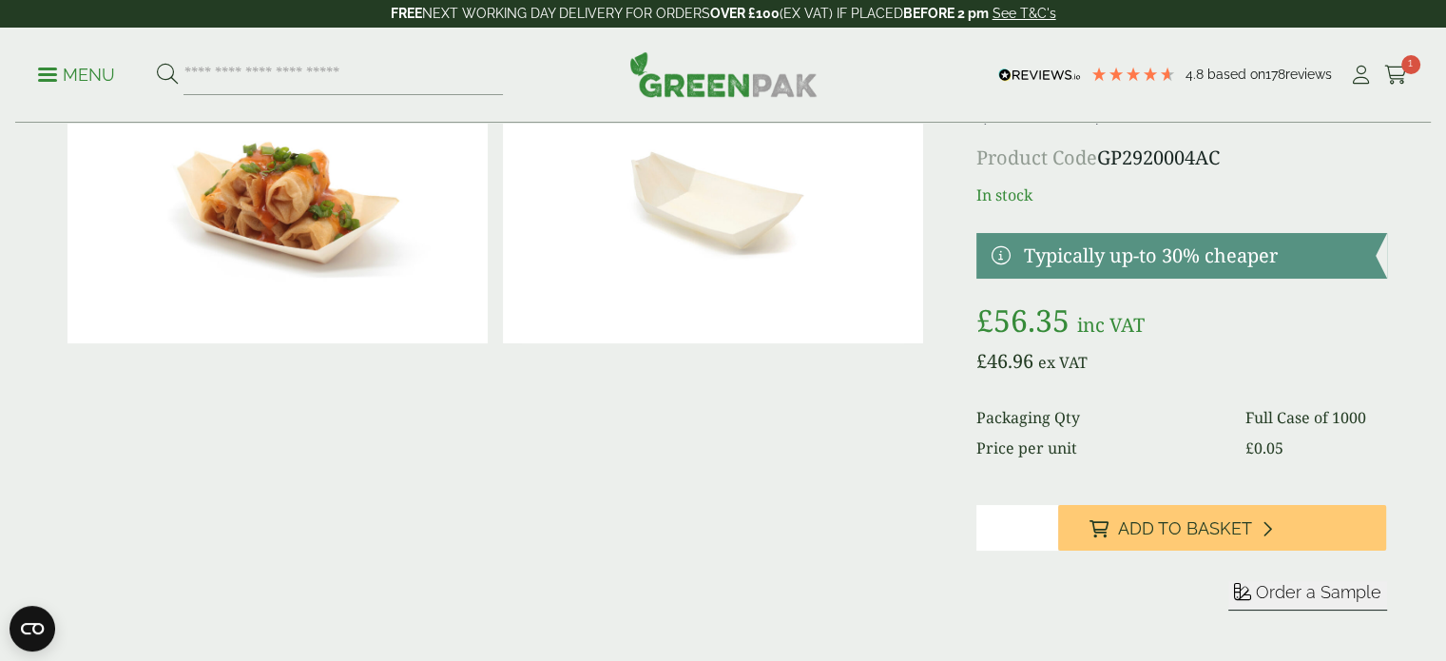
scroll to position [285, 0]
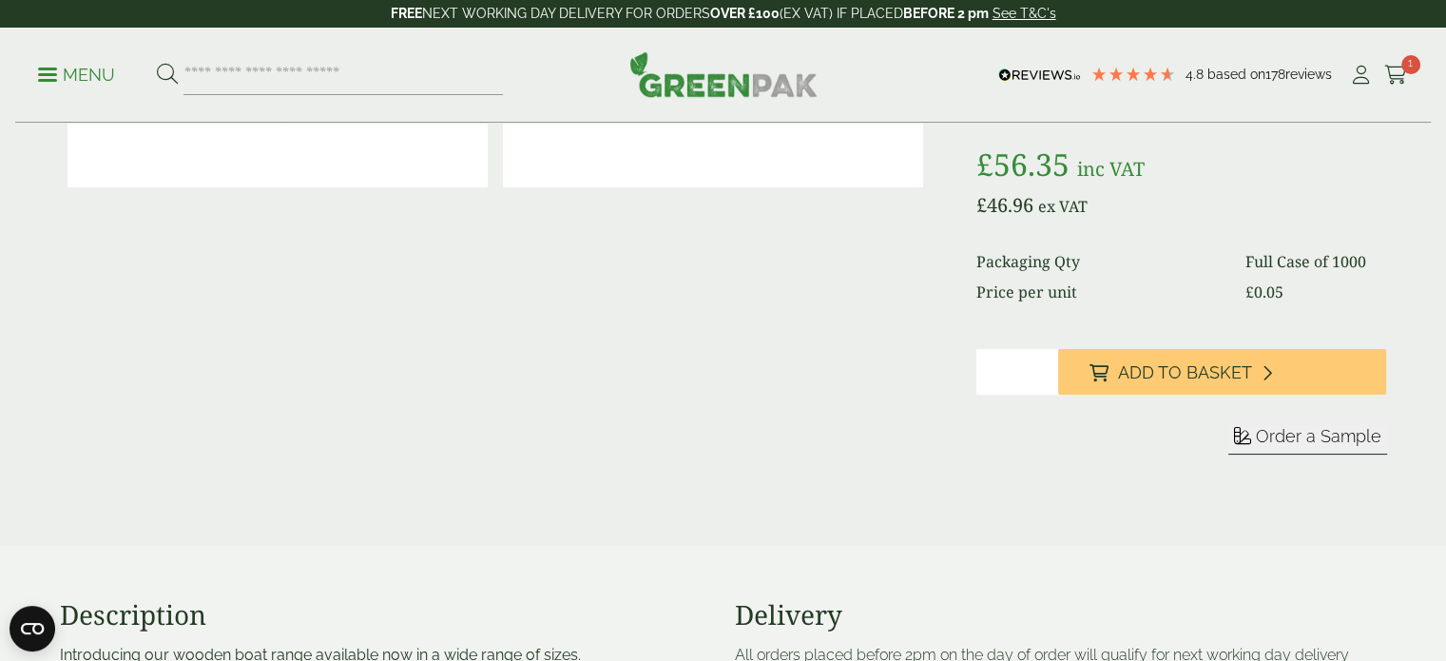
click at [1319, 430] on span "Order a Sample" at bounding box center [1318, 436] width 125 height 20
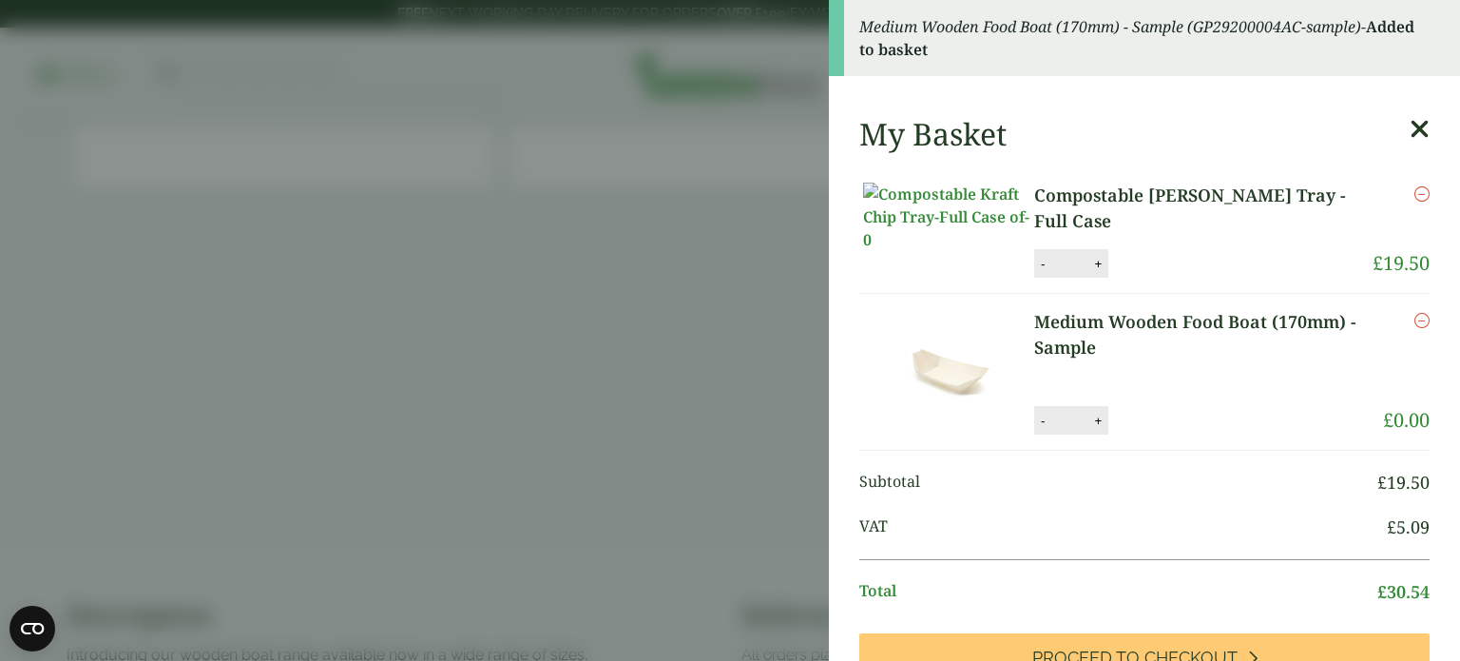
click at [1410, 126] on icon at bounding box center [1420, 129] width 20 height 27
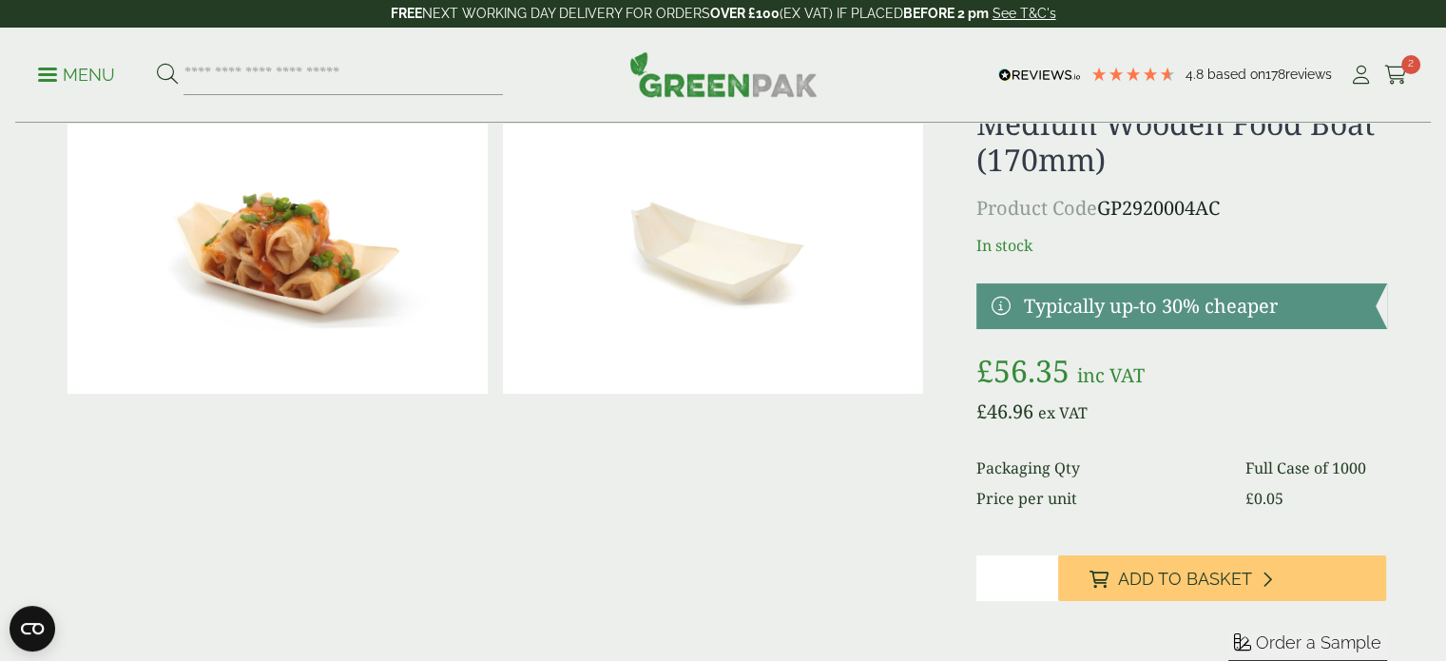
scroll to position [0, 0]
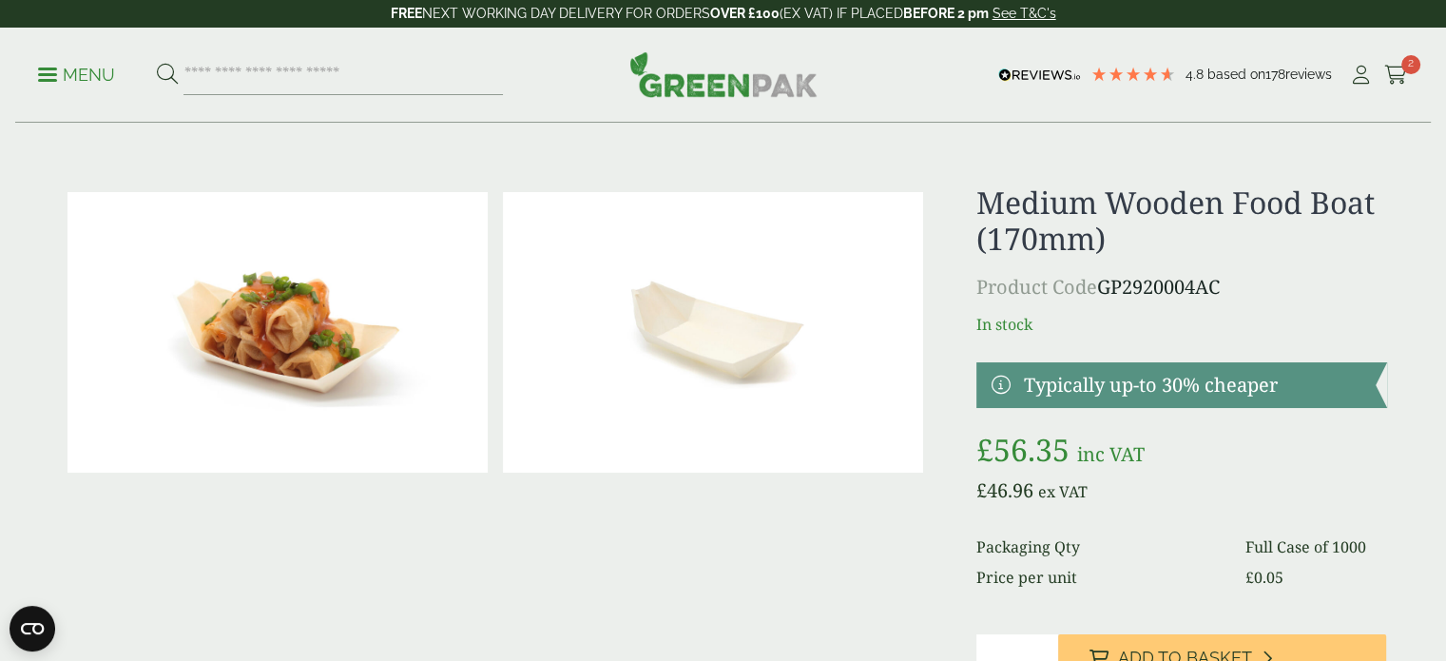
click at [1405, 71] on span "2" at bounding box center [1410, 64] width 19 height 19
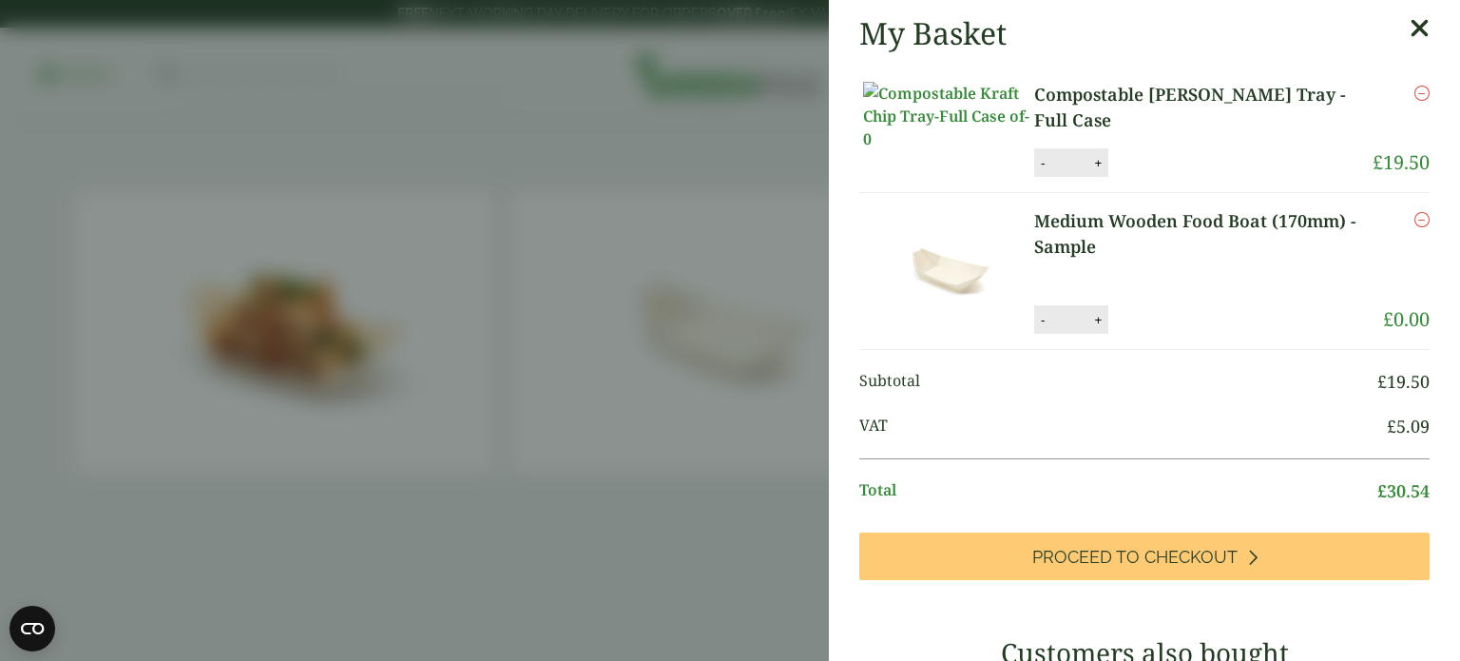
click at [1415, 93] on icon "Remove this item" at bounding box center [1422, 93] width 15 height 15
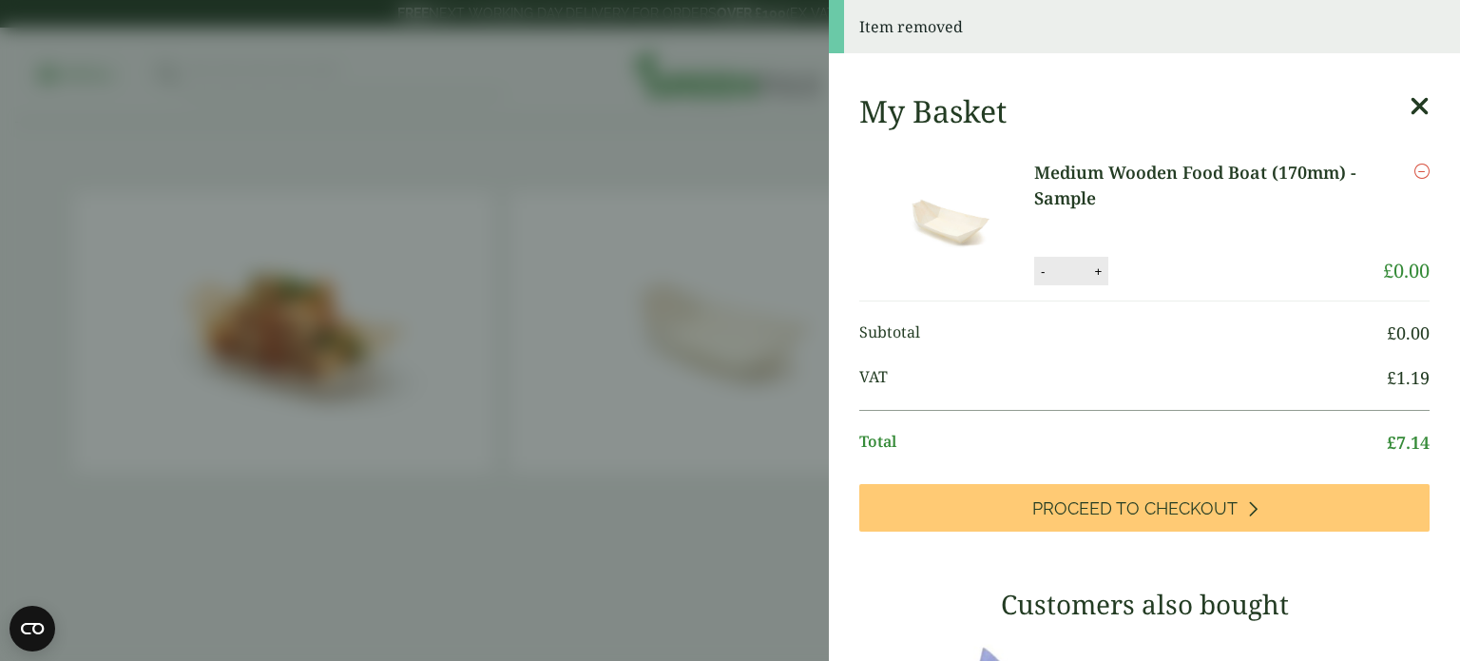
click at [1415, 172] on icon "Remove this item" at bounding box center [1422, 171] width 15 height 15
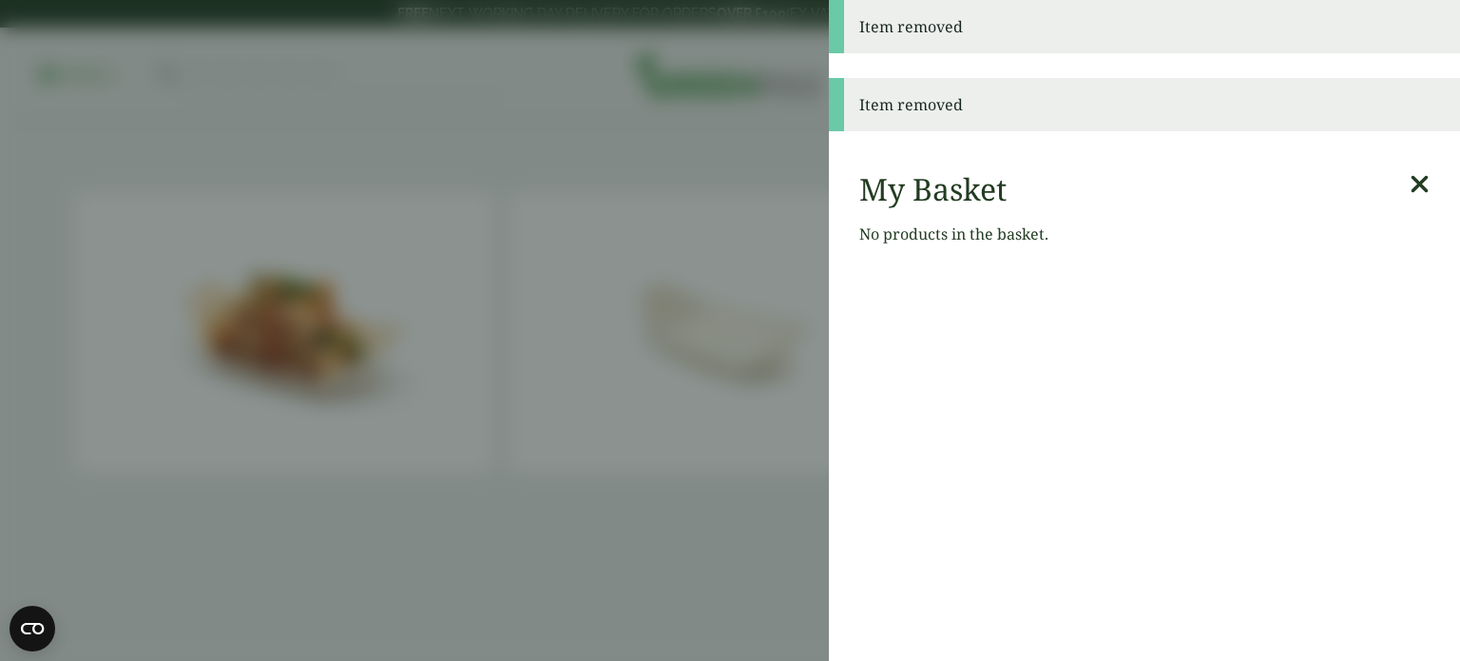
click at [1410, 183] on icon at bounding box center [1420, 184] width 20 height 27
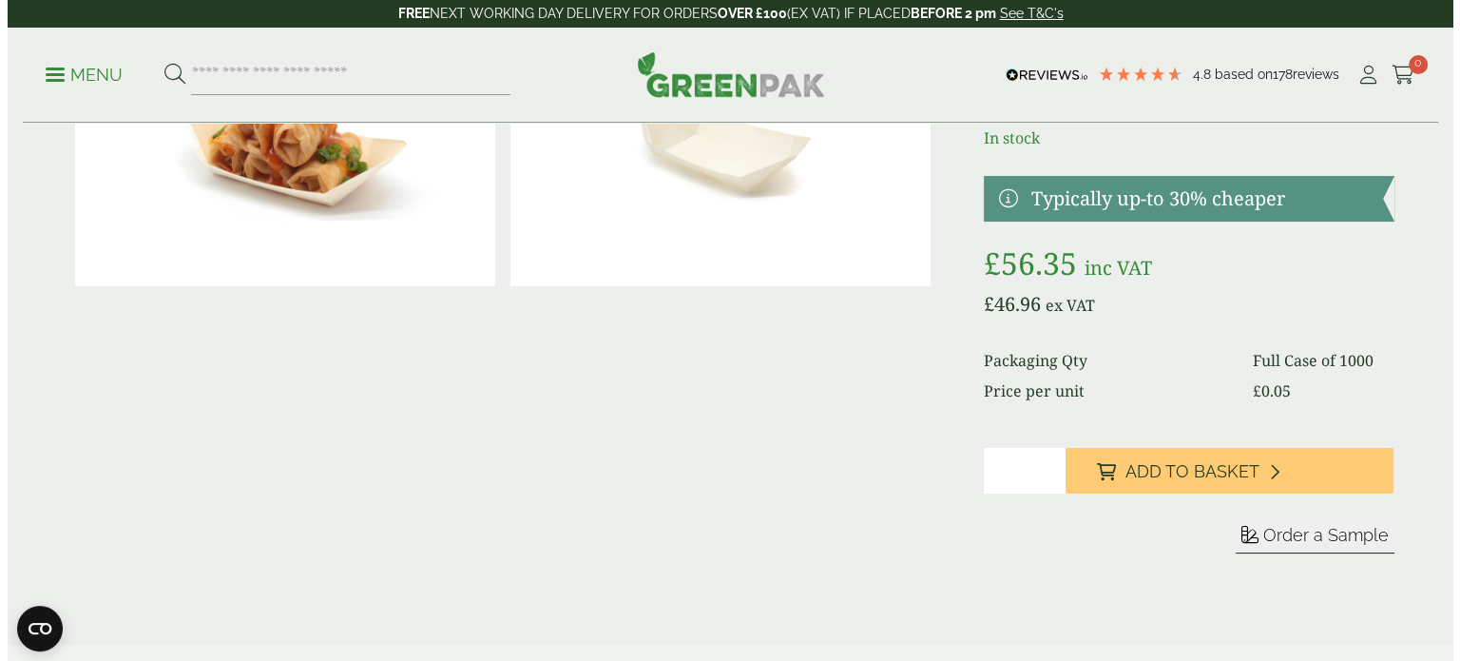
scroll to position [190, 0]
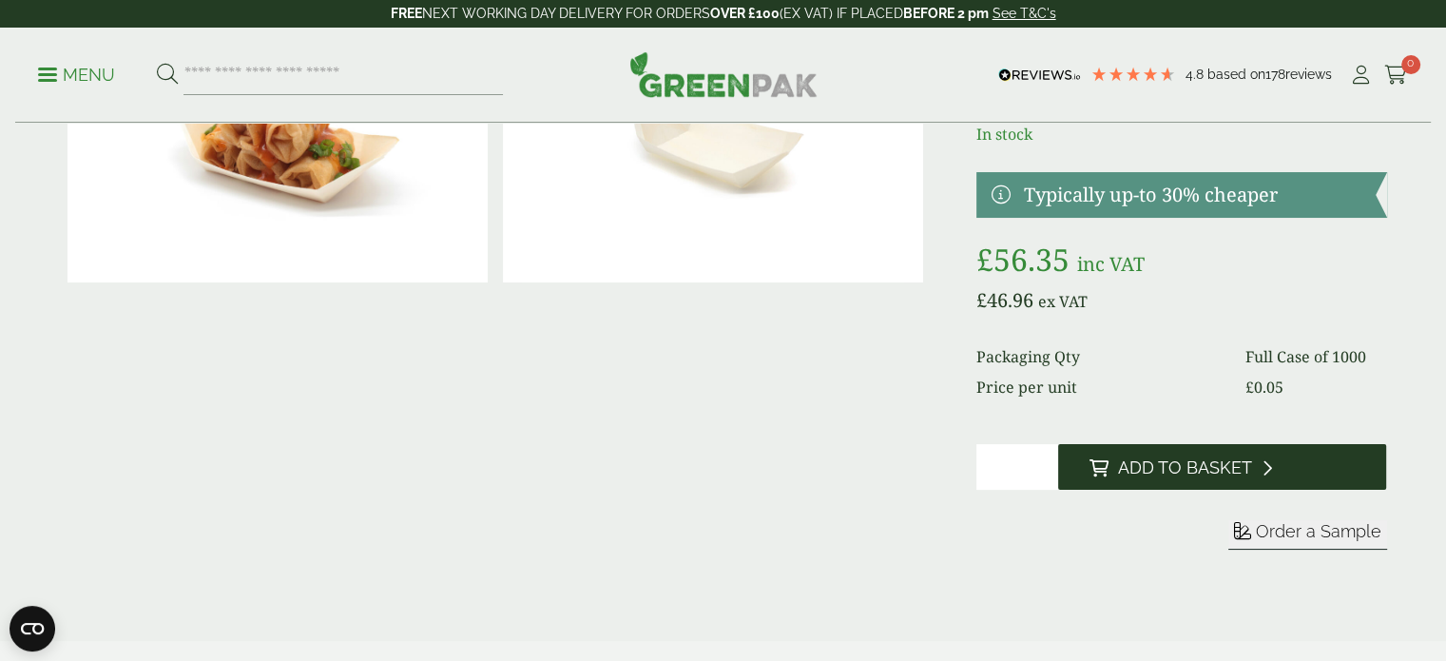
click at [1201, 470] on span "Add to Basket" at bounding box center [1184, 467] width 134 height 21
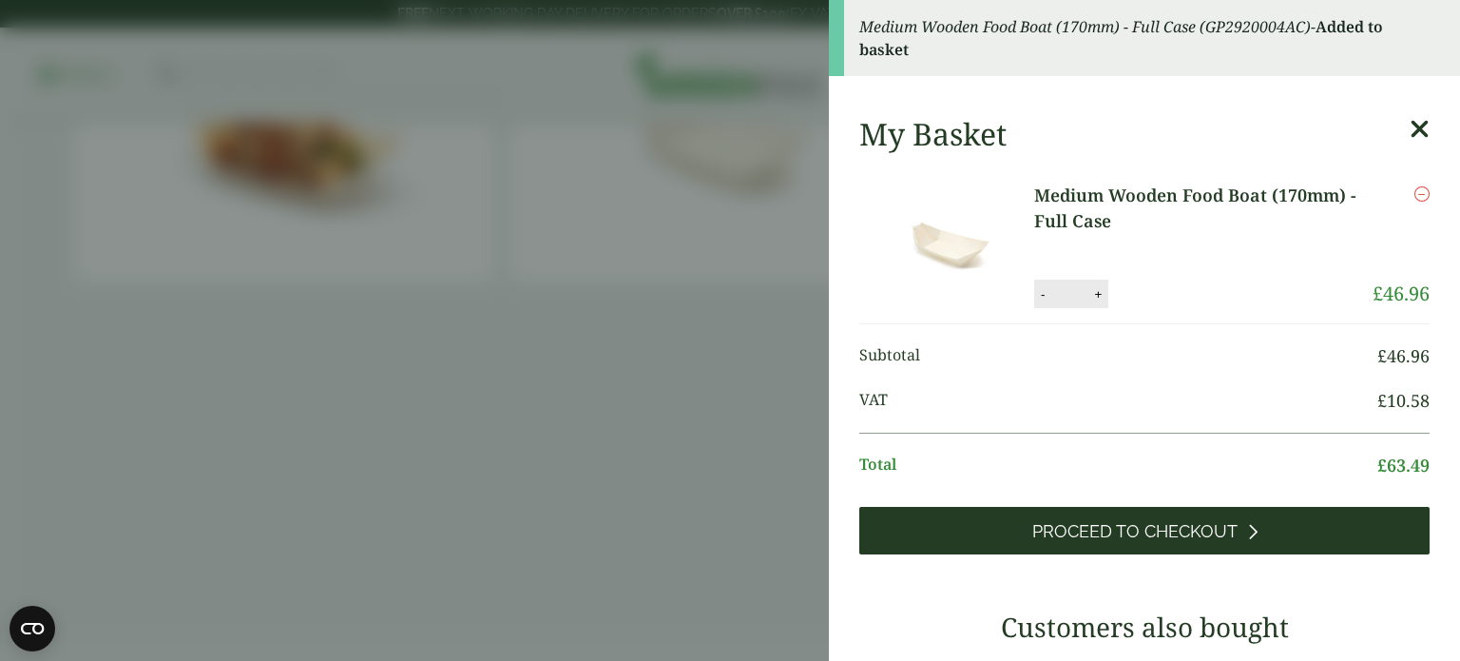
click at [1124, 534] on span "Proceed to Checkout" at bounding box center [1135, 531] width 205 height 21
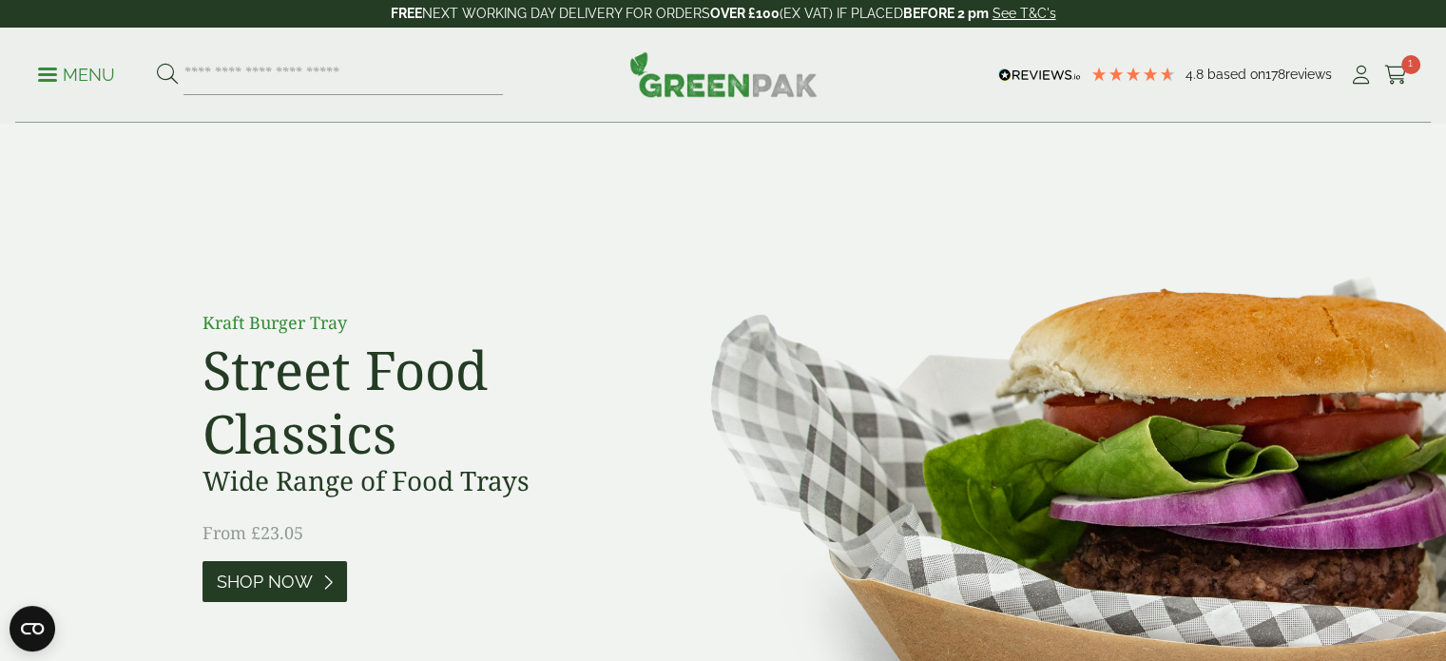
click at [271, 578] on span "Shop Now" at bounding box center [265, 581] width 96 height 21
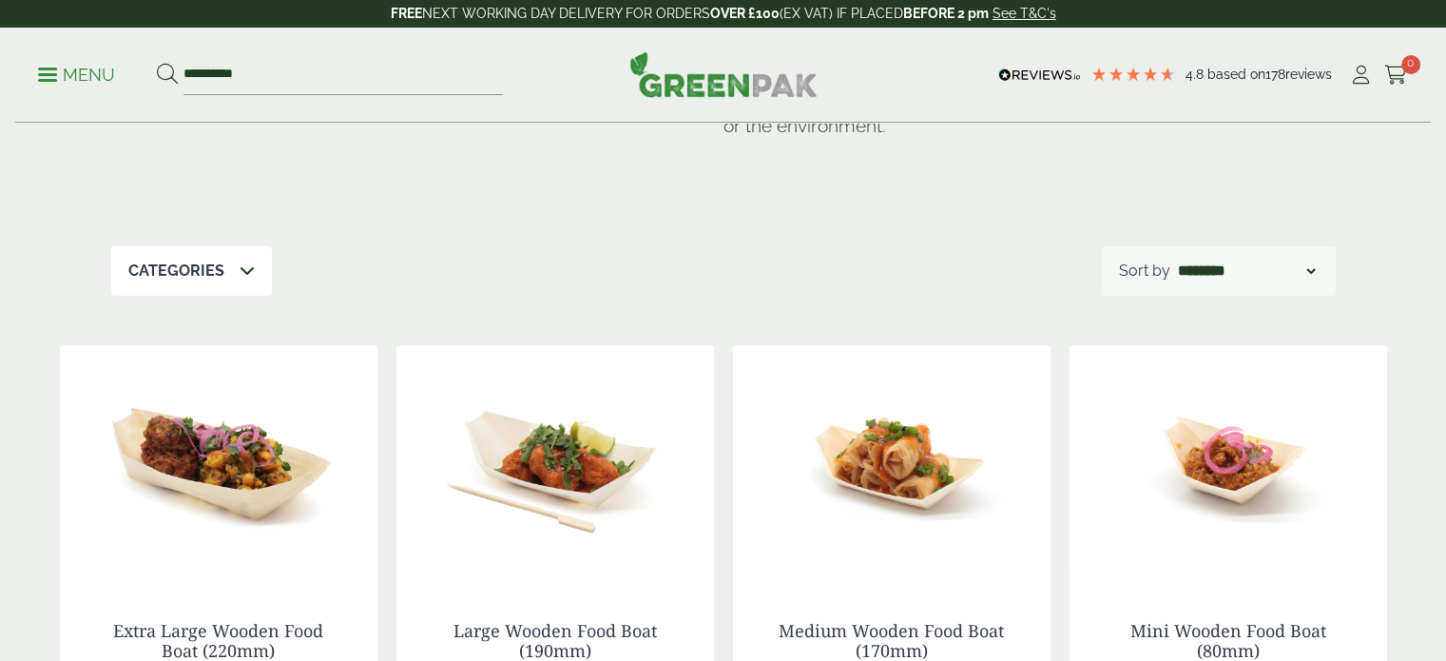
scroll to position [285, 0]
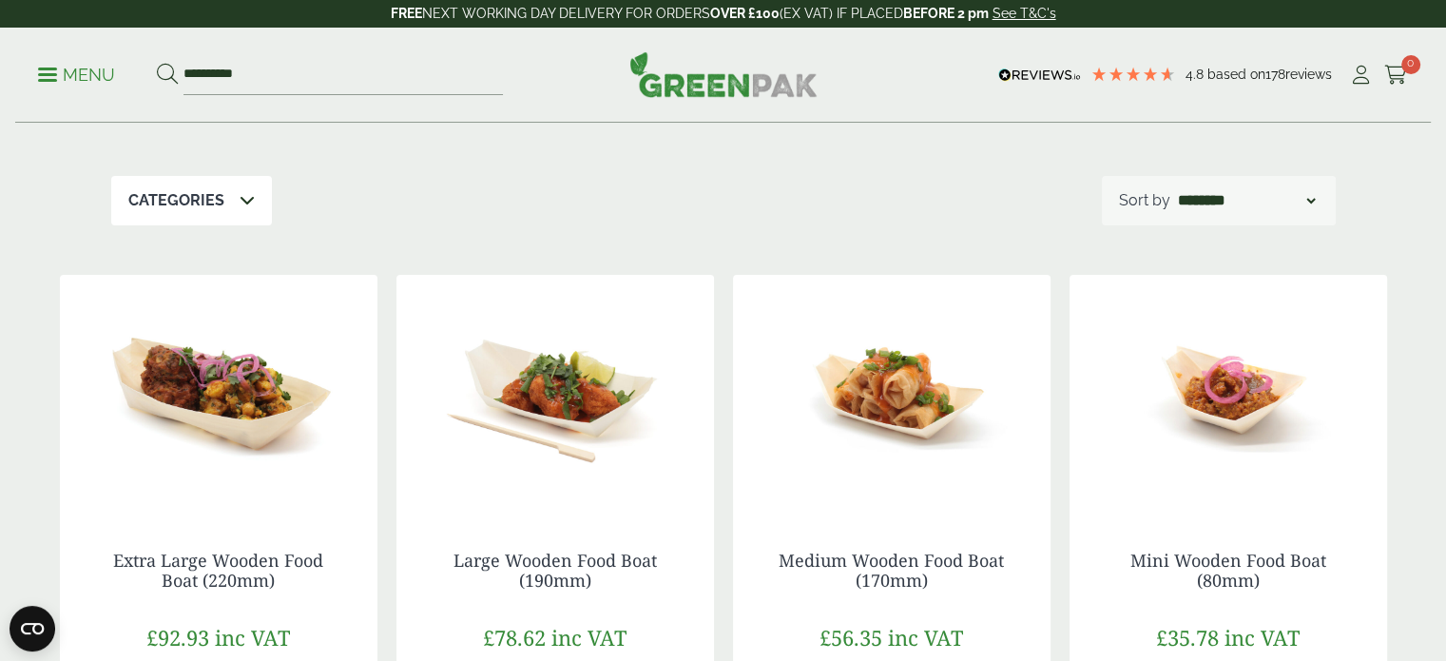
click at [900, 410] on img at bounding box center [892, 394] width 318 height 238
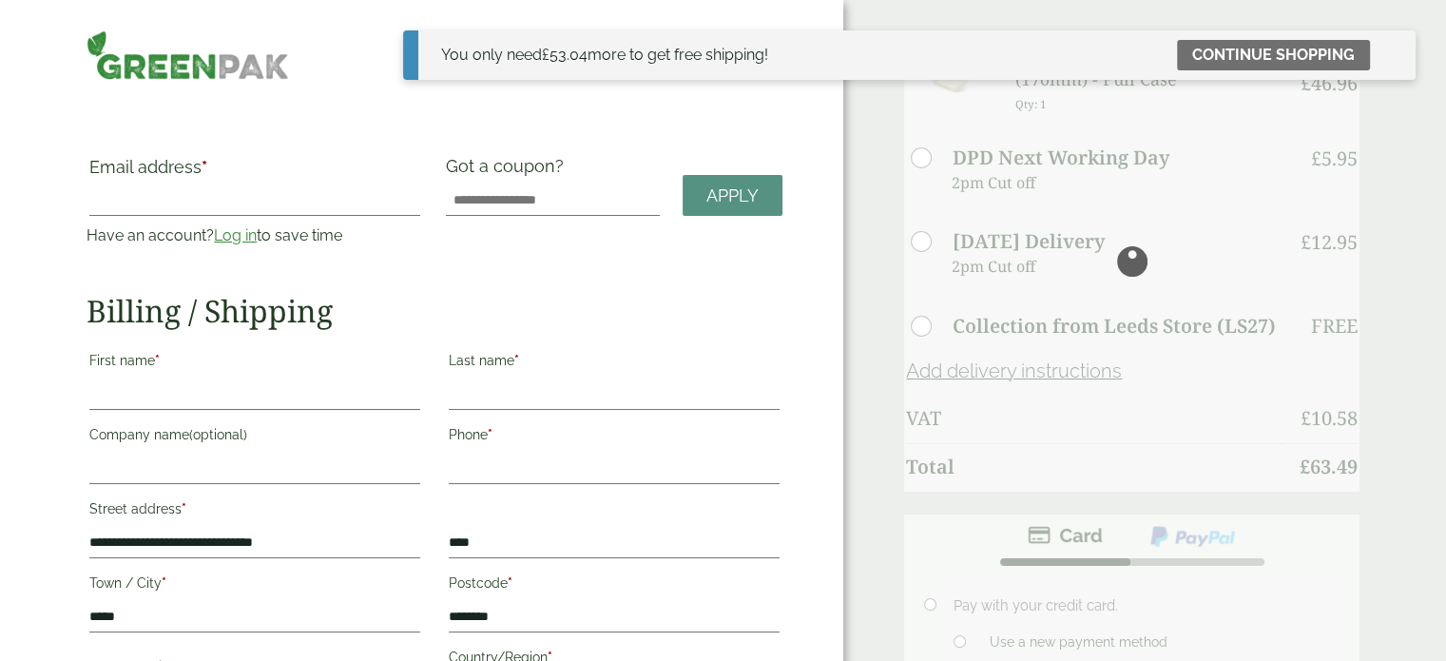
click at [279, 389] on input "First name *" at bounding box center [254, 394] width 331 height 30
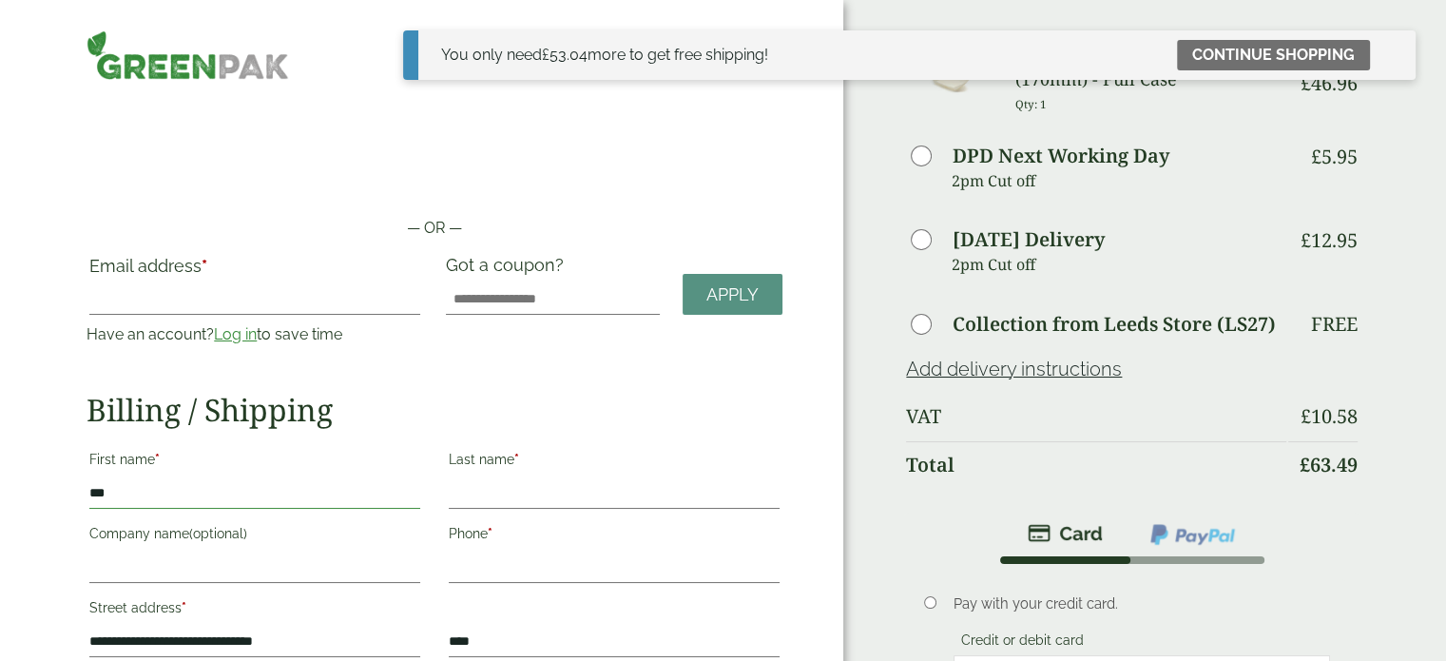
type input "***"
click at [538, 471] on label "Last name *" at bounding box center [614, 462] width 331 height 32
click at [538, 478] on input "Last name *" at bounding box center [614, 493] width 331 height 30
type input "**********"
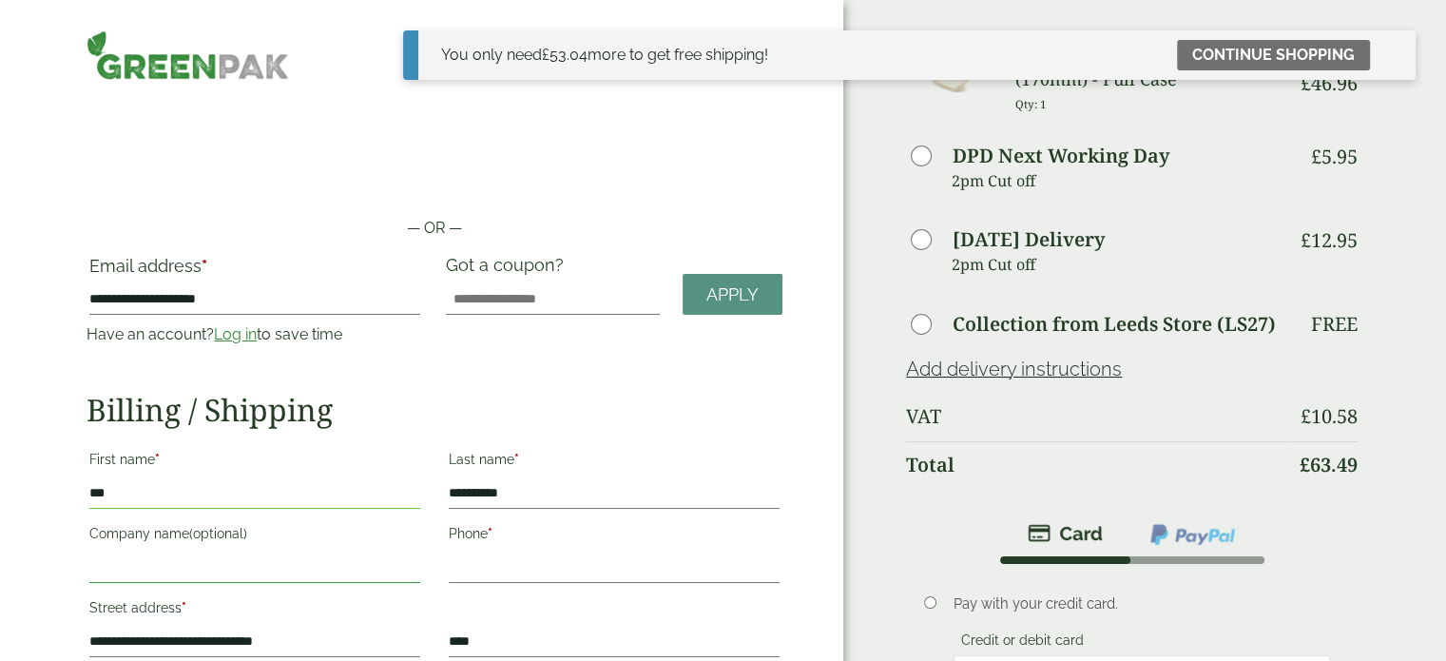
type input "**********"
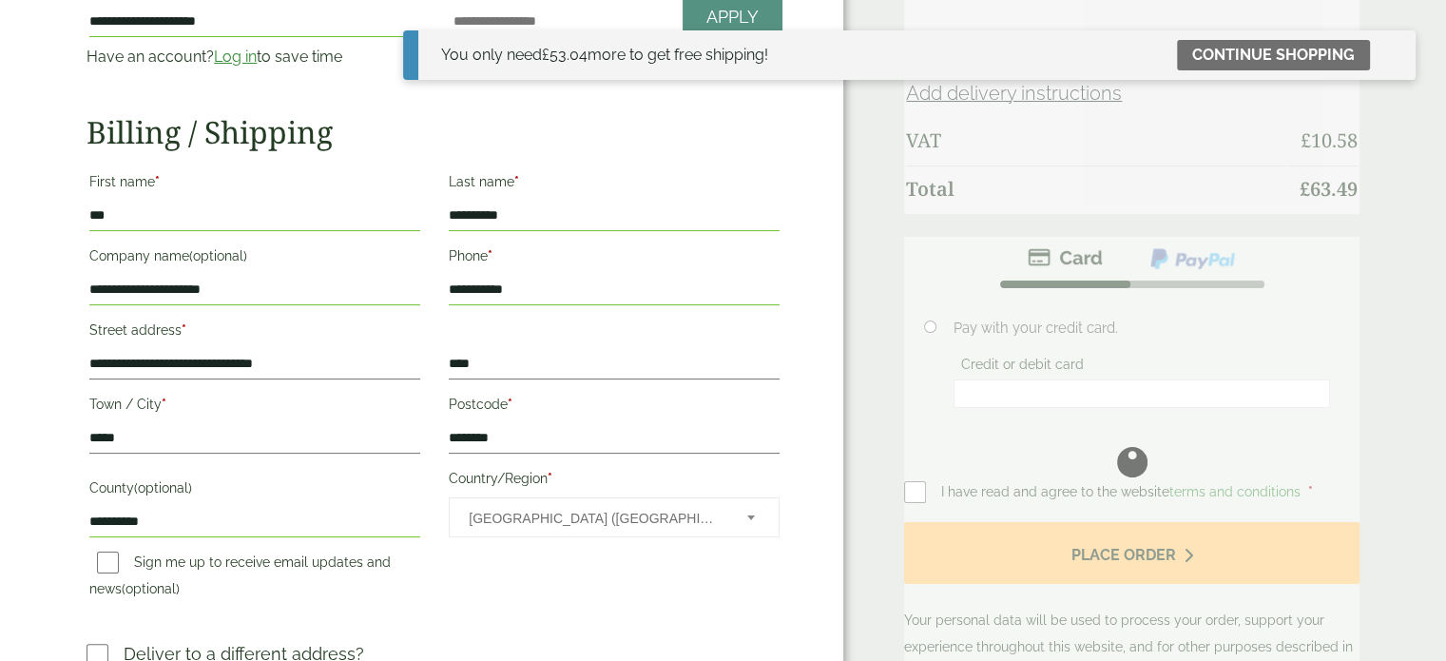
scroll to position [179, 0]
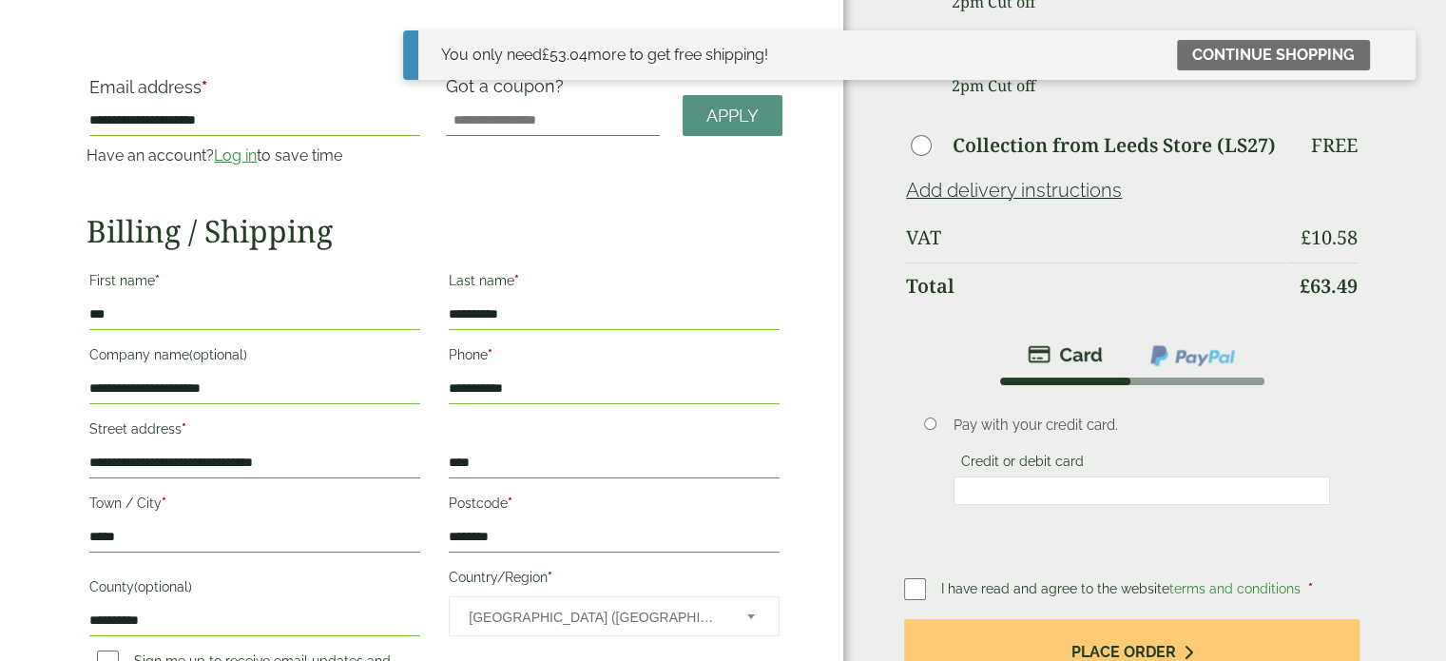
click at [11, 311] on div "**********" at bounding box center [421, 340] width 843 height 1038
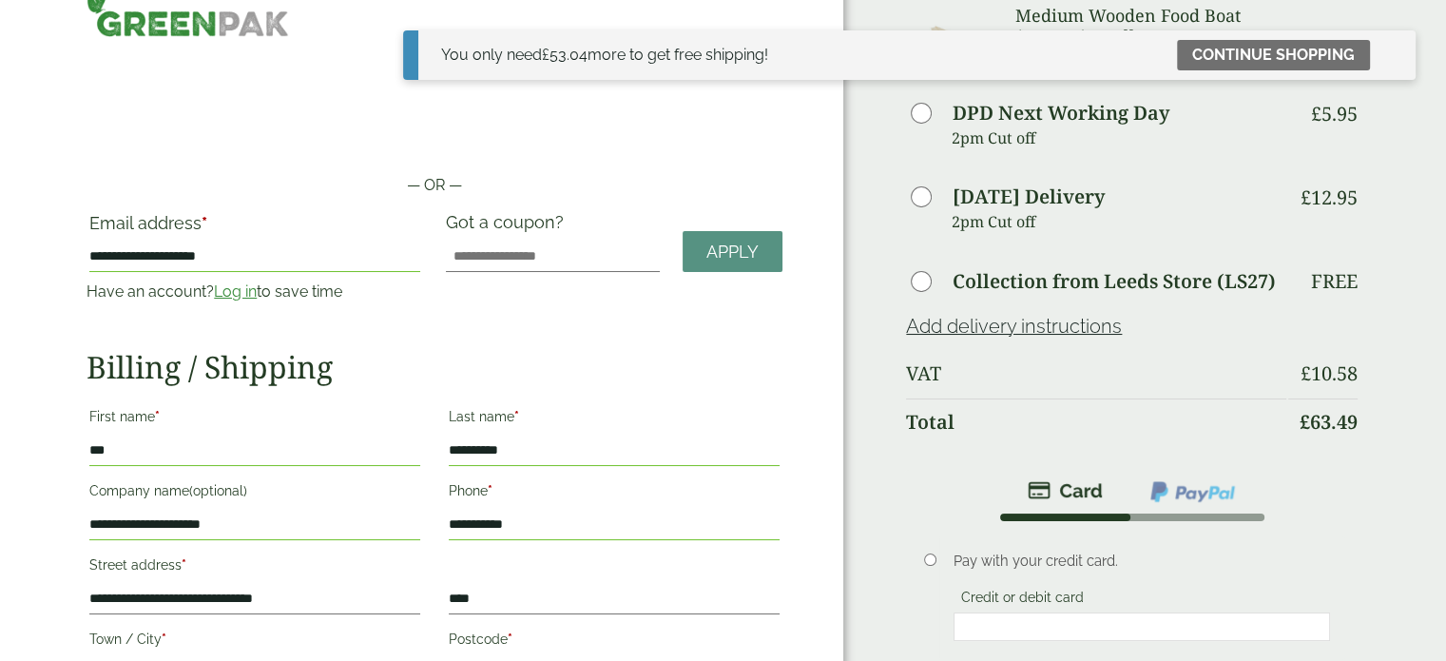
scroll to position [0, 0]
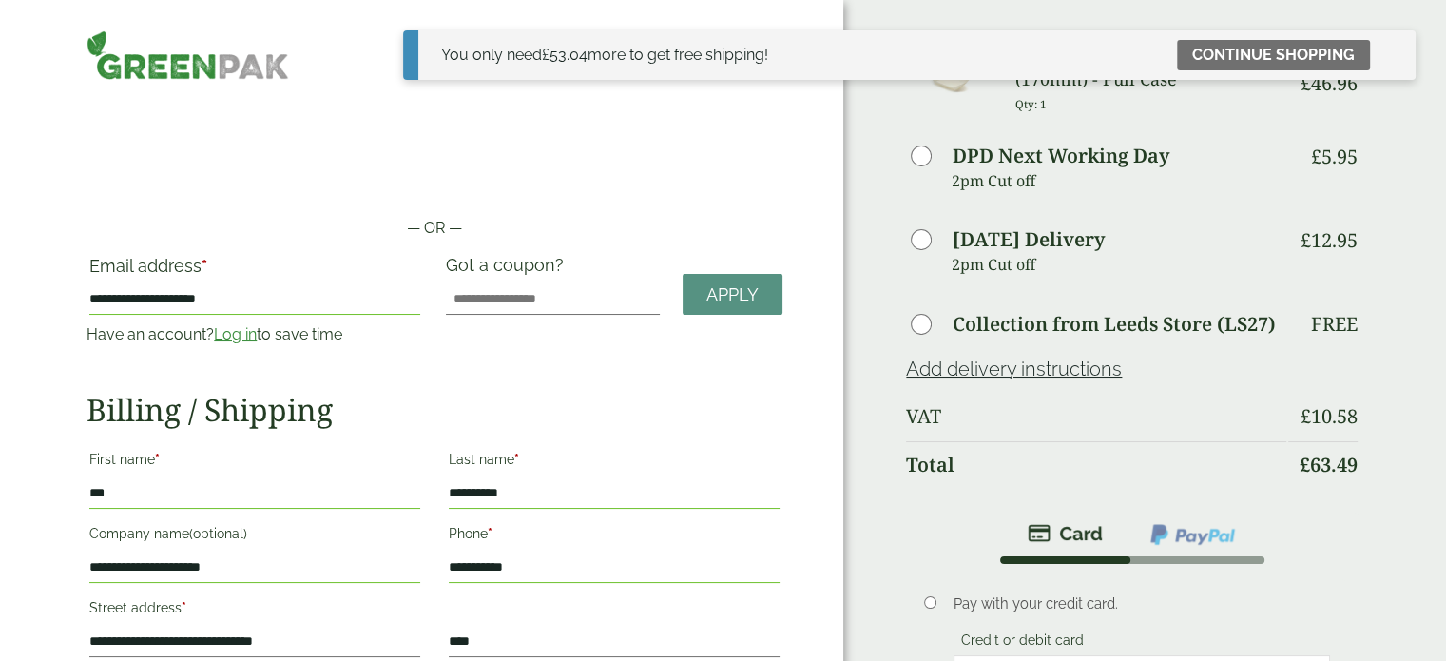
click at [1186, 532] on img at bounding box center [1193, 534] width 88 height 25
